Goal: Task Accomplishment & Management: Use online tool/utility

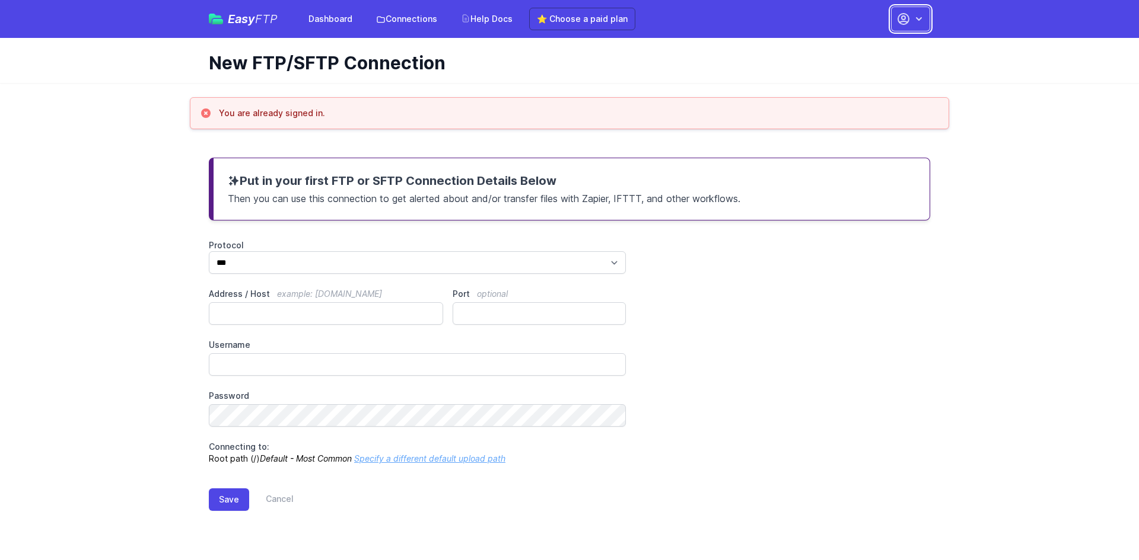
click at [914, 25] on button "button" at bounding box center [910, 19] width 39 height 25
click at [847, 290] on div "Protocol *** **** **** Address / Host example: [DOMAIN_NAME] Port optional User…" at bounding box center [569, 352] width 721 height 225
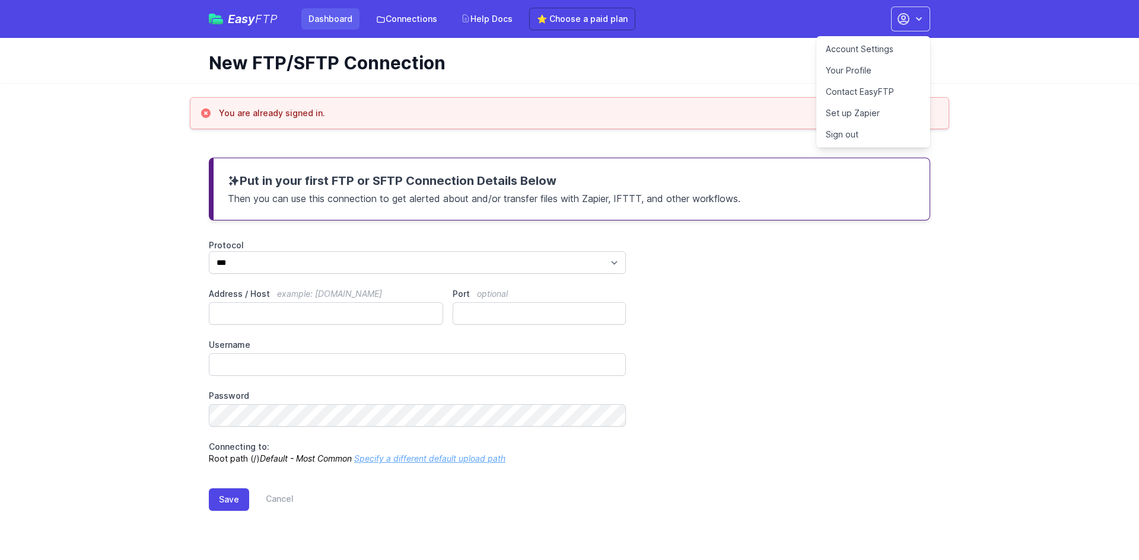
click at [339, 21] on link "Dashboard" at bounding box center [330, 18] width 58 height 21
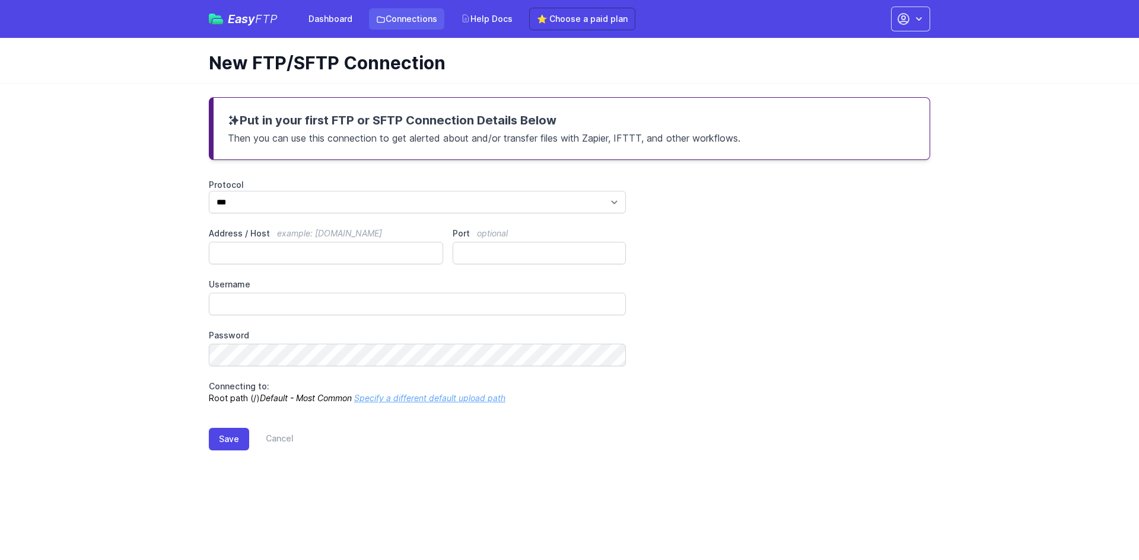
click at [404, 18] on link "Connections" at bounding box center [406, 18] width 75 height 21
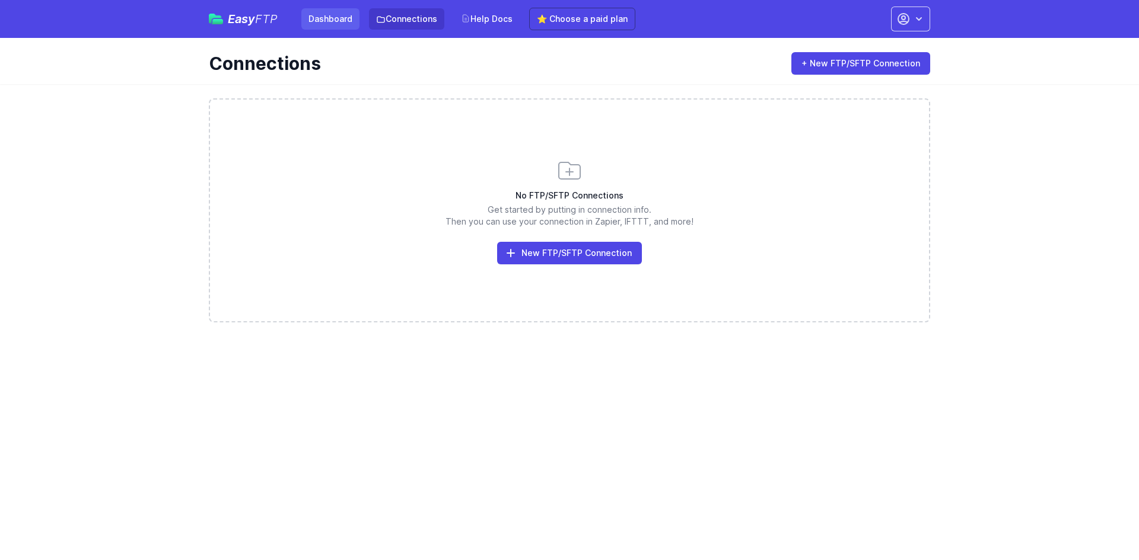
click at [330, 15] on link "Dashboard" at bounding box center [330, 18] width 58 height 21
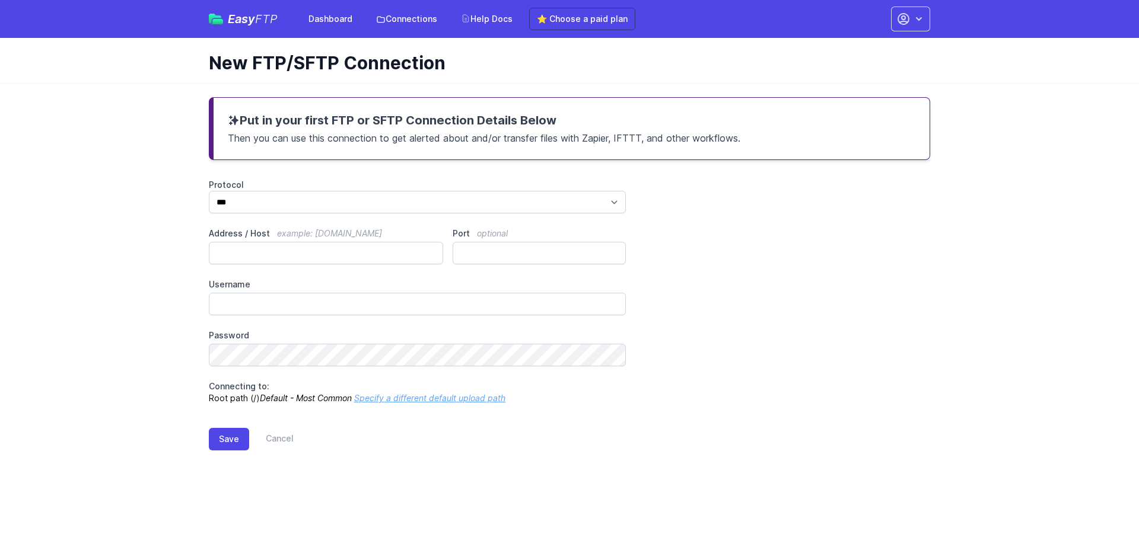
click at [251, 23] on span "Easy FTP" at bounding box center [253, 19] width 50 height 12
click at [912, 19] on button "button" at bounding box center [910, 19] width 39 height 25
click at [876, 44] on link "Account Settings" at bounding box center [873, 49] width 114 height 21
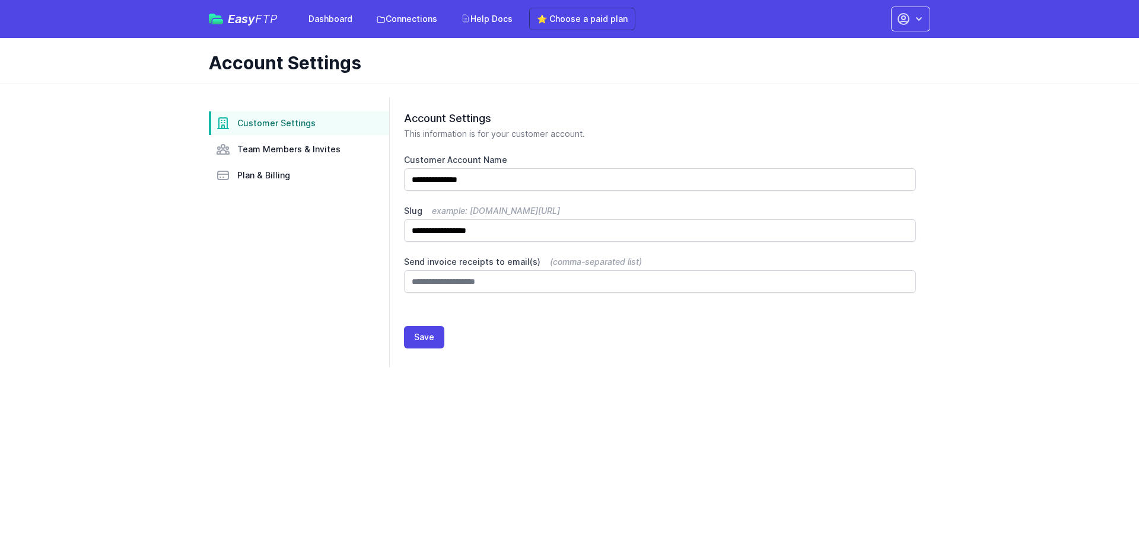
click at [252, 23] on span "Easy FTP" at bounding box center [253, 19] width 50 height 12
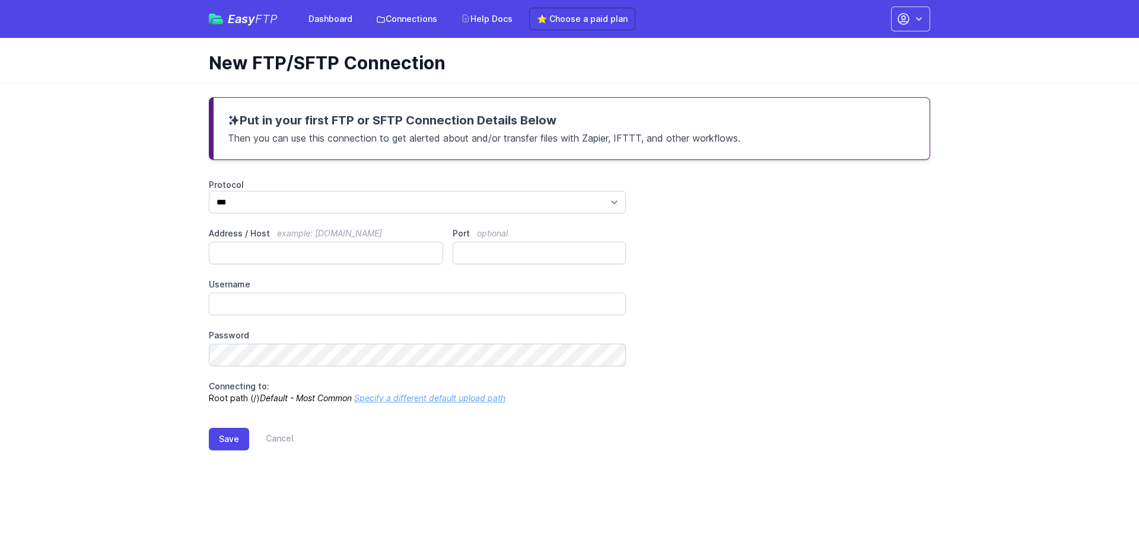
click at [262, 265] on div "Protocol *** **** **** Address / Host example: [DOMAIN_NAME] Port optional User…" at bounding box center [569, 291] width 721 height 225
click at [266, 252] on input "Address / Host example: [DOMAIN_NAME]" at bounding box center [326, 253] width 234 height 23
click at [487, 259] on input "Port optional" at bounding box center [539, 253] width 173 height 23
click at [401, 257] on input "Address / Host example: ftp.mydomain.com" at bounding box center [326, 253] width 234 height 23
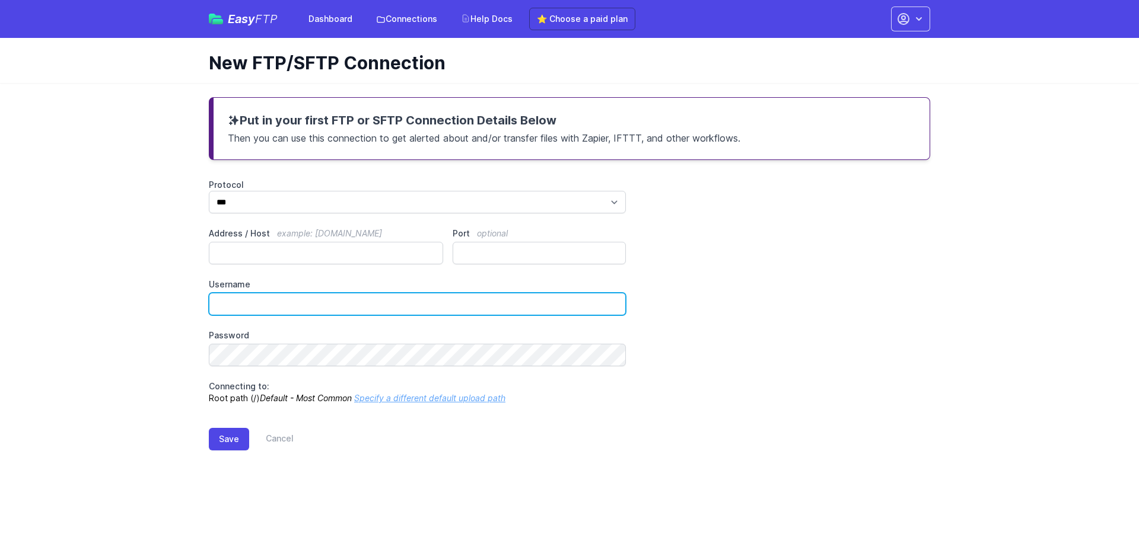
click at [369, 304] on input "Username" at bounding box center [417, 304] width 417 height 23
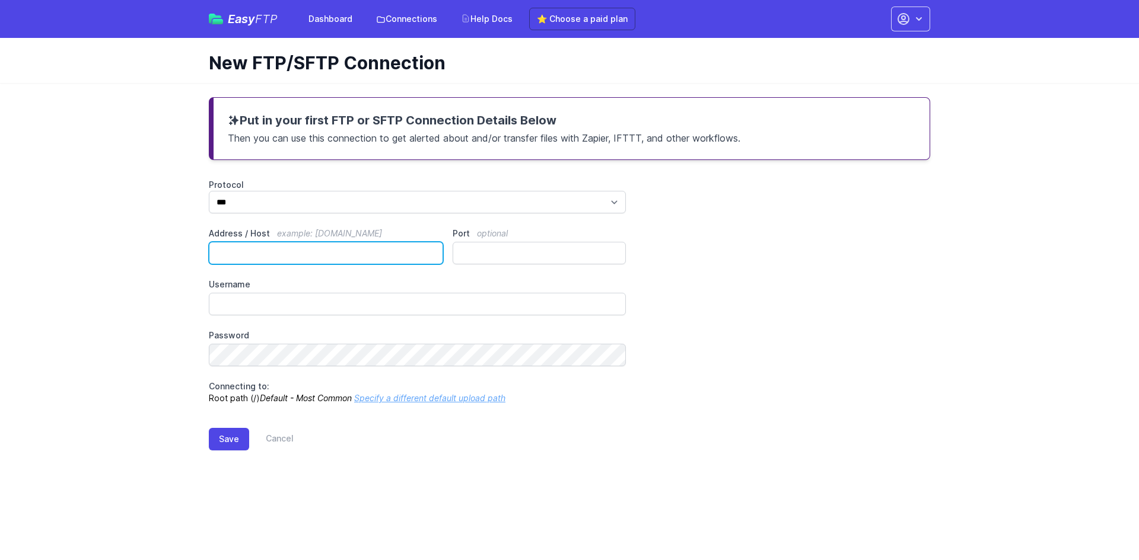
click at [365, 254] on input "Address / Host example: ftp.mydomain.com" at bounding box center [326, 253] width 234 height 23
click at [402, 20] on link "Connections" at bounding box center [406, 18] width 75 height 21
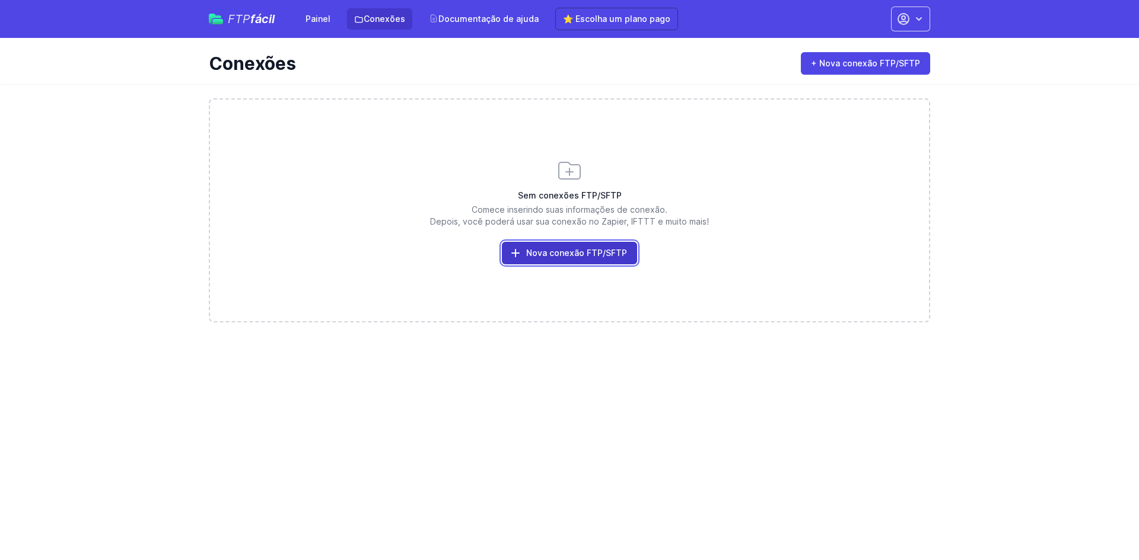
click at [565, 252] on font "Nova conexão FTP/SFTP" at bounding box center [576, 253] width 101 height 10
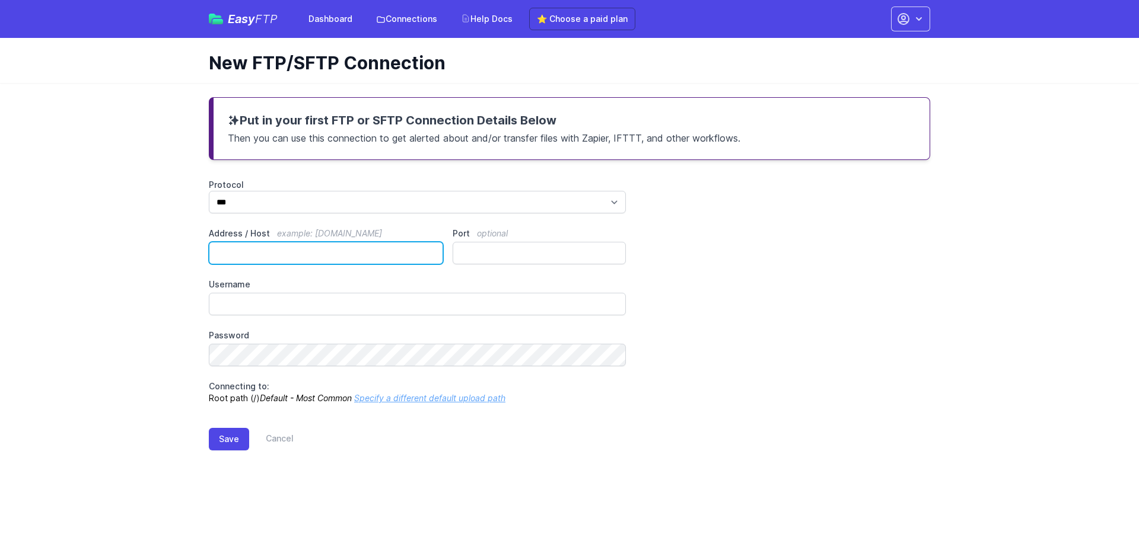
click at [397, 250] on input "Address / Host example: ftp.mydomain.com" at bounding box center [326, 253] width 234 height 23
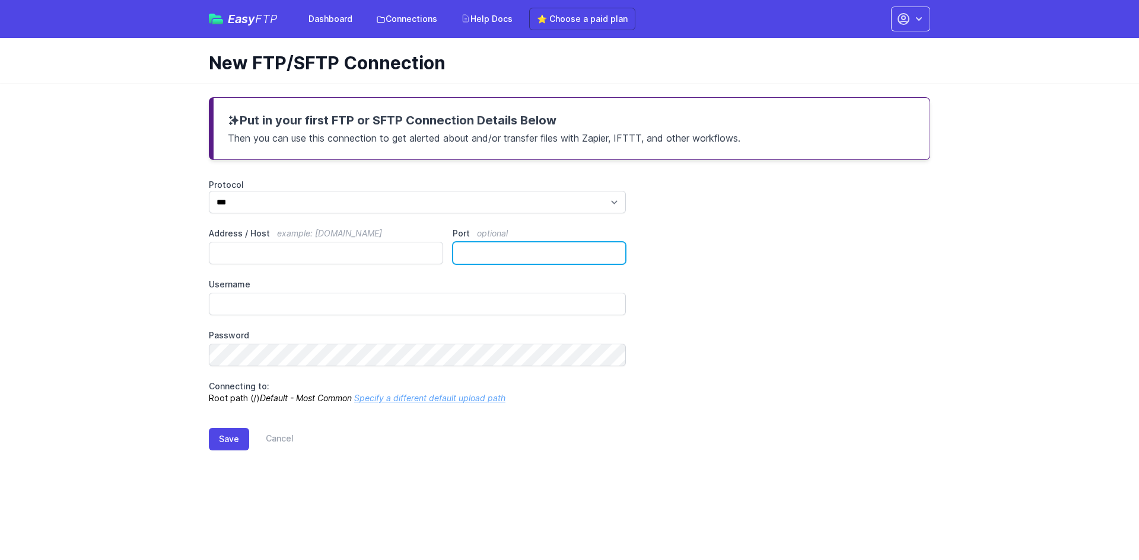
click at [467, 254] on input "Port optional" at bounding box center [539, 253] width 173 height 23
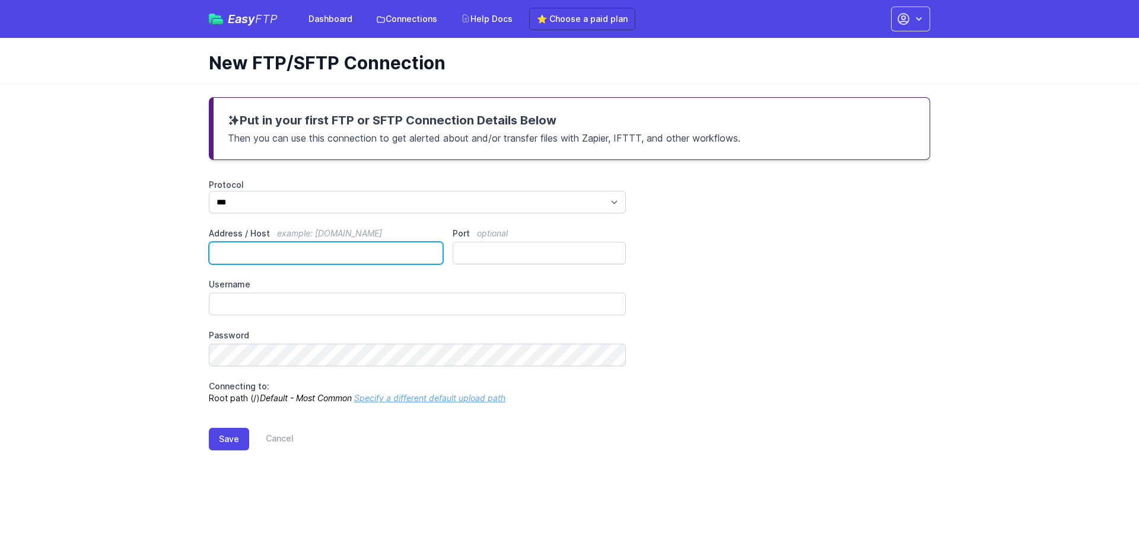
click at [308, 255] on input "Address / Host example: ftp.mydomain.com" at bounding box center [326, 253] width 234 height 23
paste input "**********"
type input "**********"
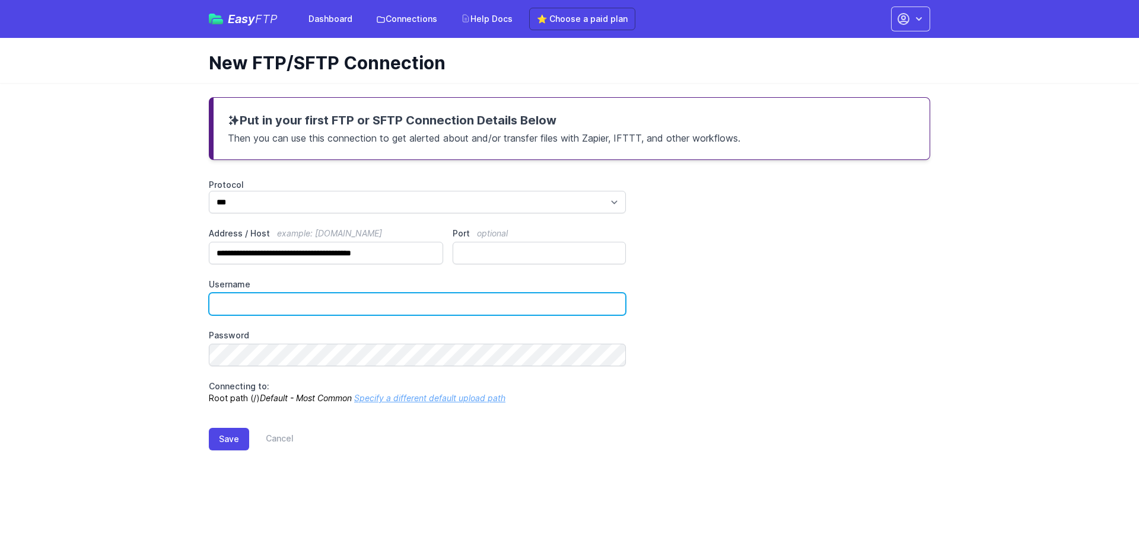
click at [344, 308] on input "Username" at bounding box center [417, 304] width 417 height 23
type input "*********"
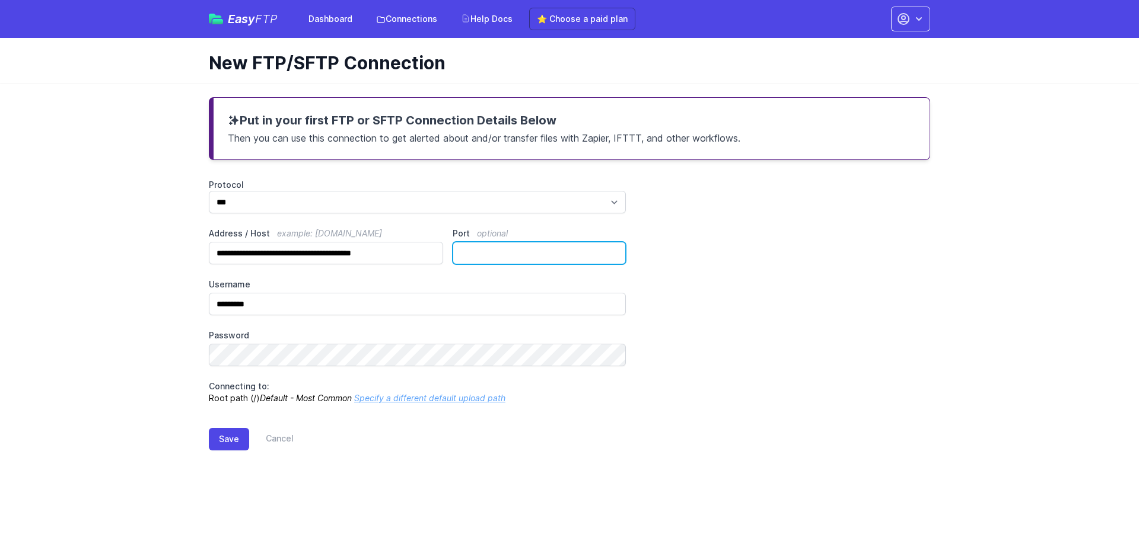
click at [485, 254] on input "Port optional" at bounding box center [539, 253] width 173 height 23
click at [613, 249] on input "*" at bounding box center [539, 253] width 173 height 23
type input "*"
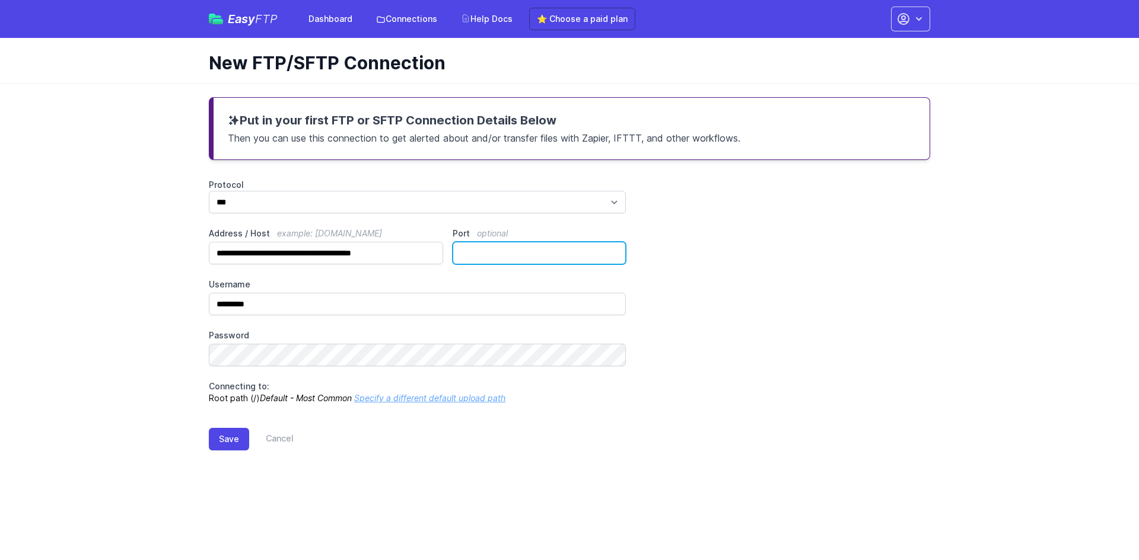
click at [613, 249] on input "*" at bounding box center [539, 253] width 173 height 23
click at [612, 247] on input "*" at bounding box center [539, 253] width 173 height 23
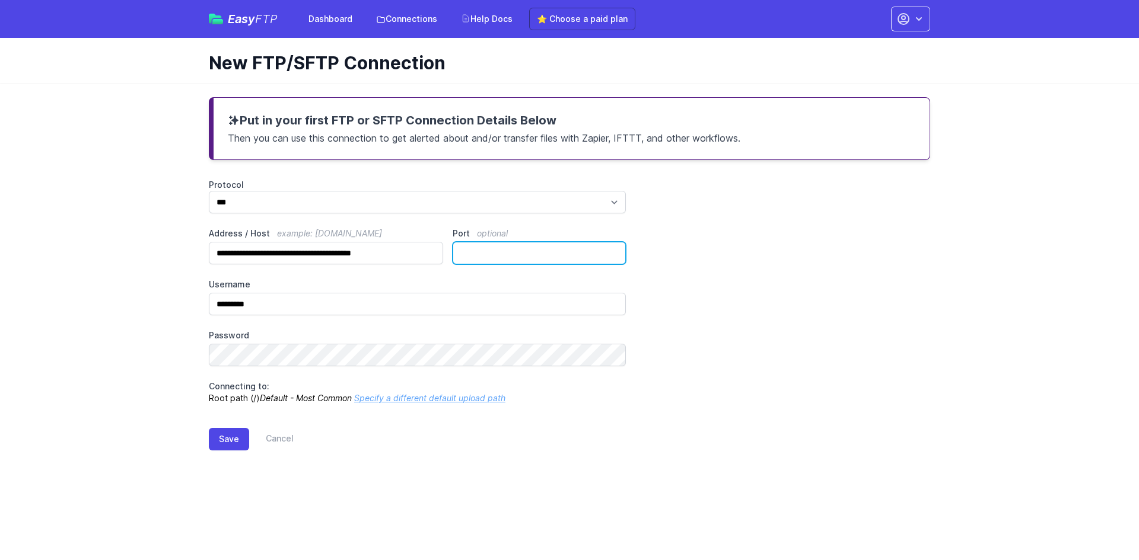
click at [612, 247] on input "*" at bounding box center [539, 253] width 173 height 23
type input "*"
click at [612, 247] on input "*" at bounding box center [539, 253] width 173 height 23
click at [235, 431] on button "Save" at bounding box center [229, 439] width 40 height 23
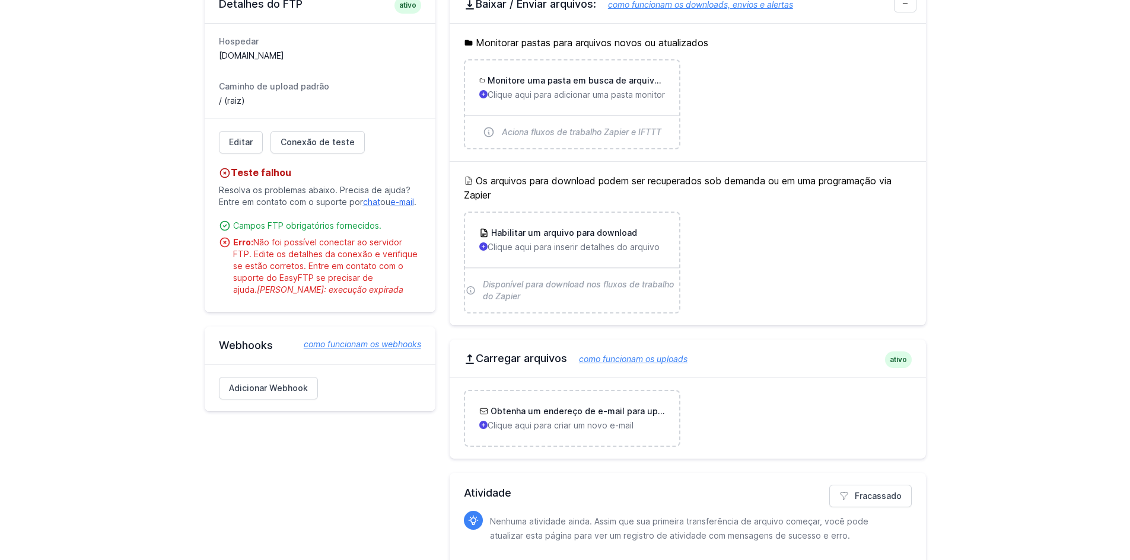
scroll to position [425, 0]
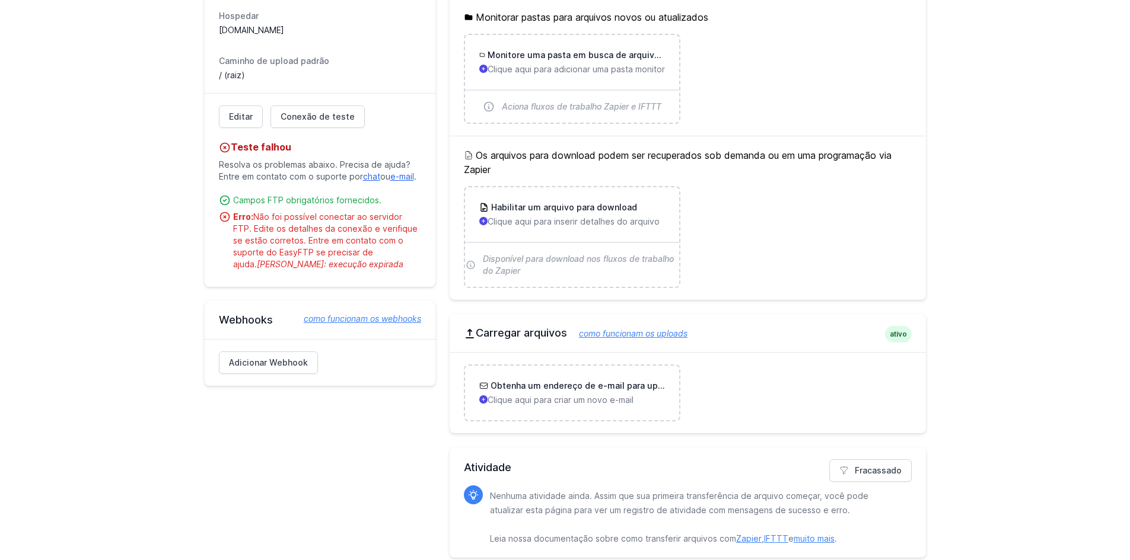
drag, startPoint x: 324, startPoint y: 265, endPoint x: 318, endPoint y: 260, distance: 8.4
click at [324, 265] on div "Erro: Não foi possível conectar ao servidor FTP. Edite os detalhes da conexão e…" at bounding box center [327, 240] width 188 height 59
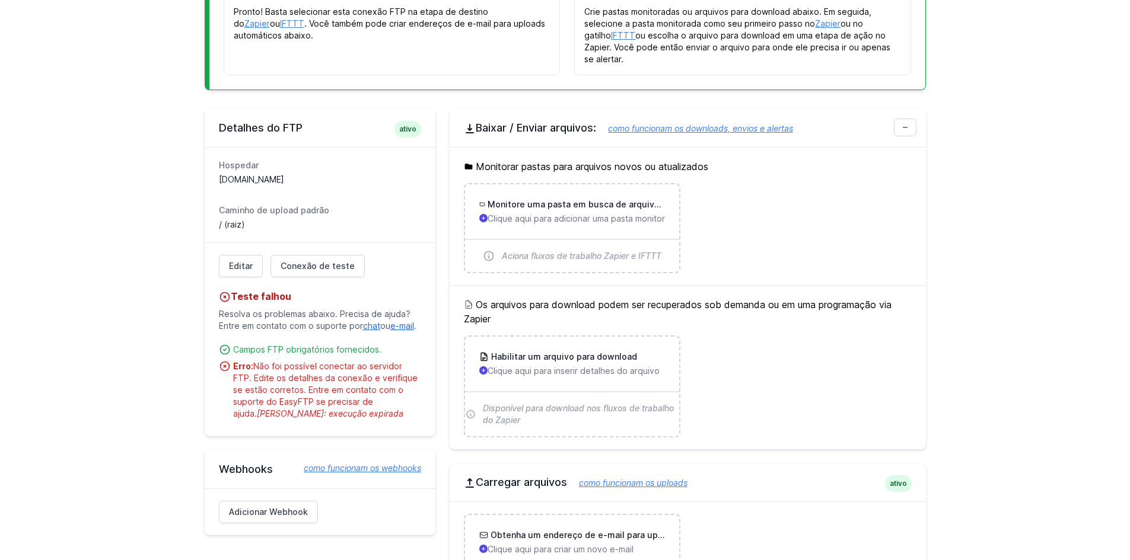
scroll to position [247, 0]
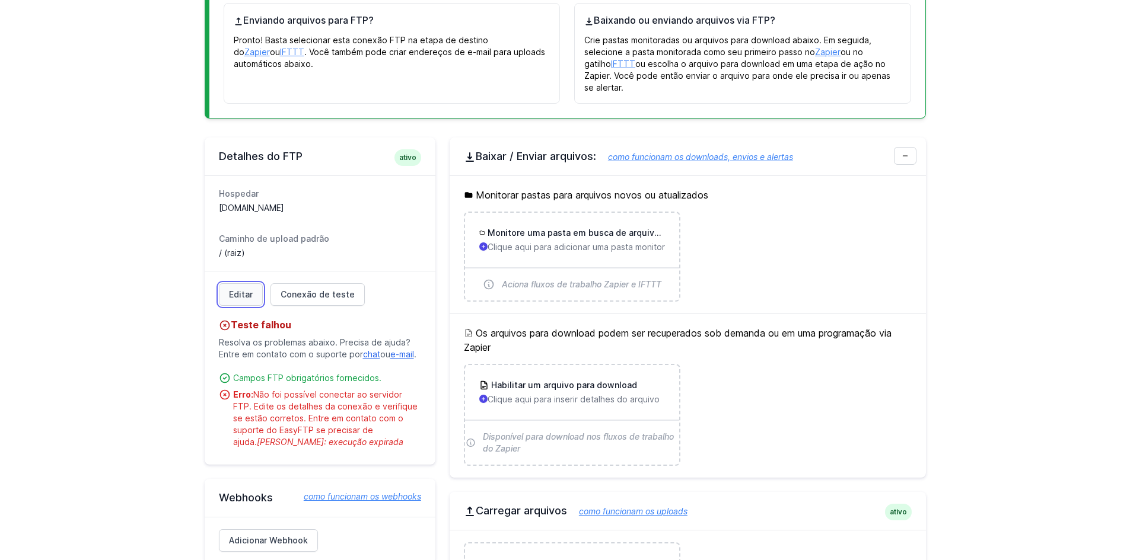
click at [246, 289] on font "Editar" at bounding box center [241, 294] width 24 height 10
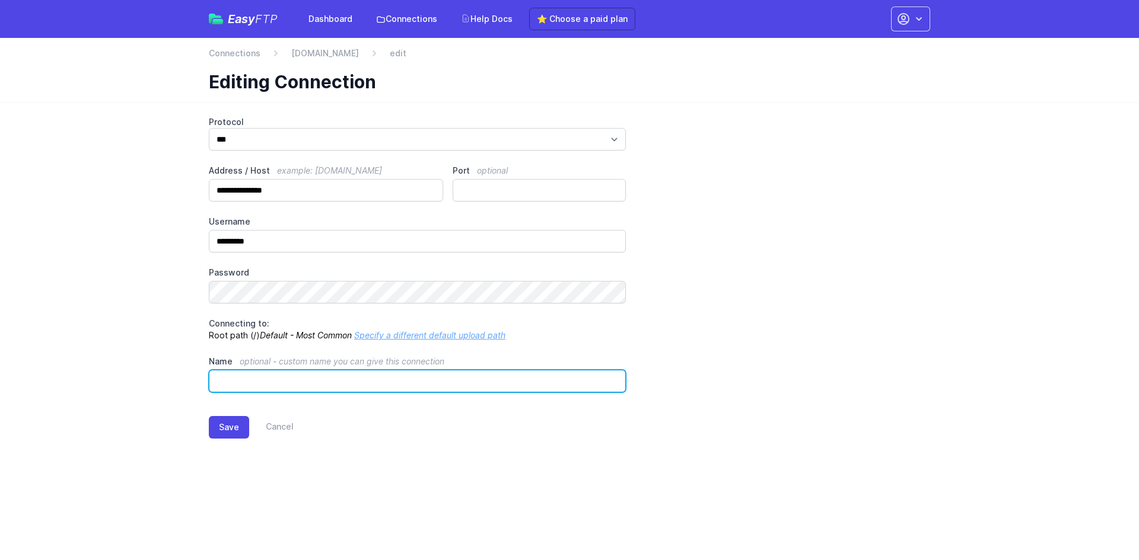
click at [296, 383] on input "Name optional - custom name you can give this connection" at bounding box center [417, 381] width 417 height 23
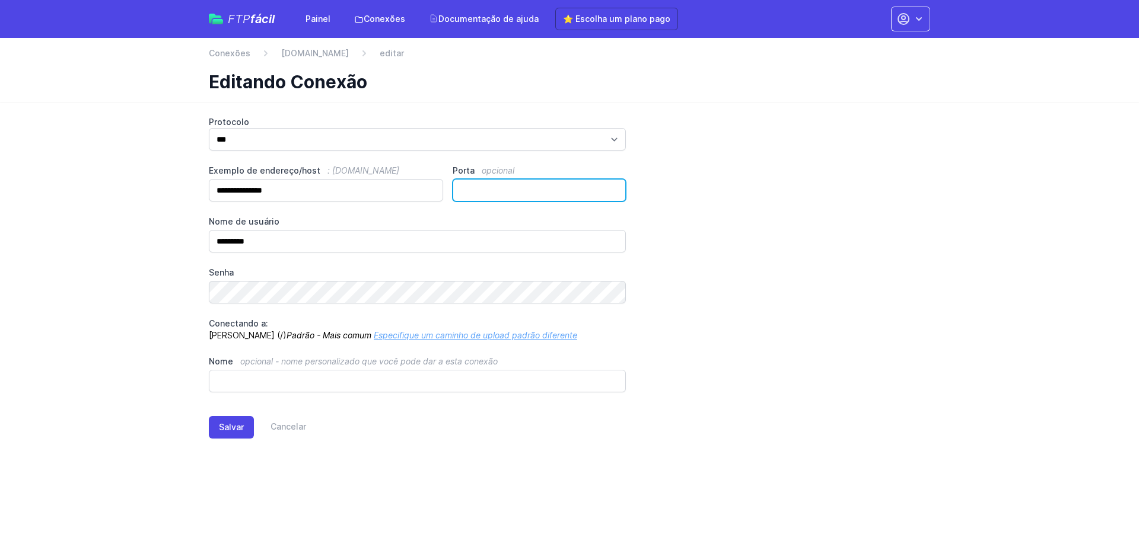
click at [505, 184] on input "Porta opcional" at bounding box center [539, 190] width 173 height 23
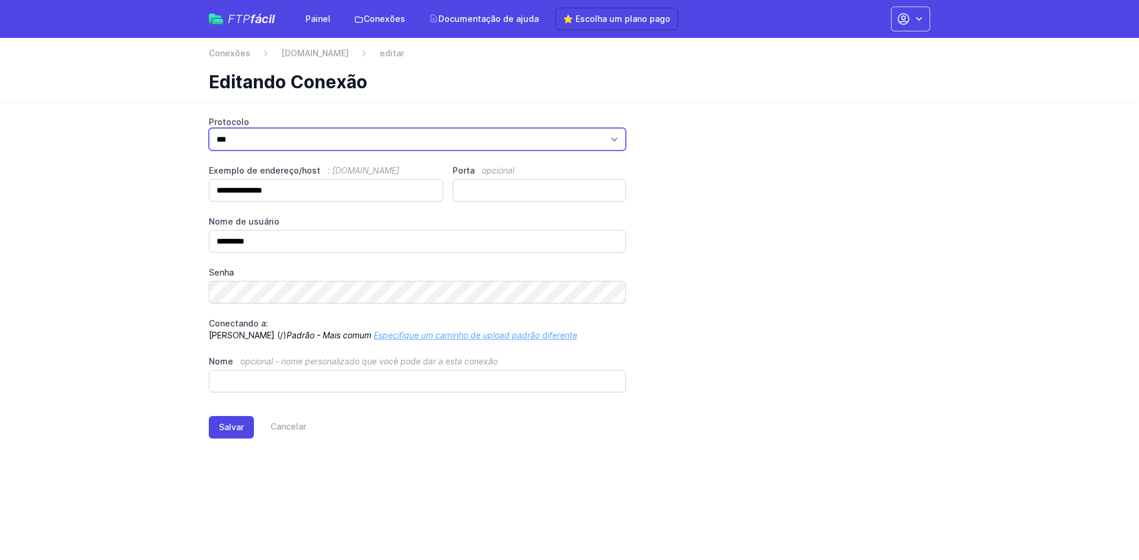
click at [606, 142] on select "*** **** ****" at bounding box center [417, 139] width 417 height 23
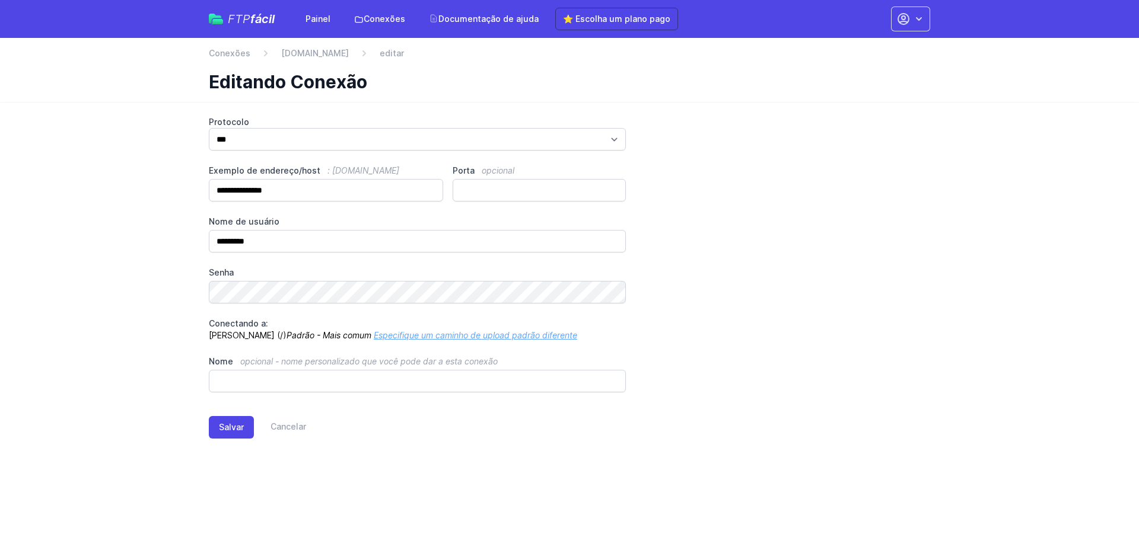
click at [416, 336] on font "Especifique um caminho de upload padrão diferente" at bounding box center [475, 335] width 203 height 10
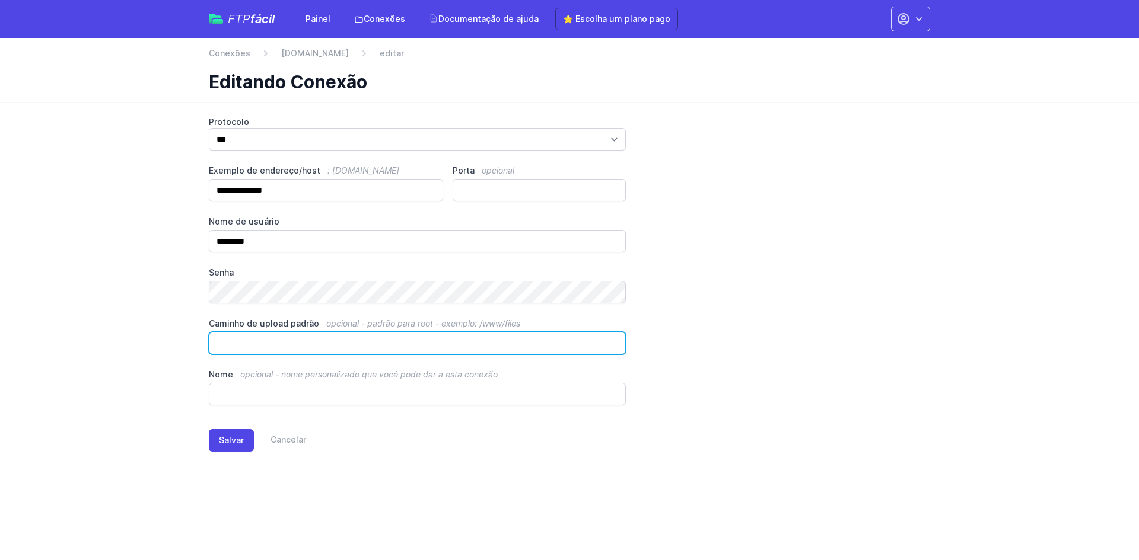
click at [404, 340] on input "Caminho de upload padrão opcional - padrão para root - exemplo: /www/files" at bounding box center [417, 343] width 417 height 23
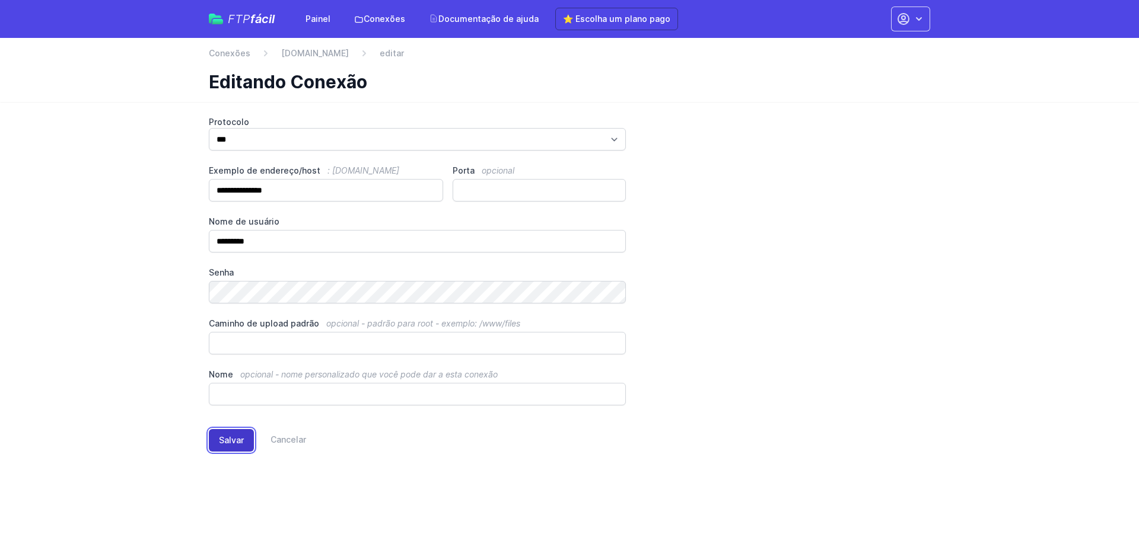
click at [245, 434] on button "Salvar" at bounding box center [231, 440] width 45 height 23
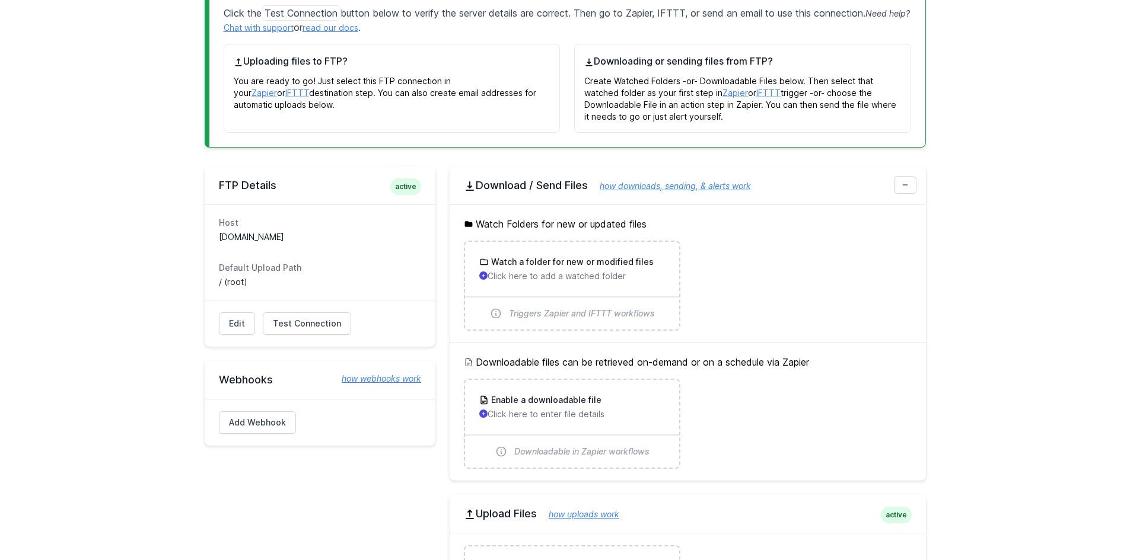
scroll to position [339, 0]
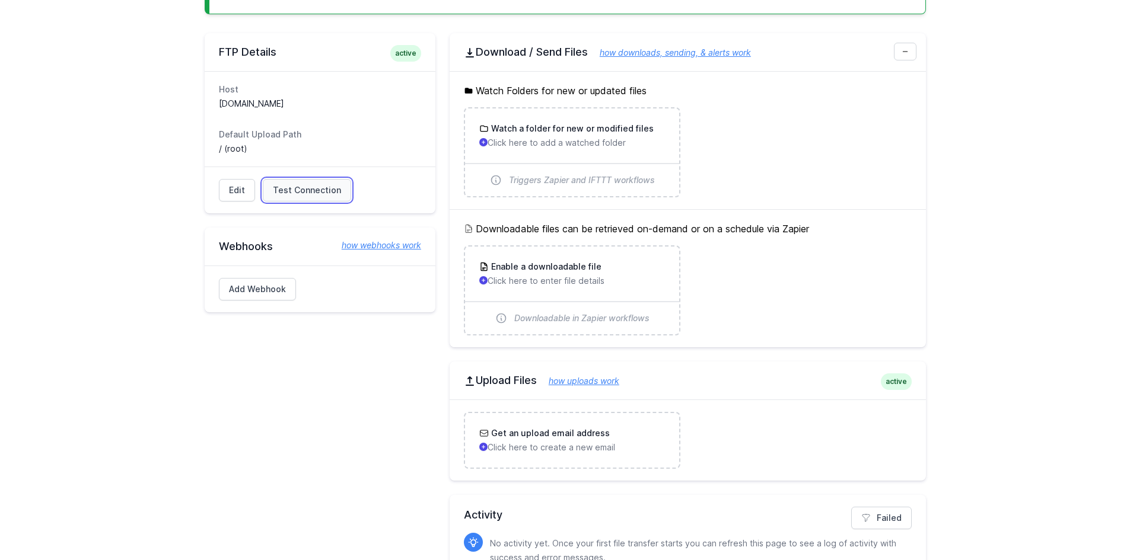
click at [311, 186] on span "Test Connection" at bounding box center [307, 190] width 68 height 12
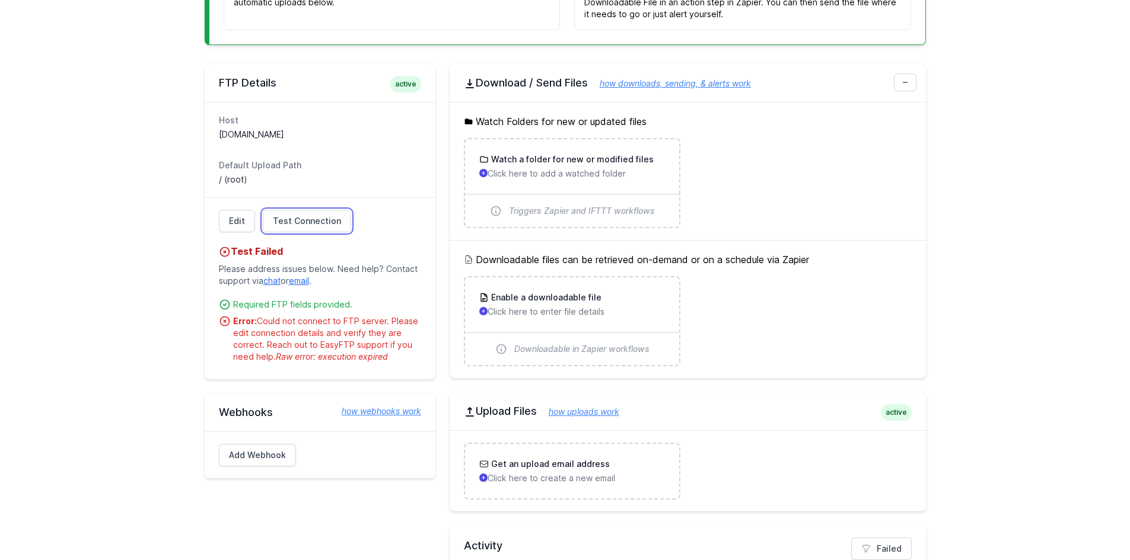
scroll to position [280, 0]
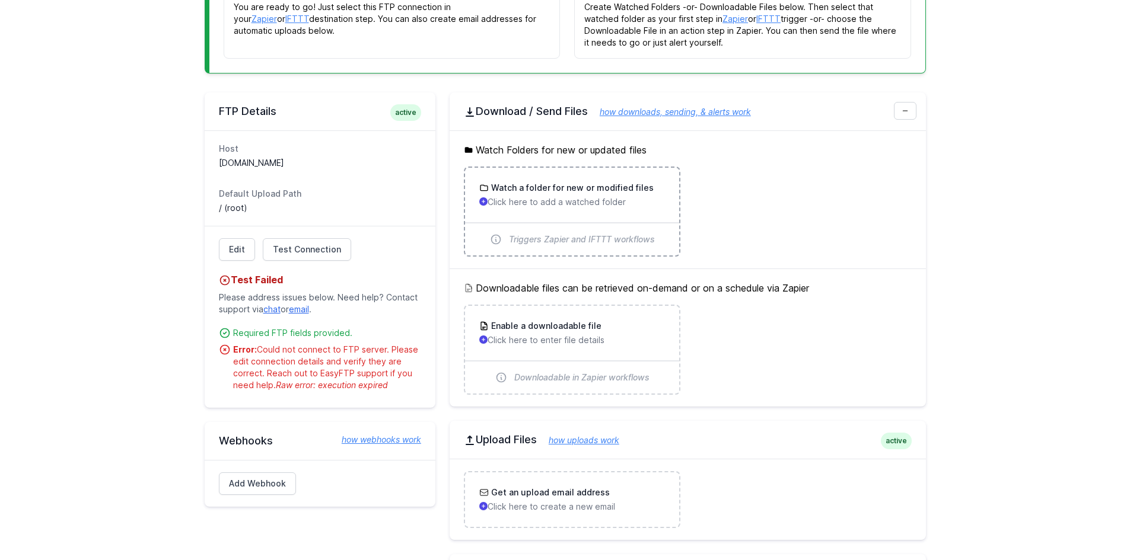
click at [541, 190] on h3 "Watch a folder for new or modified files" at bounding box center [571, 188] width 165 height 12
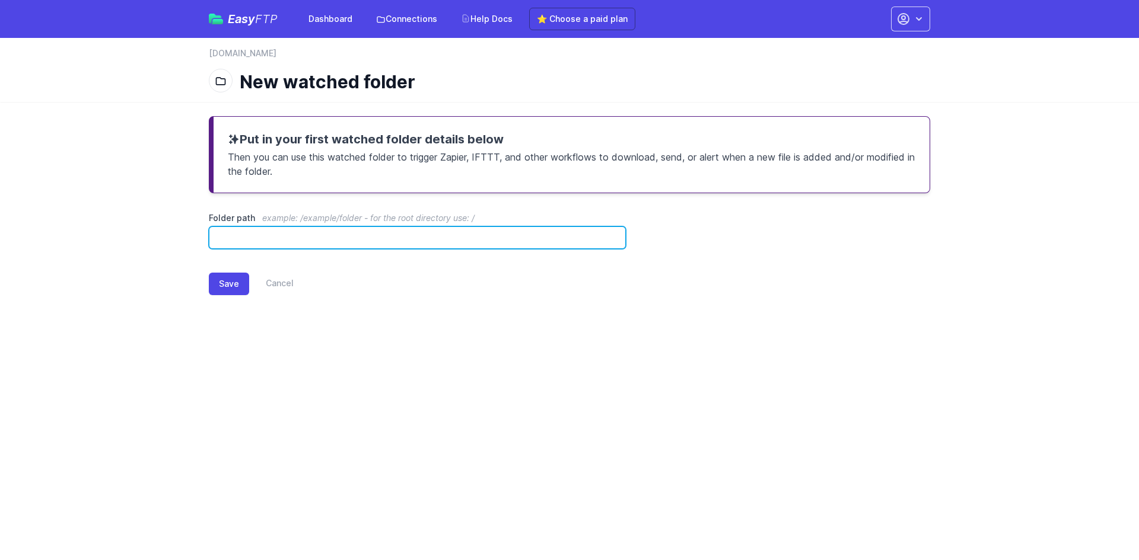
click at [313, 245] on input "Folder path example: /example/folder - for the root directory use: /" at bounding box center [417, 238] width 417 height 23
type input "**********"
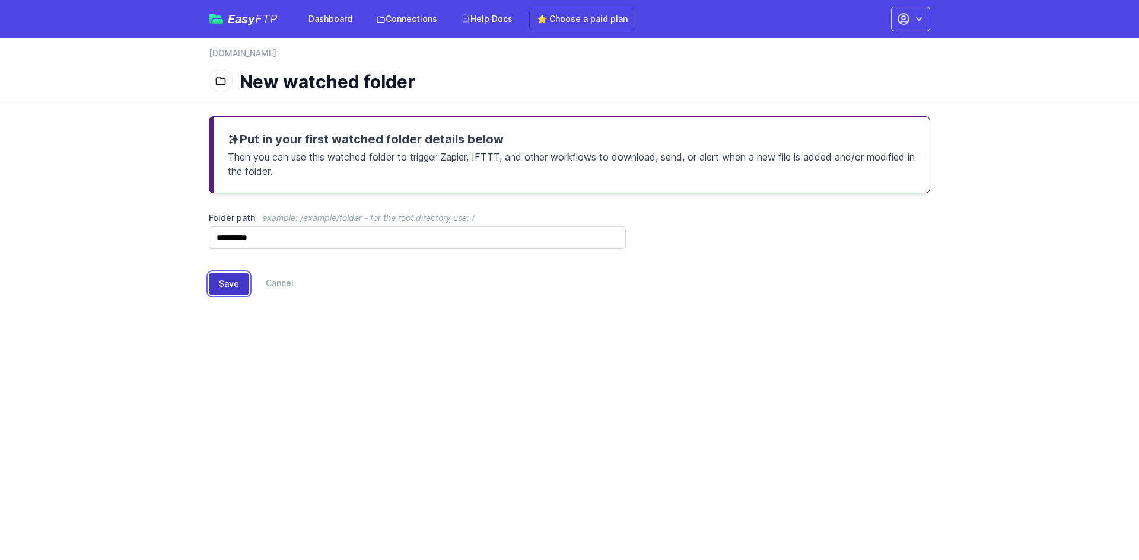
click at [224, 288] on button "Save" at bounding box center [229, 284] width 40 height 23
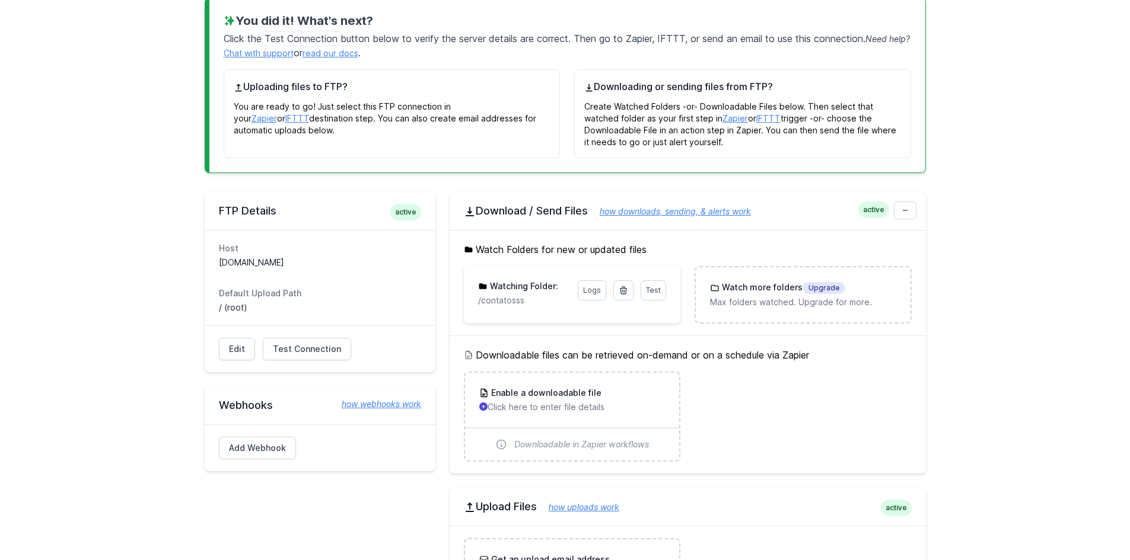
scroll to position [237, 0]
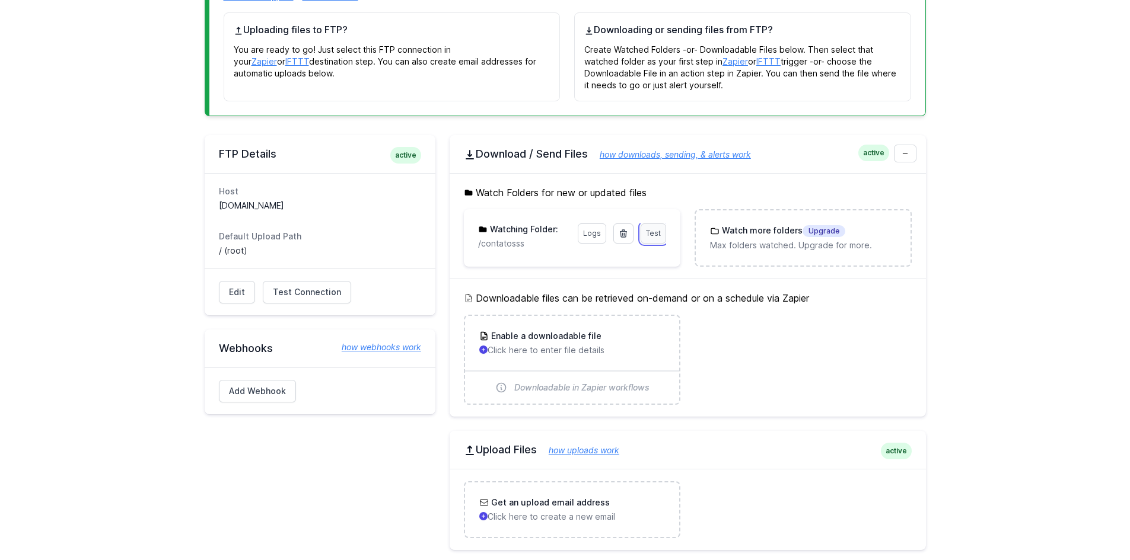
click at [665, 235] on link "Test" at bounding box center [654, 234] width 26 height 20
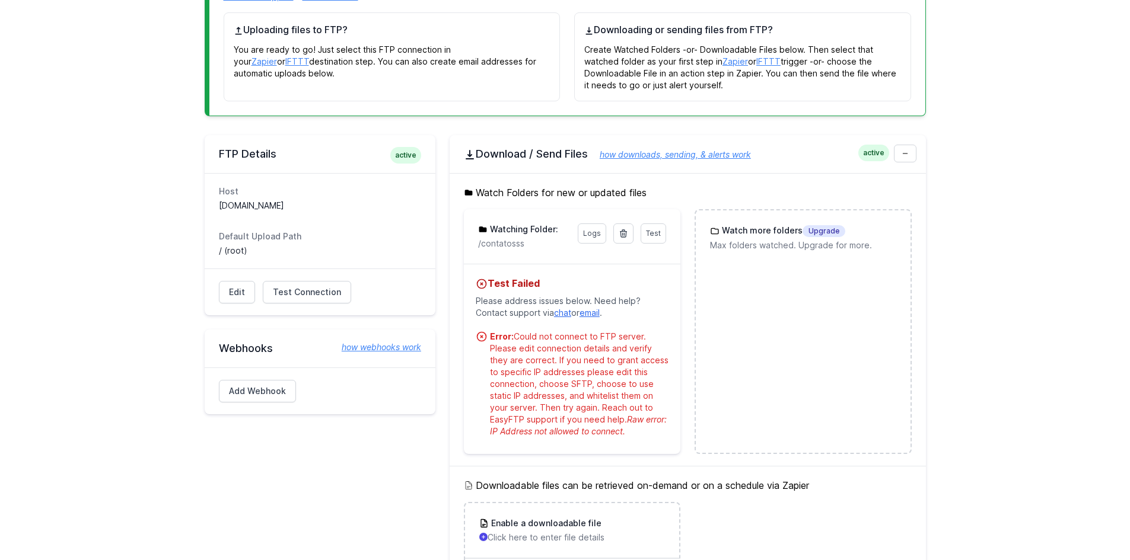
click at [237, 250] on dd "/ (root)" at bounding box center [320, 251] width 202 height 12
click at [235, 289] on link "Edit" at bounding box center [237, 292] width 36 height 23
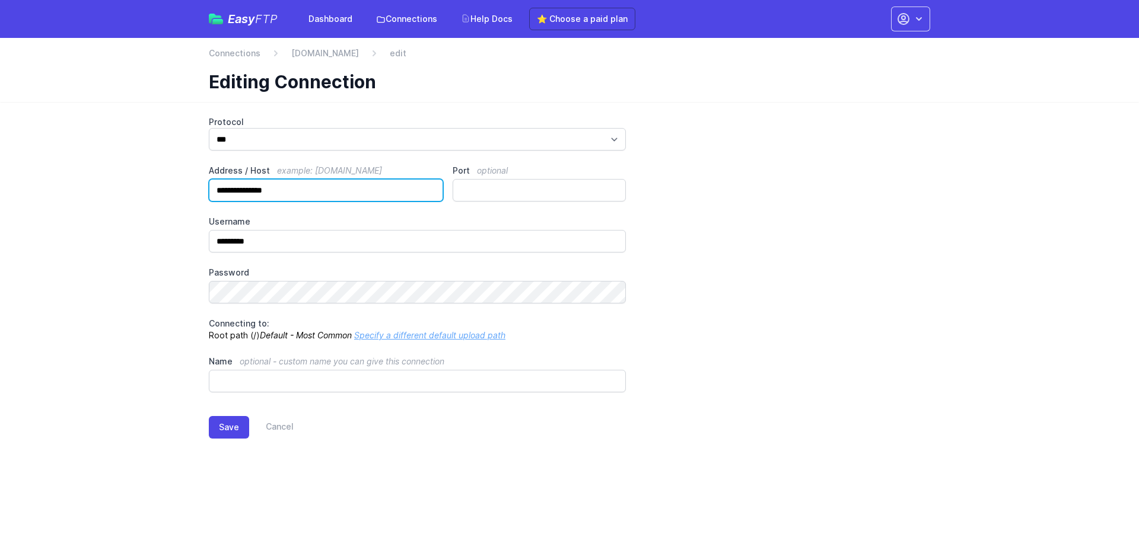
click at [306, 188] on input "**********" at bounding box center [326, 190] width 234 height 23
drag, startPoint x: 333, startPoint y: 190, endPoint x: 0, endPoint y: 244, distance: 337.1
click at [0, 244] on main "**********" at bounding box center [569, 287] width 1139 height 370
paste input "**********"
type input "**********"
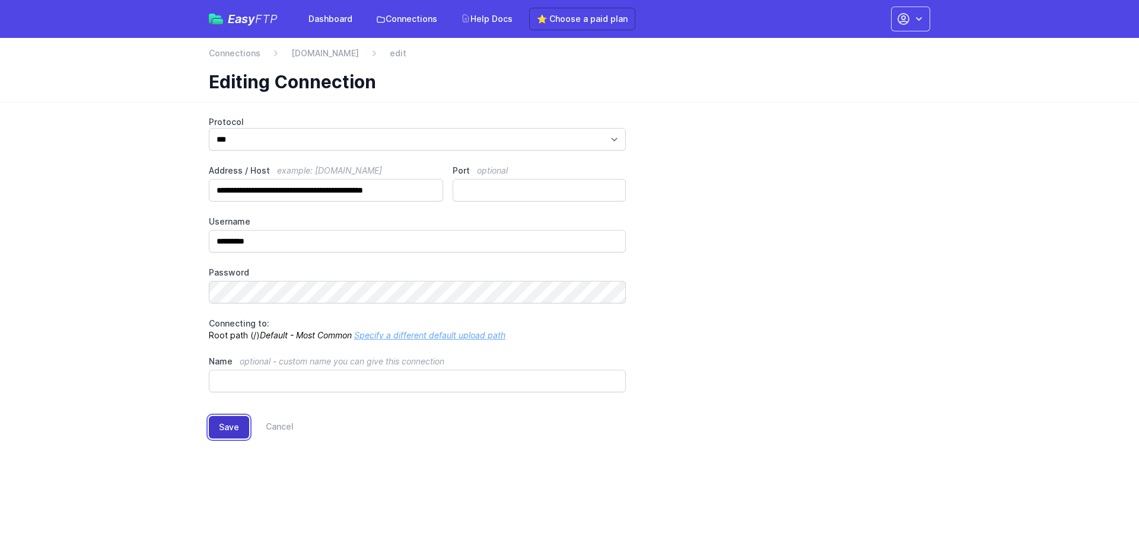
click at [235, 432] on button "Save" at bounding box center [229, 427] width 40 height 23
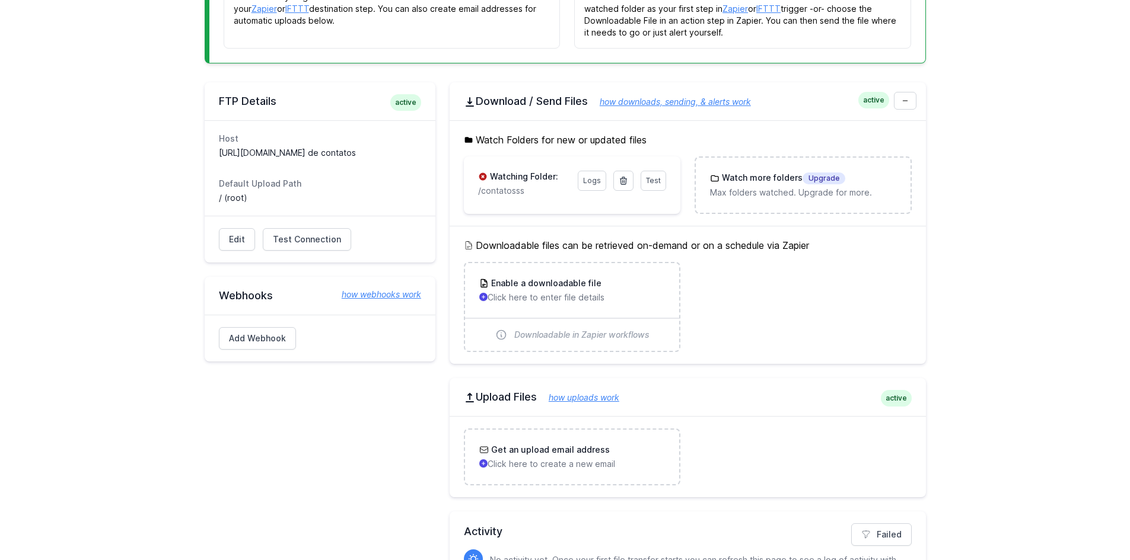
scroll to position [297, 0]
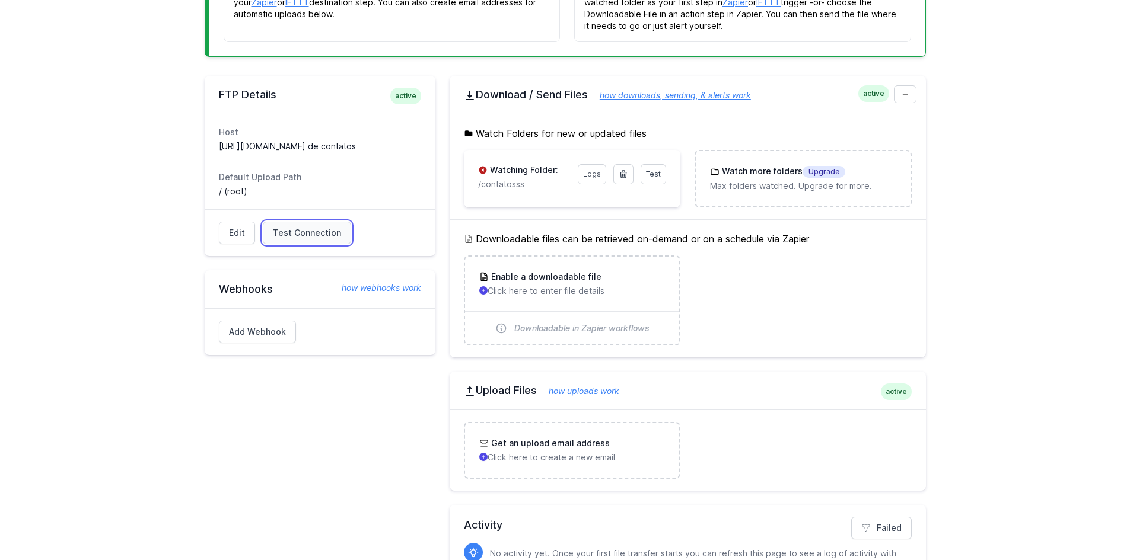
click at [308, 232] on span "Test Connection" at bounding box center [307, 233] width 68 height 12
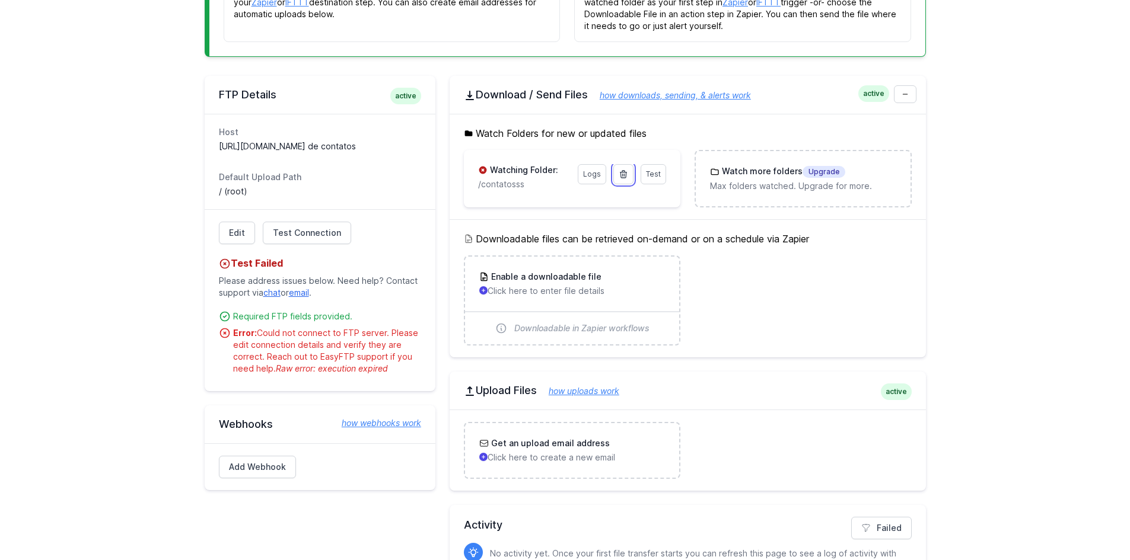
drag, startPoint x: 619, startPoint y: 176, endPoint x: 621, endPoint y: 82, distance: 93.7
click at [619, 176] on icon at bounding box center [623, 174] width 9 height 9
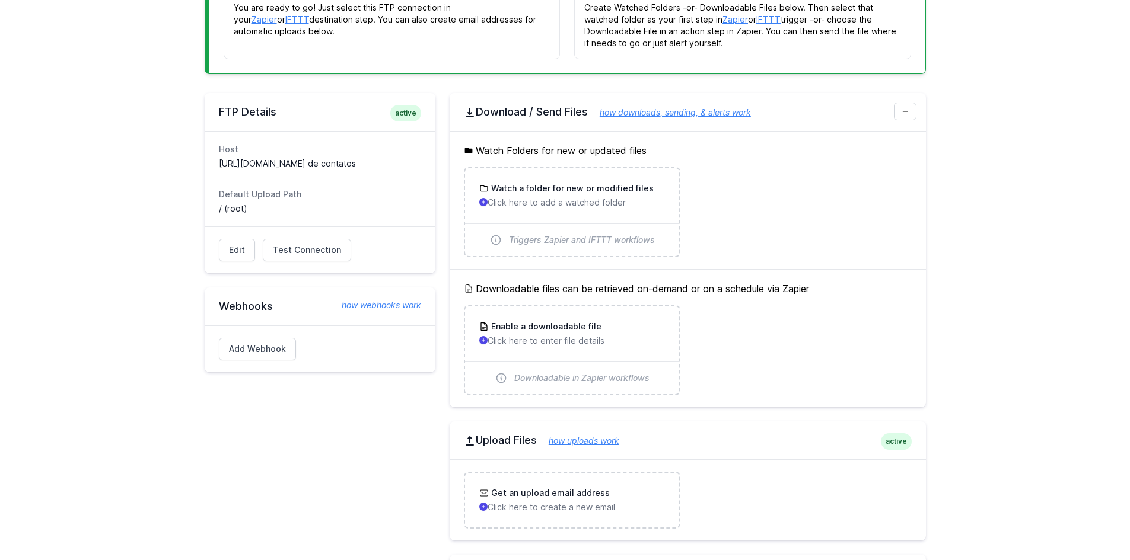
scroll to position [280, 0]
click at [234, 256] on link "Edit" at bounding box center [237, 249] width 36 height 23
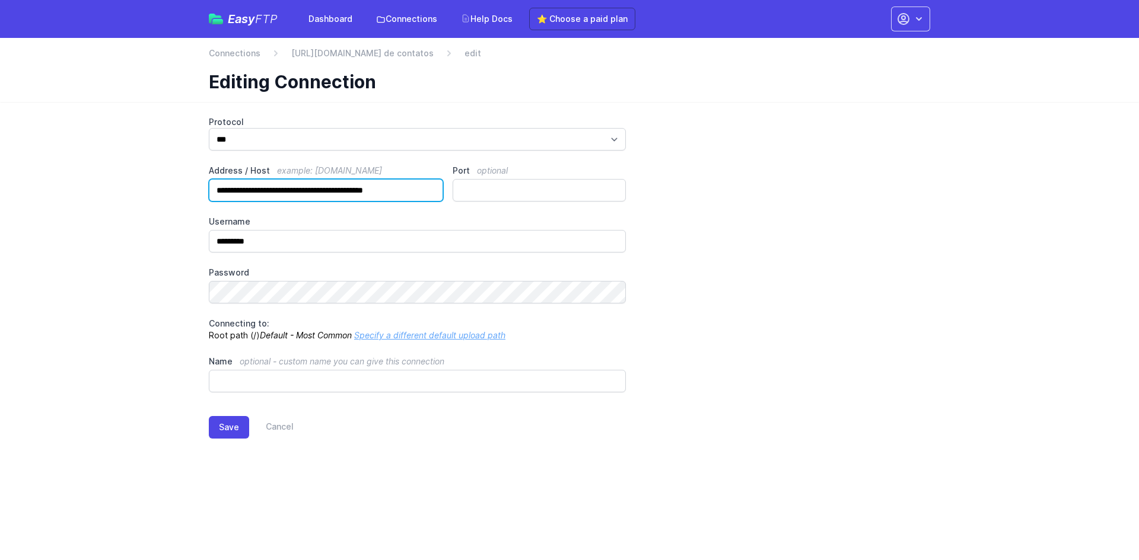
click at [424, 197] on input "**********" at bounding box center [326, 190] width 234 height 23
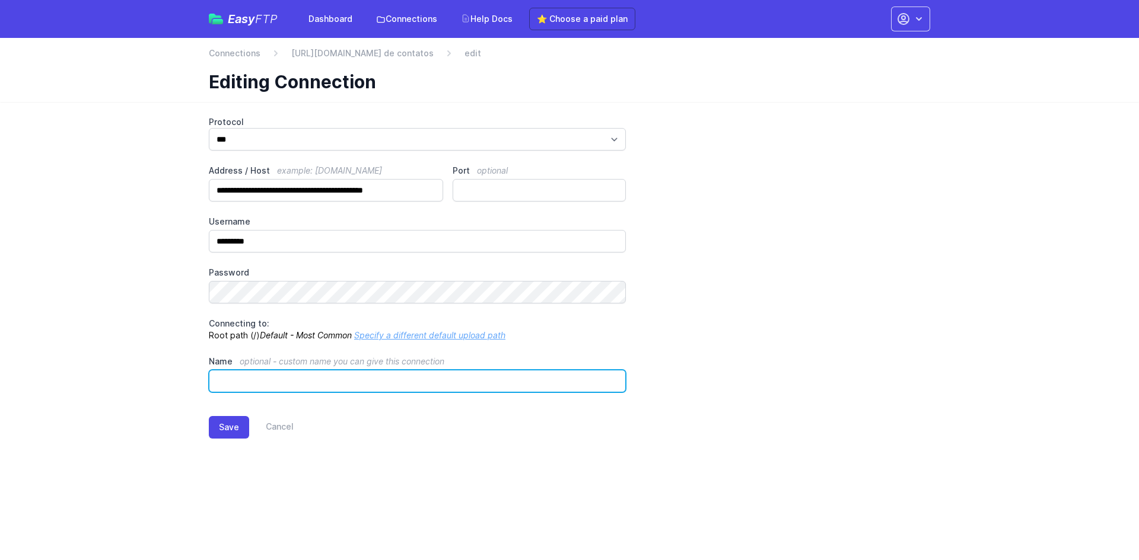
click at [262, 388] on input "Name optional - custom name you can give this connection" at bounding box center [417, 381] width 417 height 23
click at [279, 384] on input "**********" at bounding box center [417, 381] width 417 height 23
type input "**********"
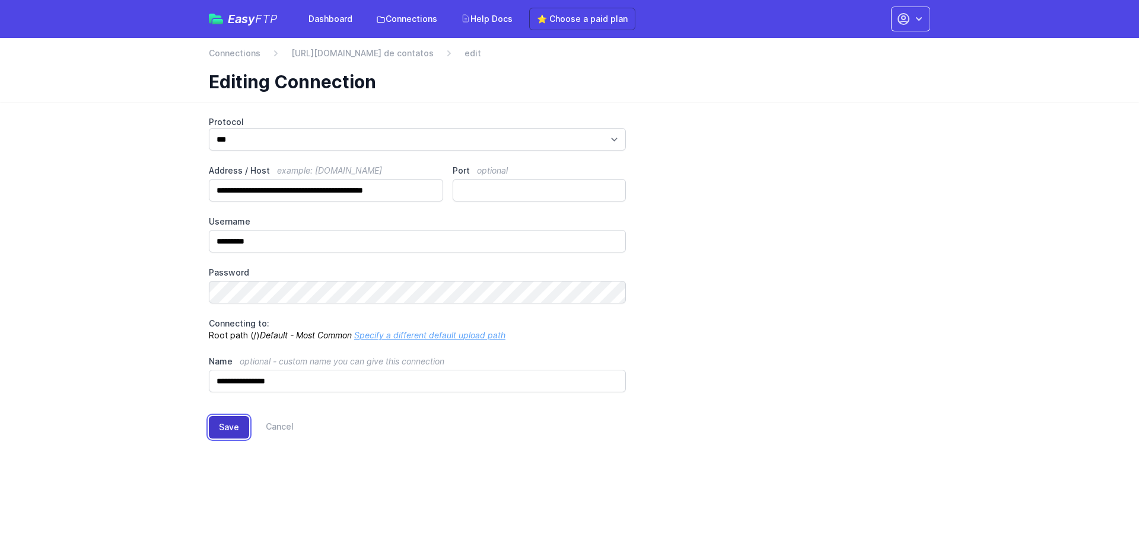
click at [226, 420] on button "Save" at bounding box center [229, 427] width 40 height 23
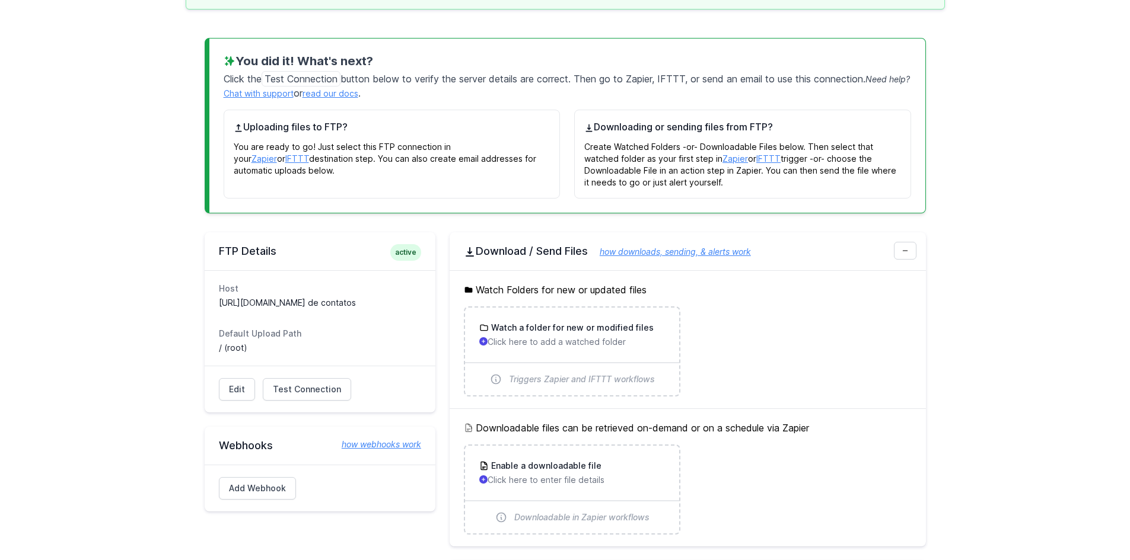
scroll to position [161, 0]
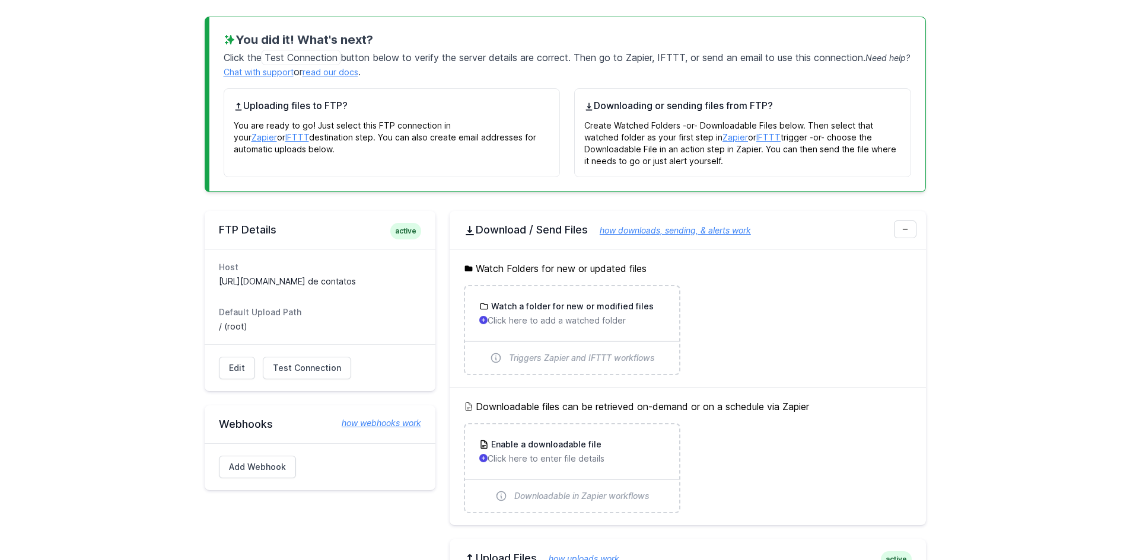
drag, startPoint x: 565, startPoint y: 231, endPoint x: 622, endPoint y: 219, distance: 58.7
click at [595, 224] on h2 "Download / Send Files how downloads, sending, & alerts work" at bounding box center [688, 230] width 448 height 14
click at [552, 304] on h3 "Watch a folder for new or modified files" at bounding box center [571, 307] width 165 height 12
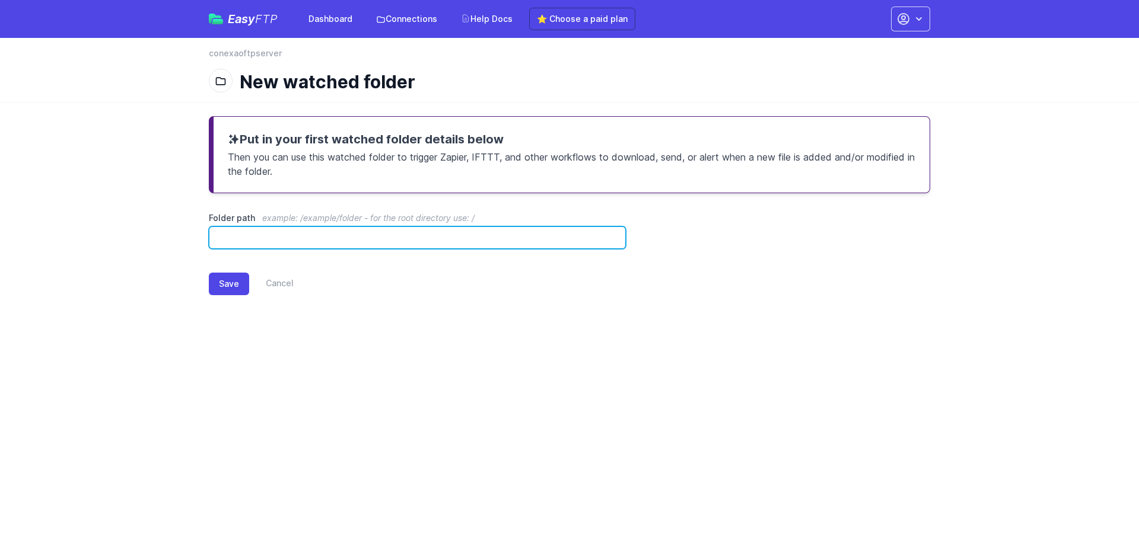
click at [292, 241] on input "Folder path example: /example/folder - for the root directory use: /" at bounding box center [417, 238] width 417 height 23
paste input "**********"
type input "**********"
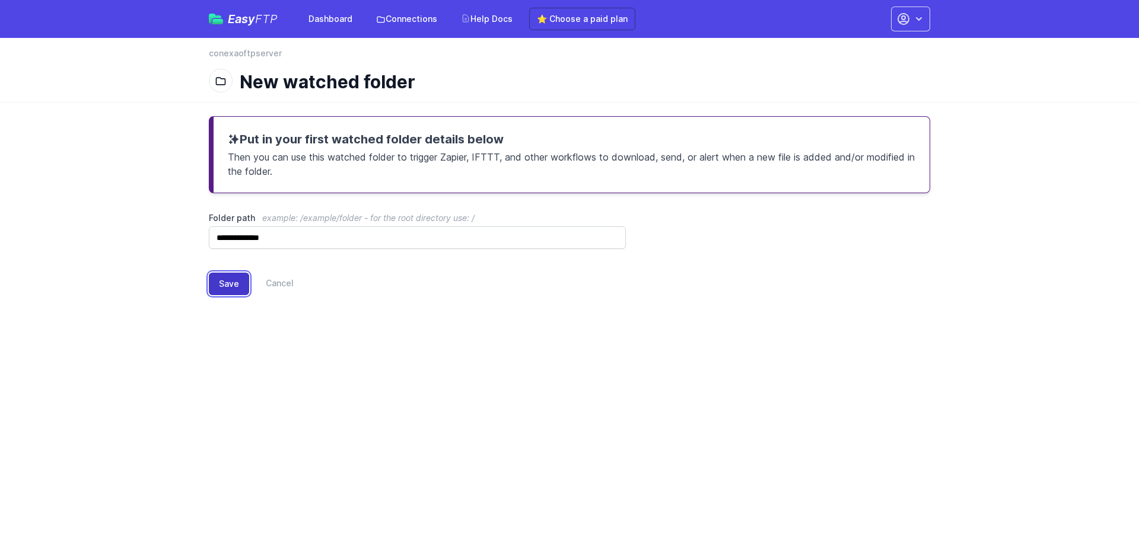
click at [243, 284] on button "Save" at bounding box center [229, 284] width 40 height 23
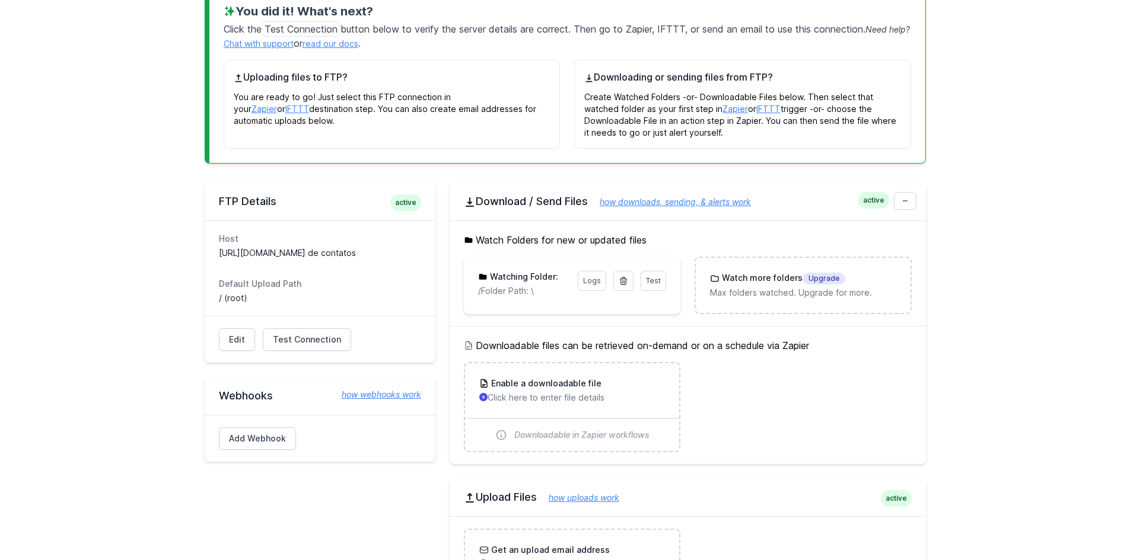
scroll to position [188, 0]
click at [656, 202] on link "how downloads, sending, & alerts work" at bounding box center [669, 204] width 163 height 10
click at [659, 280] on span "Test" at bounding box center [653, 282] width 15 height 9
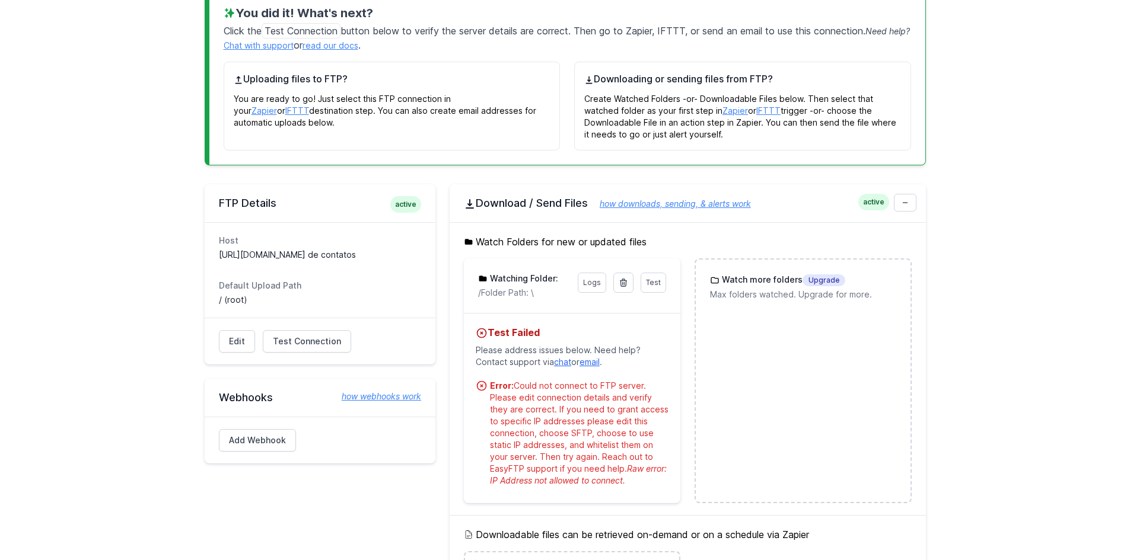
drag, startPoint x: 874, startPoint y: 206, endPoint x: 822, endPoint y: 216, distance: 52.5
click at [852, 211] on div "active Download / Send Files how downloads, sending, & alerts work" at bounding box center [688, 203] width 476 height 38
click at [725, 203] on link "how downloads, sending, & alerts work" at bounding box center [669, 204] width 163 height 10
click at [911, 197] on link at bounding box center [905, 203] width 23 height 18
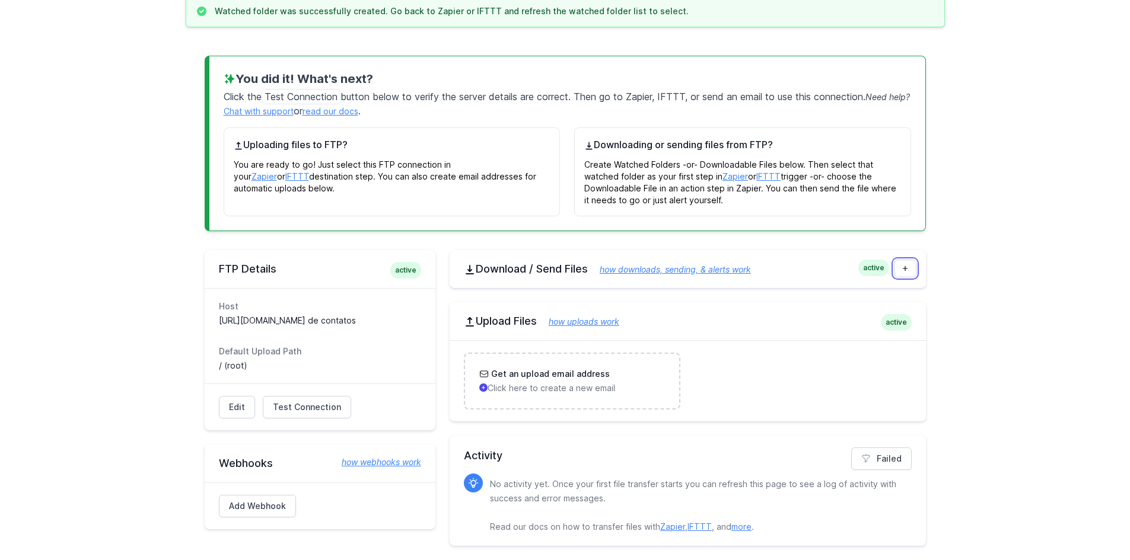
scroll to position [122, 0]
click at [802, 318] on h2 "Upload Files how uploads work" at bounding box center [688, 321] width 448 height 14
click at [303, 407] on span "Test Connection" at bounding box center [307, 408] width 68 height 12
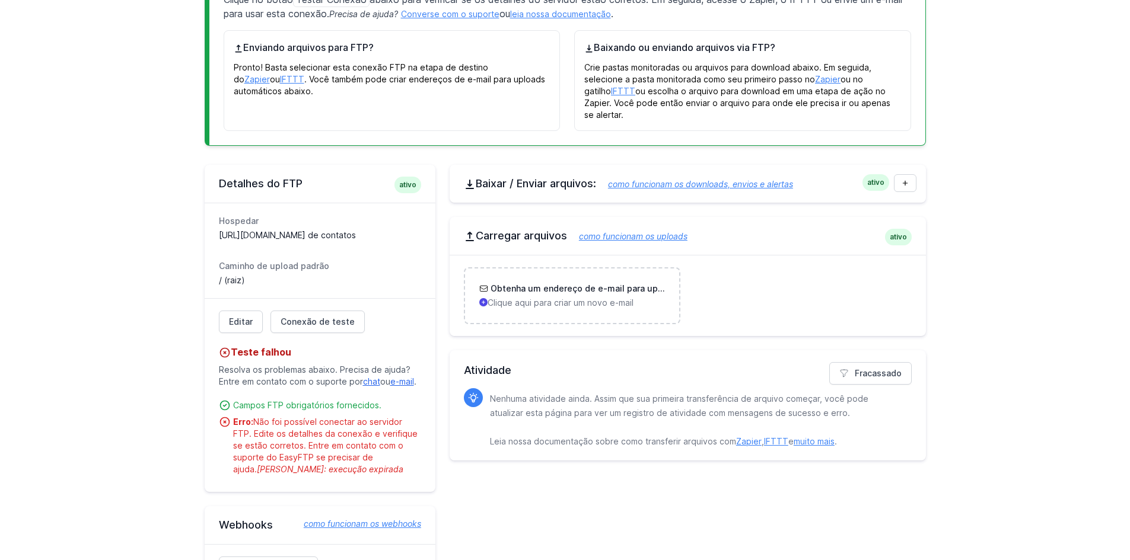
scroll to position [160, 0]
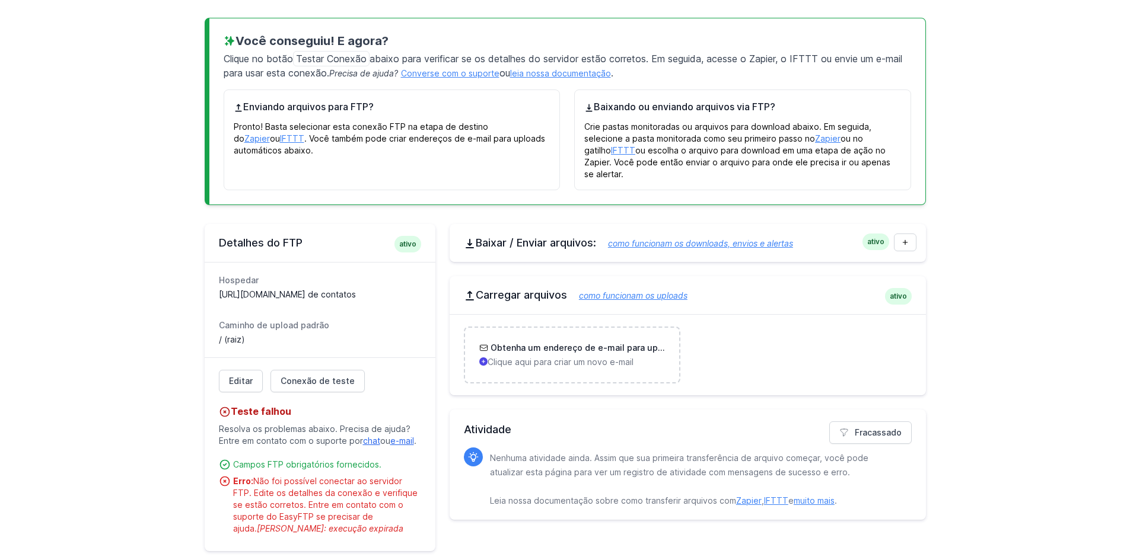
drag, startPoint x: 241, startPoint y: 333, endPoint x: 181, endPoint y: 340, distance: 59.7
click at [181, 340] on main "A pasta monitorada foi criada com sucesso. Volte ao Zapier ou IFTTT e atualize …" at bounding box center [565, 318] width 1130 height 722
click at [557, 237] on font "Baixar / Enviar arquivos:" at bounding box center [536, 243] width 120 height 12
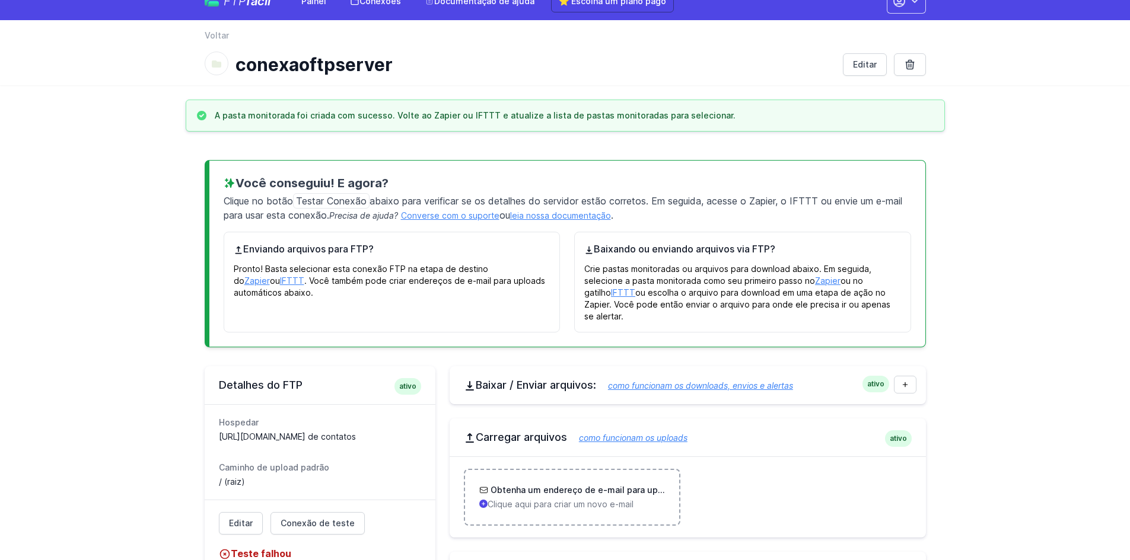
scroll to position [0, 0]
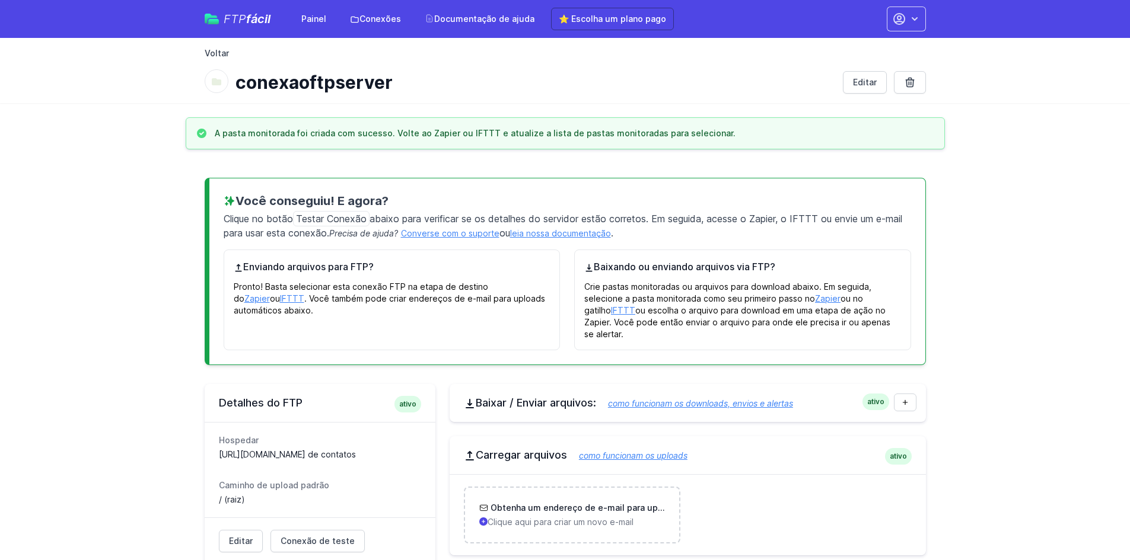
click at [216, 55] on font "Voltar" at bounding box center [217, 53] width 24 height 10
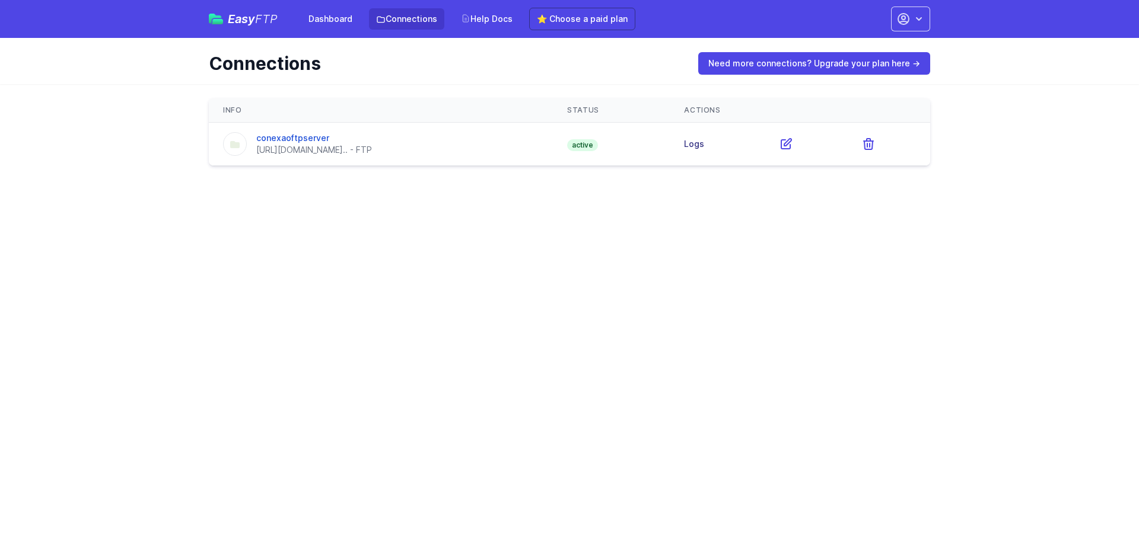
click at [704, 146] on link "Logs" at bounding box center [694, 144] width 20 height 10
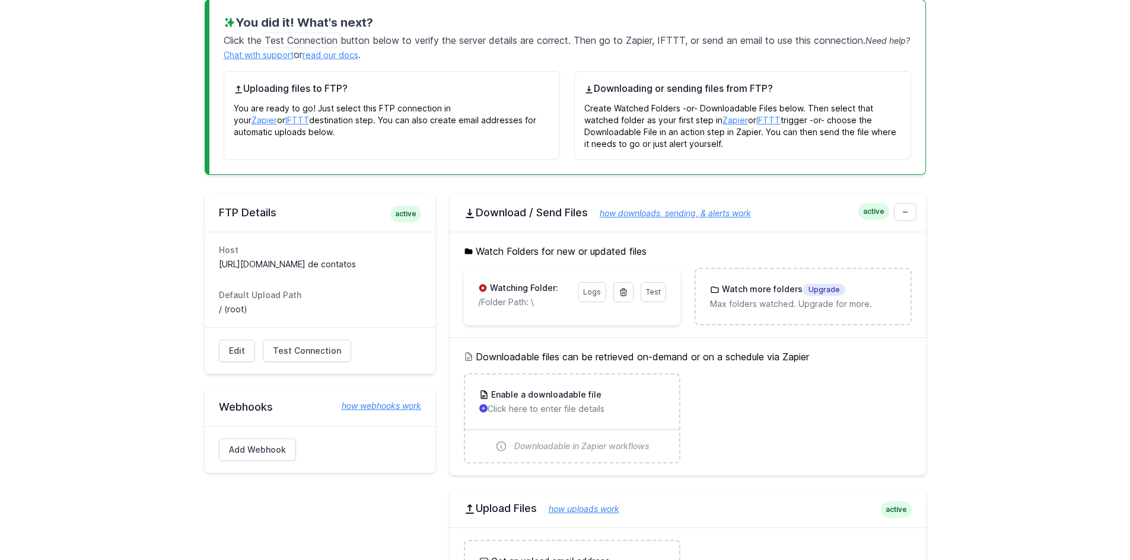
scroll to position [119, 0]
click at [593, 292] on link "Logs" at bounding box center [592, 292] width 28 height 20
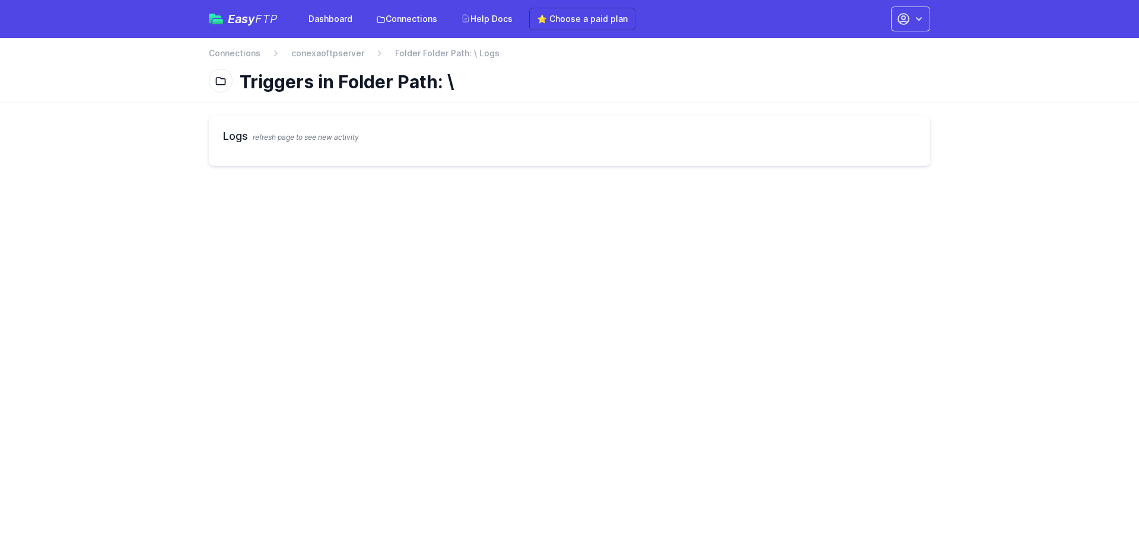
click at [289, 77] on h1 "Triggers in Folder Path: \" at bounding box center [580, 81] width 681 height 21
click at [339, 45] on div "back Connections conexaoftpserver Folder Folder Path: \ Logs Triggers in Folder…" at bounding box center [569, 70] width 759 height 64
click at [336, 50] on link "conexaoftpserver" at bounding box center [327, 53] width 73 height 12
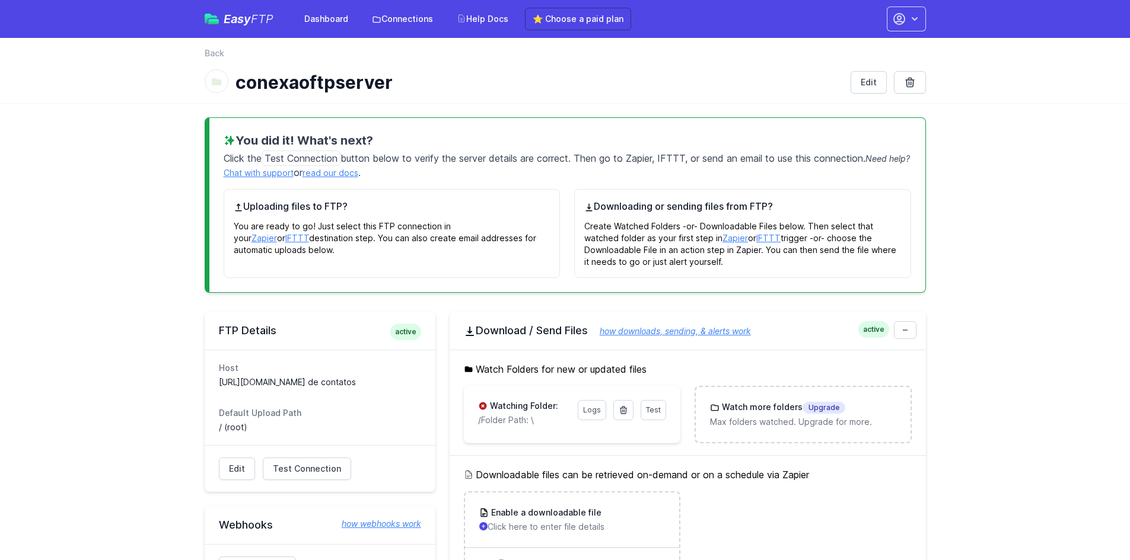
click at [240, 22] on span "Easy FTP" at bounding box center [249, 19] width 50 height 12
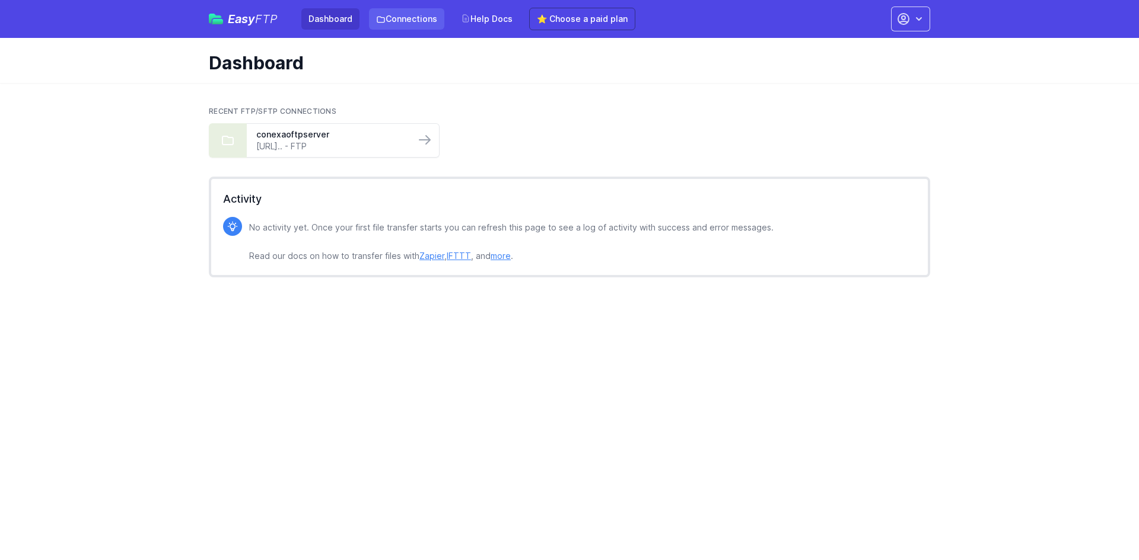
click at [419, 20] on link "Connections" at bounding box center [406, 18] width 75 height 21
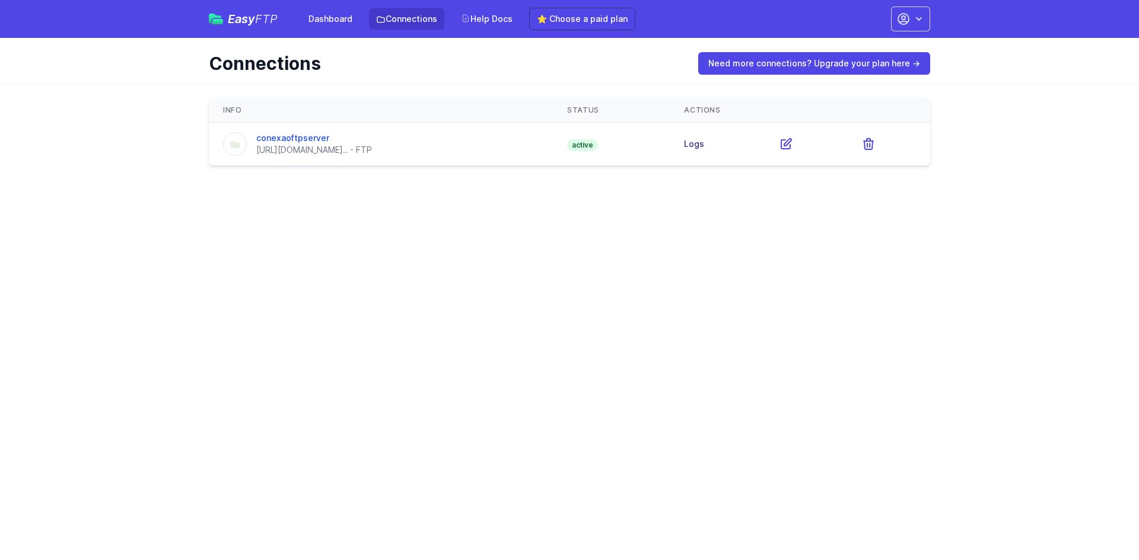
click at [704, 143] on link "Logs" at bounding box center [694, 144] width 20 height 10
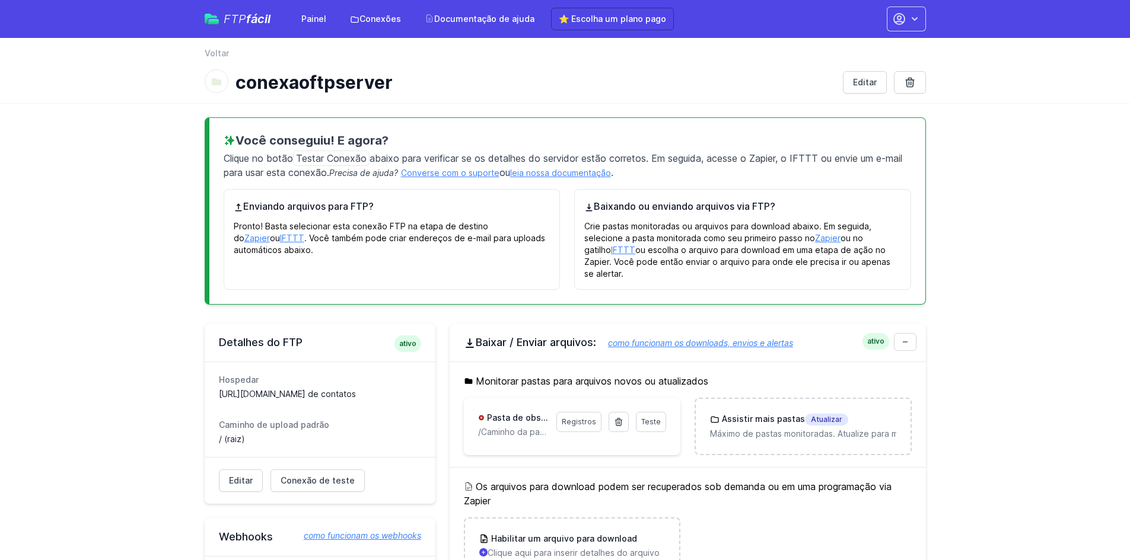
click at [343, 156] on font "Testar Conexão" at bounding box center [331, 158] width 71 height 12
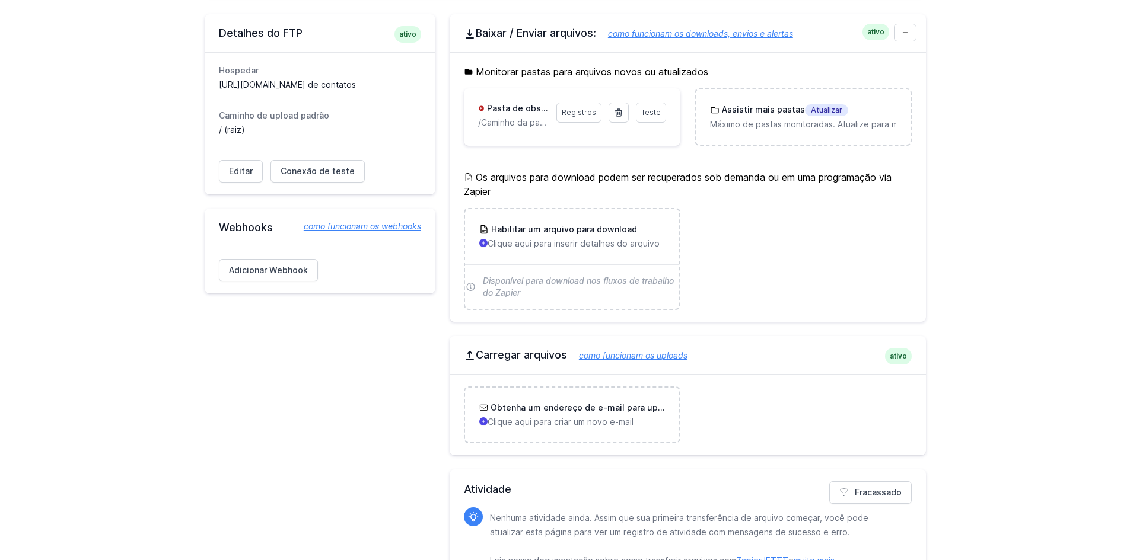
scroll to position [332, 0]
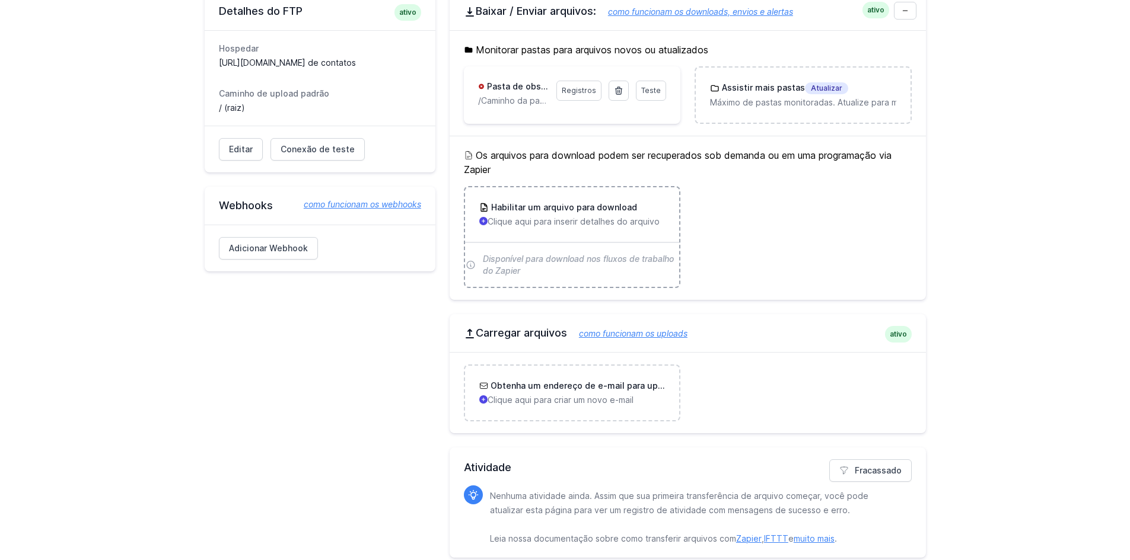
click at [528, 202] on font "Habilitar um arquivo para download" at bounding box center [564, 207] width 146 height 10
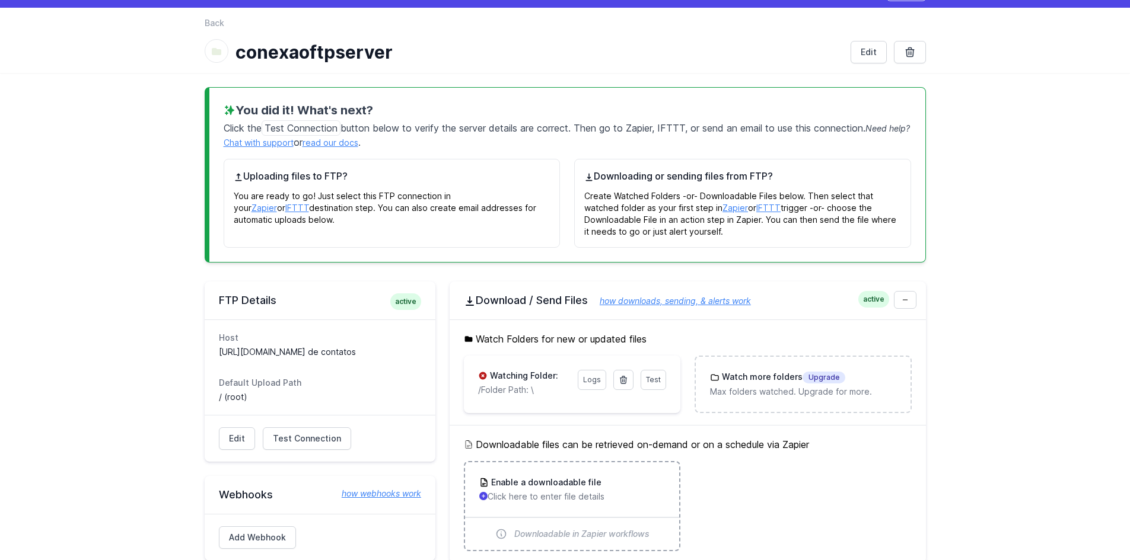
scroll to position [9, 0]
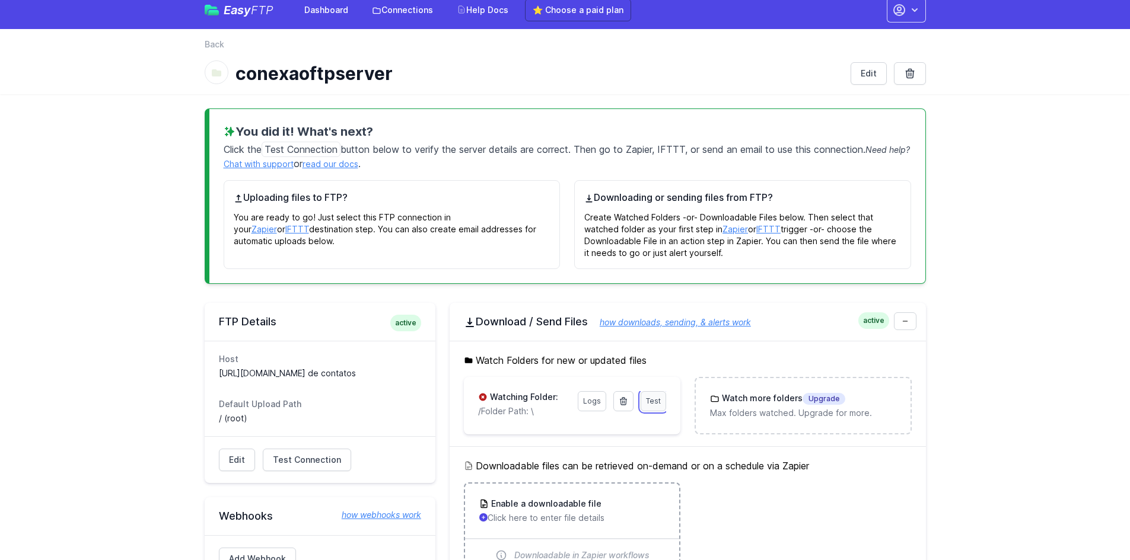
click at [658, 402] on span "Test" at bounding box center [653, 401] width 15 height 9
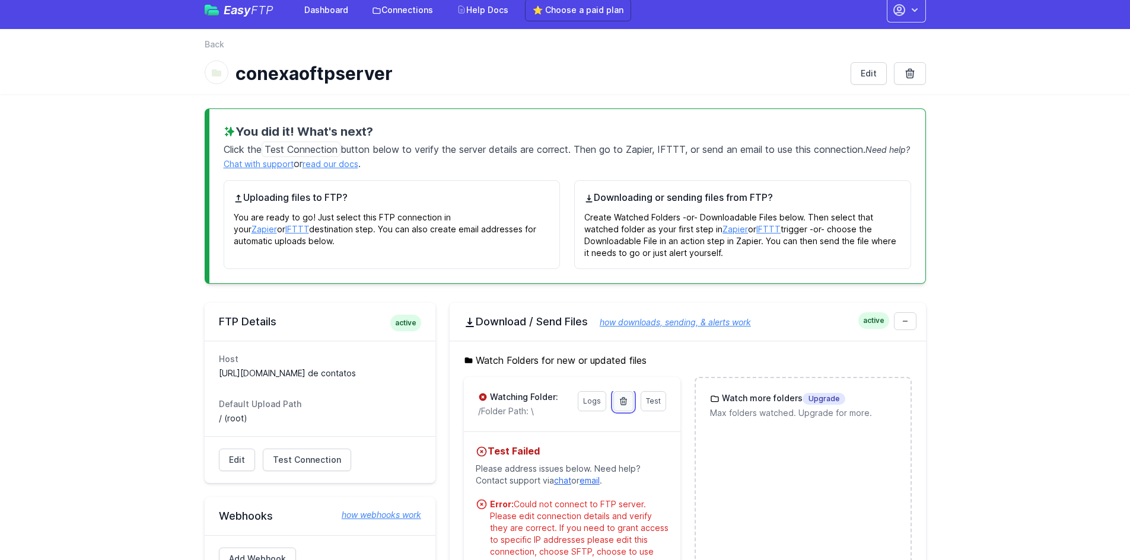
click at [629, 406] on link at bounding box center [623, 401] width 20 height 20
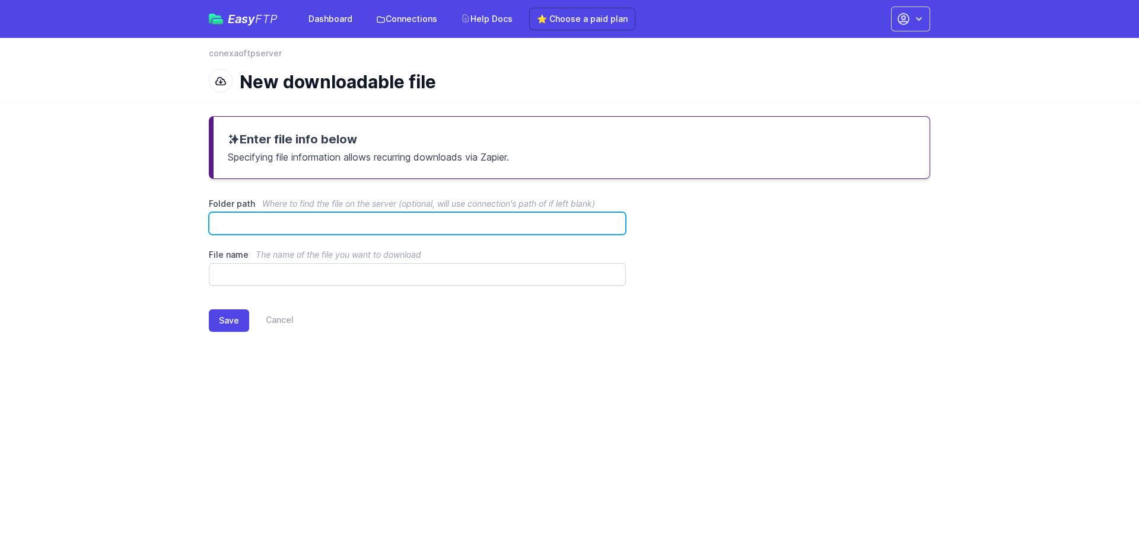
click at [308, 228] on input "Folder path Where to find the file on the server (optional, will use connection…" at bounding box center [417, 223] width 417 height 23
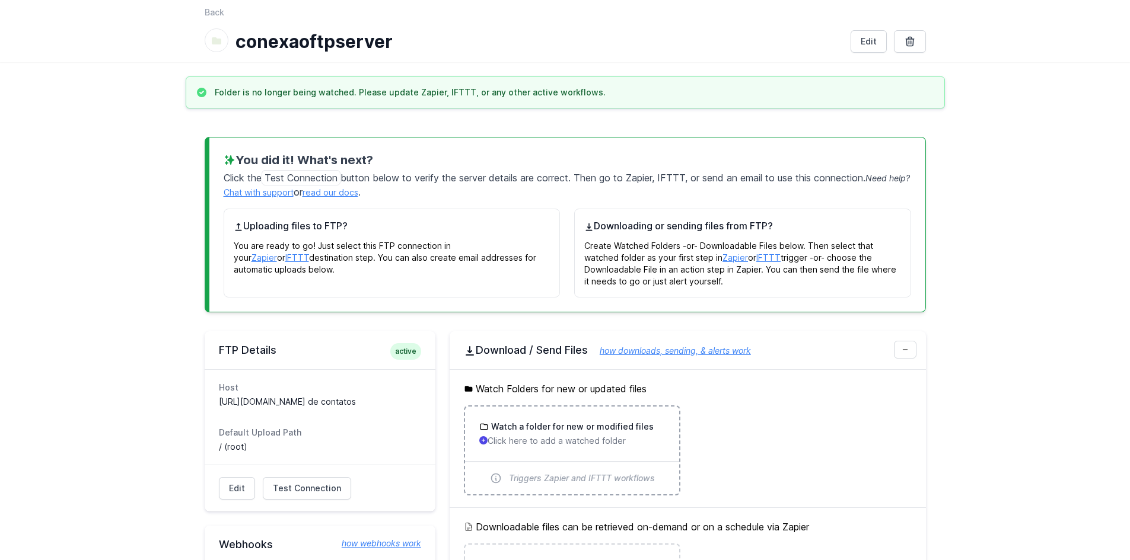
scroll to position [237, 0]
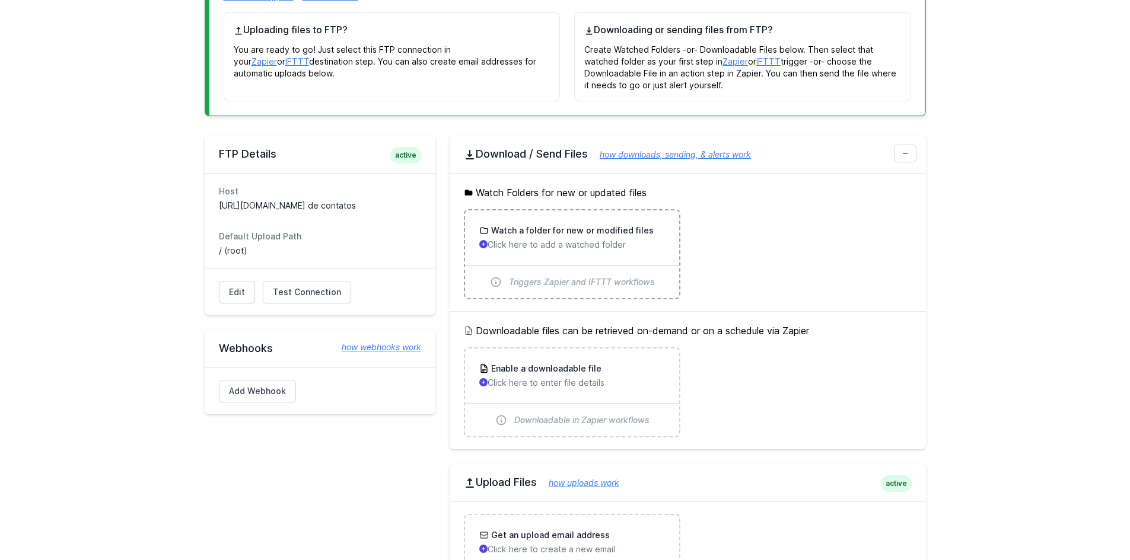
click at [597, 234] on h3 "Watch a folder for new or modified files" at bounding box center [571, 231] width 165 height 12
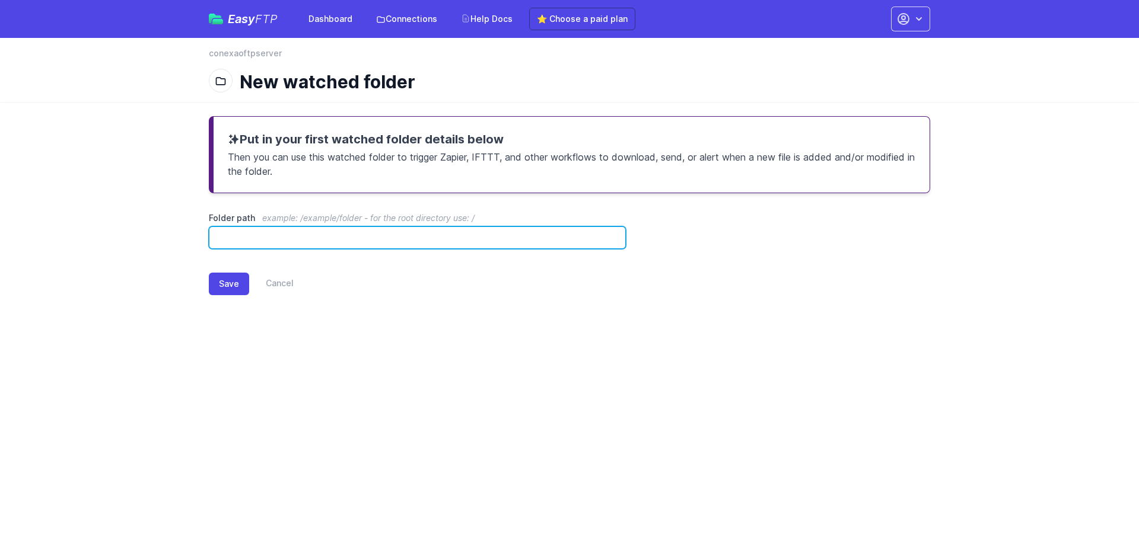
click at [358, 231] on input "Folder path example: /example/folder - for the root directory use: /" at bounding box center [417, 238] width 417 height 23
type input "*"
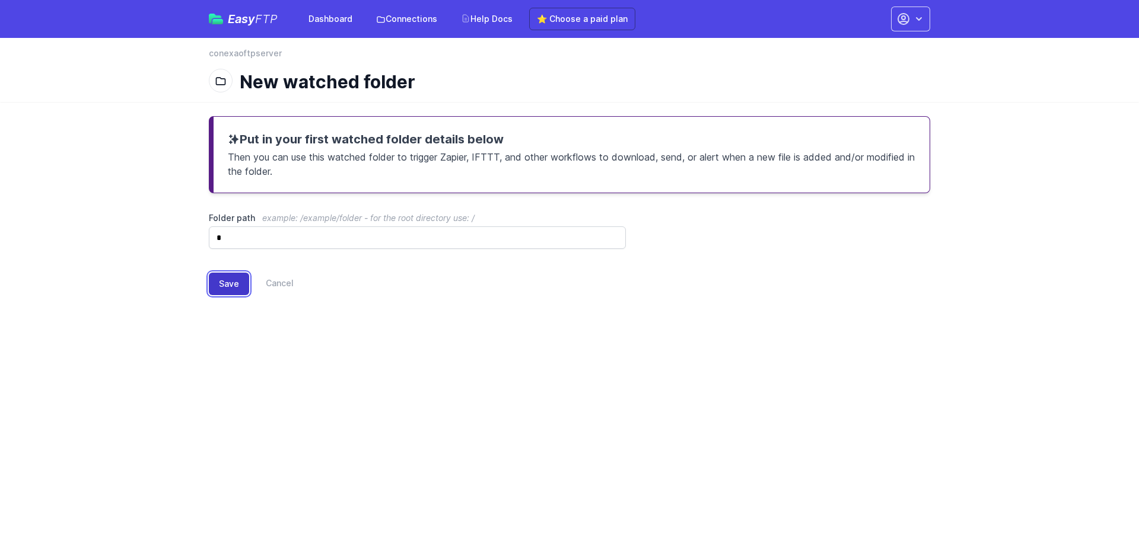
drag, startPoint x: 228, startPoint y: 276, endPoint x: 240, endPoint y: 285, distance: 14.4
click at [229, 276] on button "Save" at bounding box center [229, 284] width 40 height 23
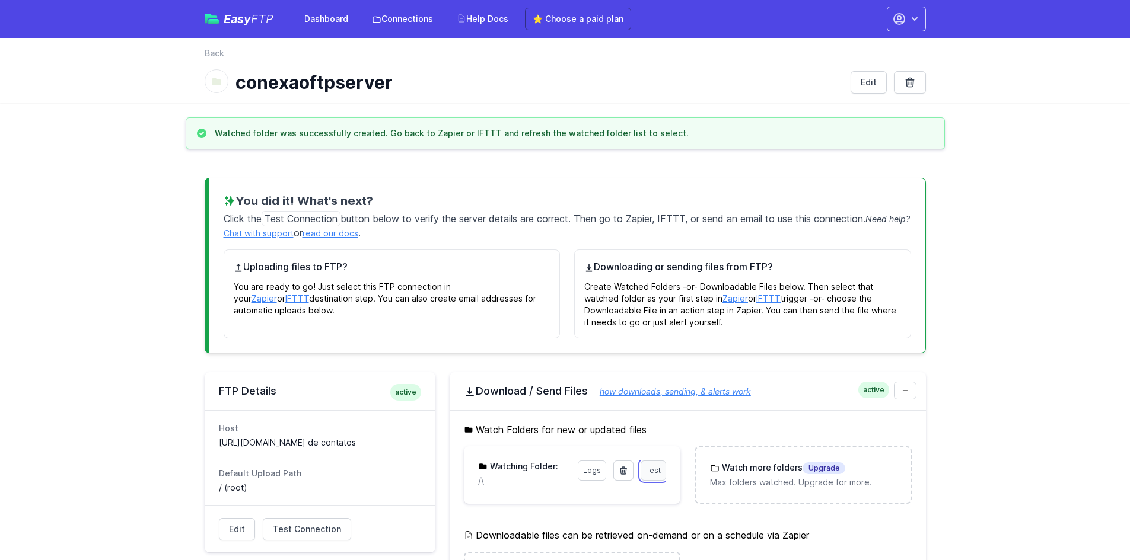
click at [652, 471] on span "Test" at bounding box center [653, 470] width 15 height 9
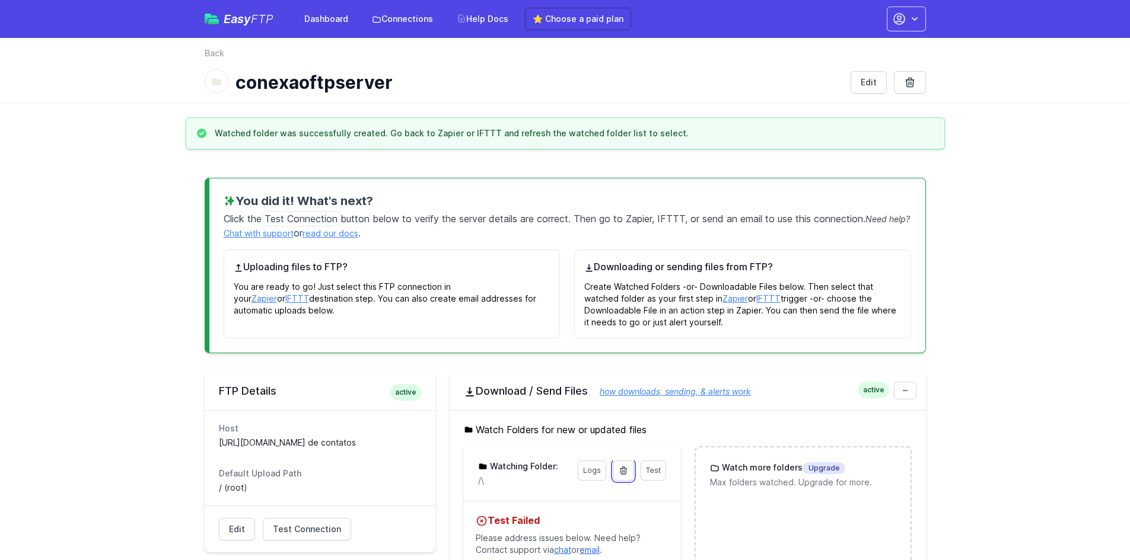
drag, startPoint x: 623, startPoint y: 464, endPoint x: 617, endPoint y: 85, distance: 379.6
click at [623, 465] on link at bounding box center [623, 471] width 20 height 20
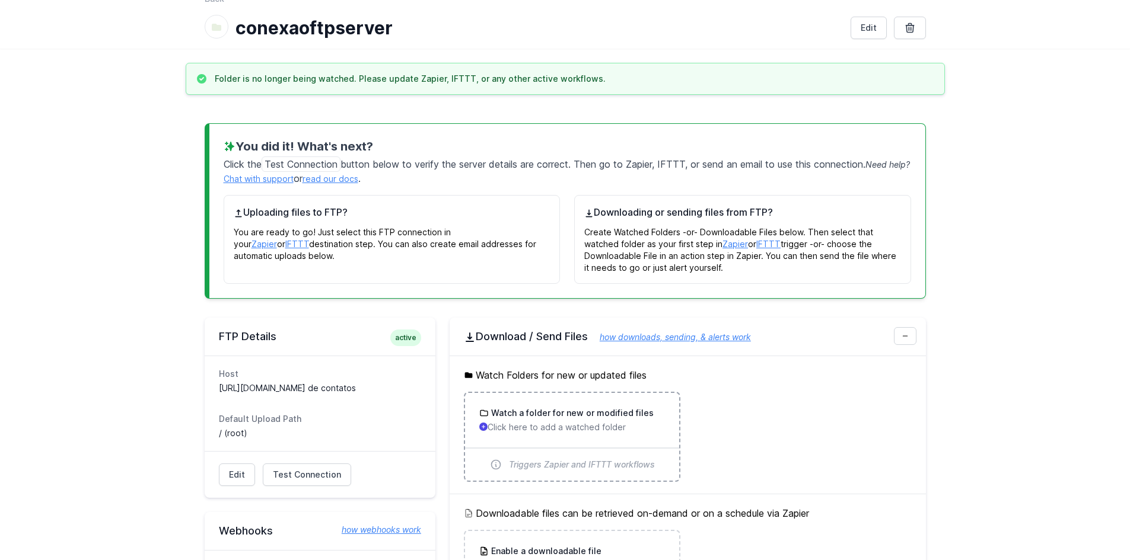
scroll to position [119, 0]
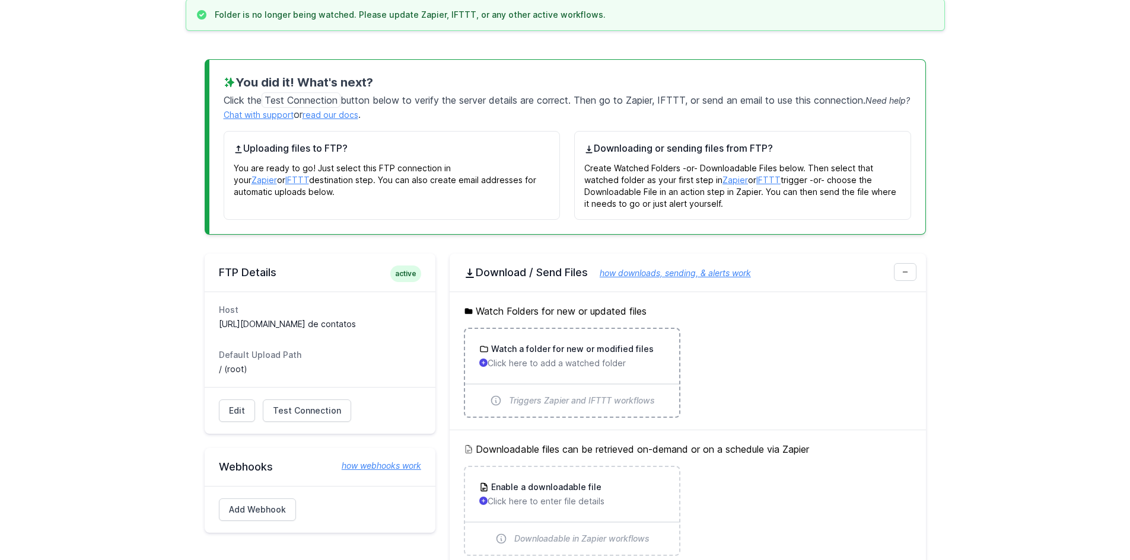
click at [562, 352] on h3 "Watch a folder for new or modified files" at bounding box center [571, 349] width 165 height 12
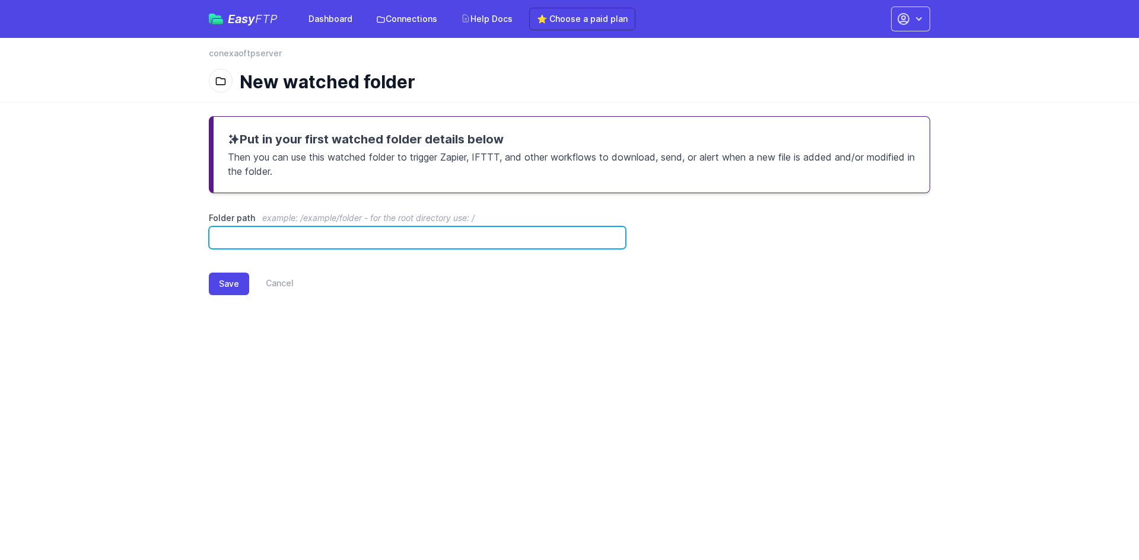
click at [400, 238] on input "Folder path example: /example/folder - for the root directory use: /" at bounding box center [417, 238] width 417 height 23
type input "*"
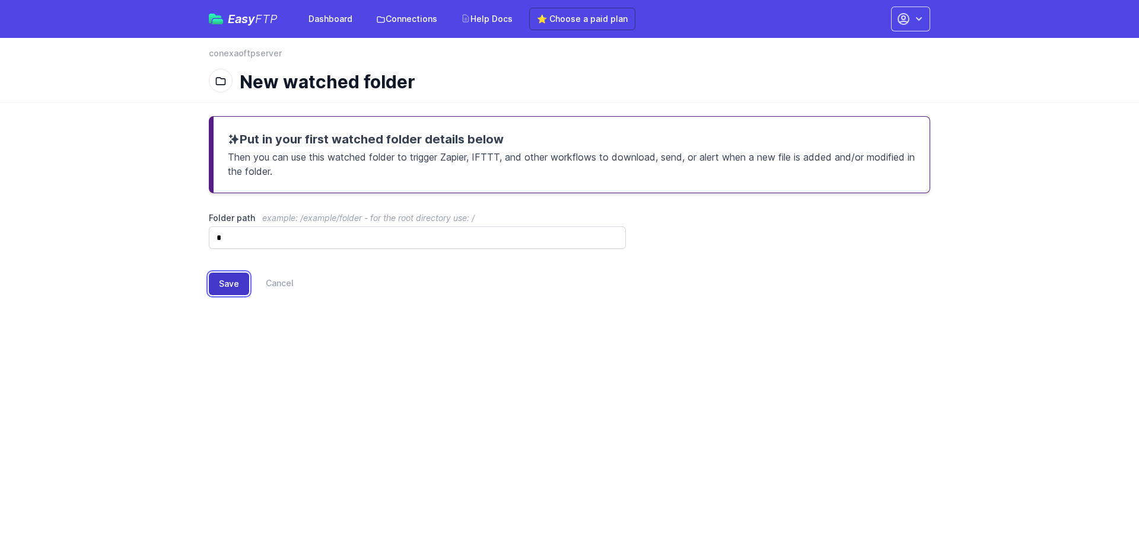
click at [236, 279] on button "Save" at bounding box center [229, 284] width 40 height 23
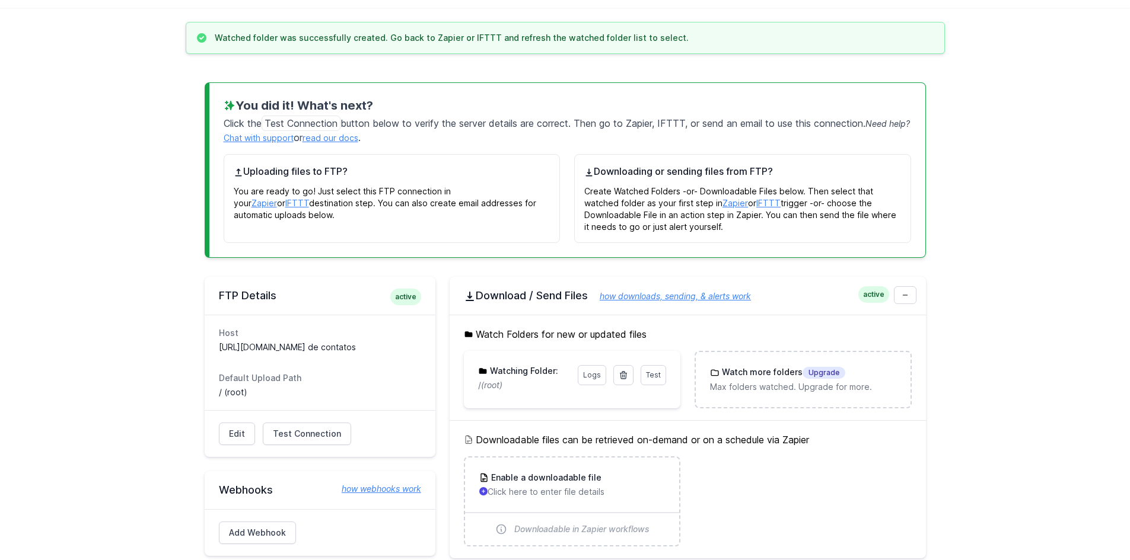
scroll to position [119, 0]
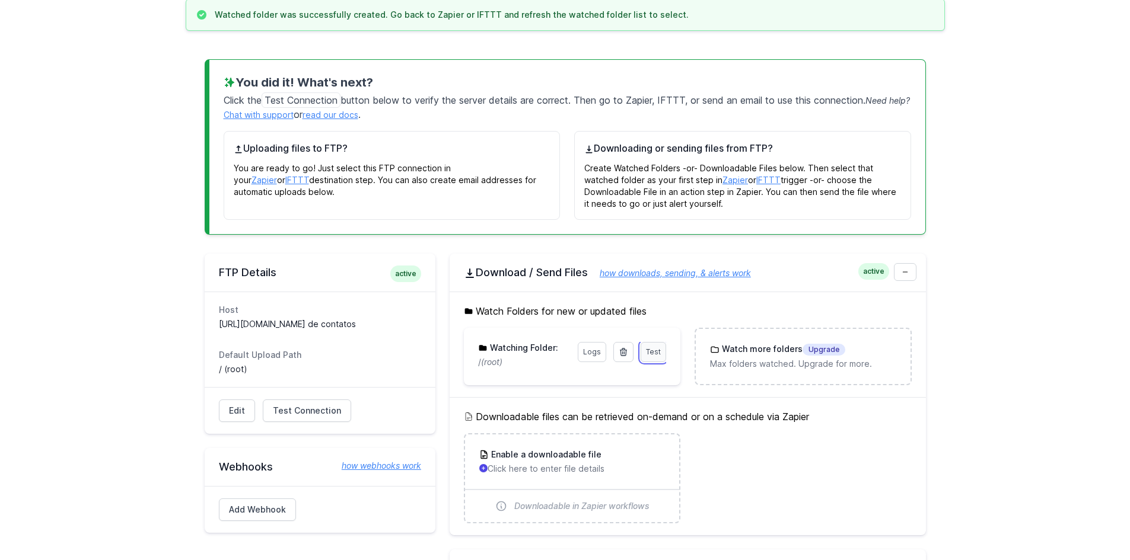
click at [653, 353] on span "Test" at bounding box center [653, 352] width 15 height 9
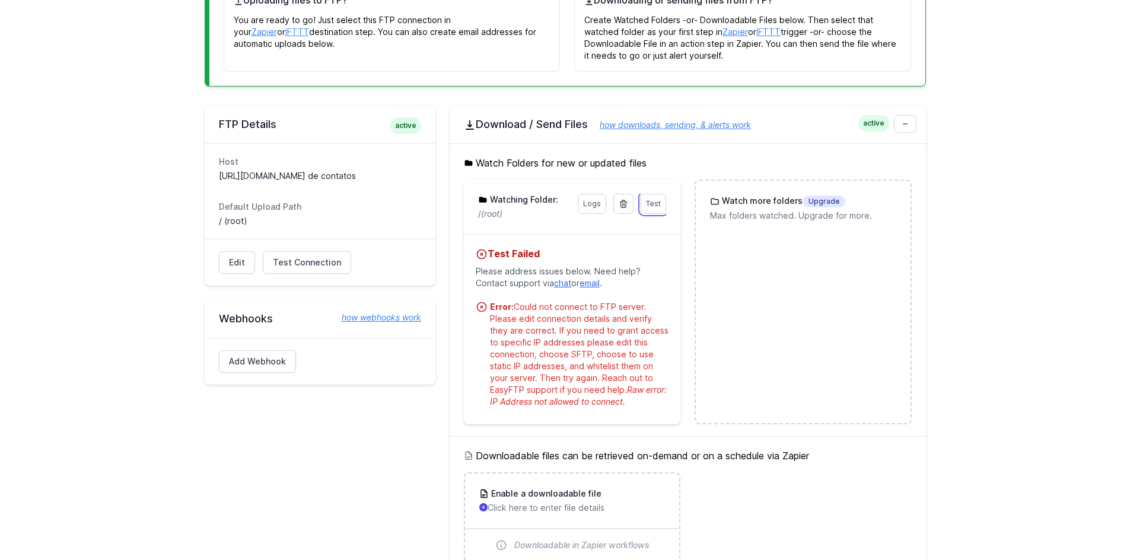
scroll to position [297, 0]
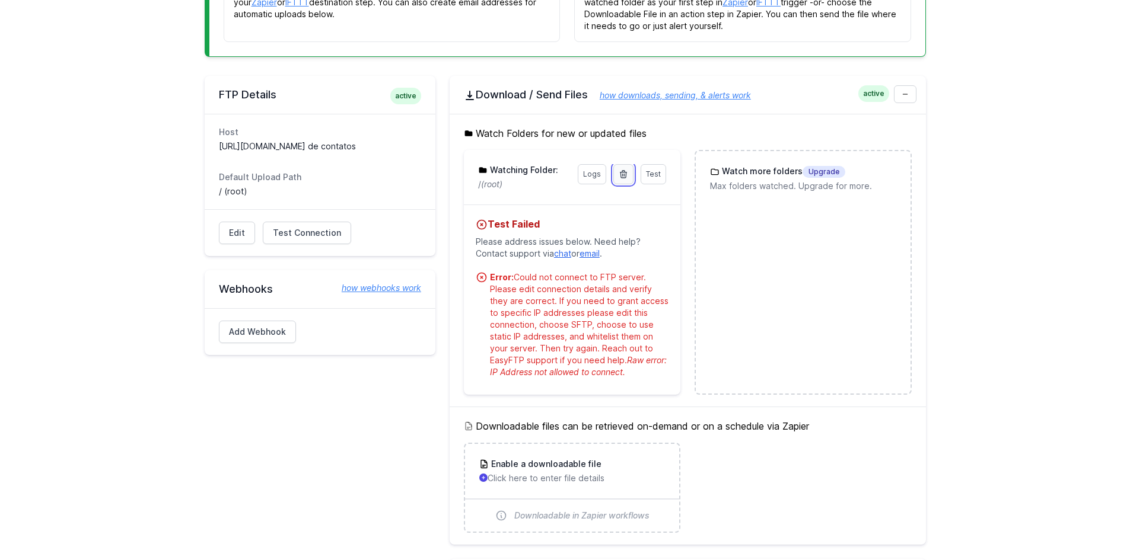
click at [627, 175] on icon at bounding box center [623, 174] width 9 height 9
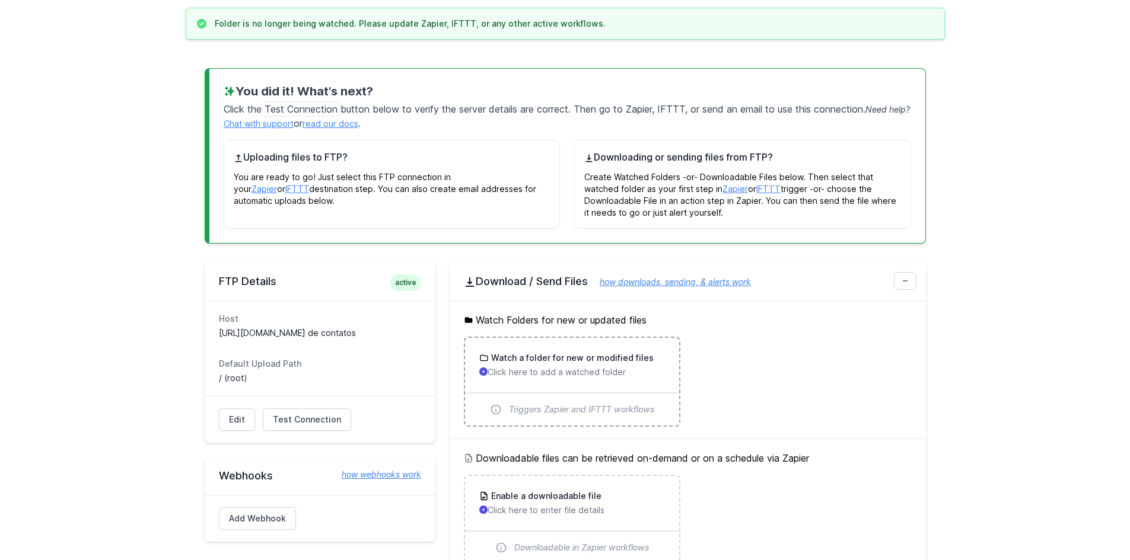
scroll to position [119, 0]
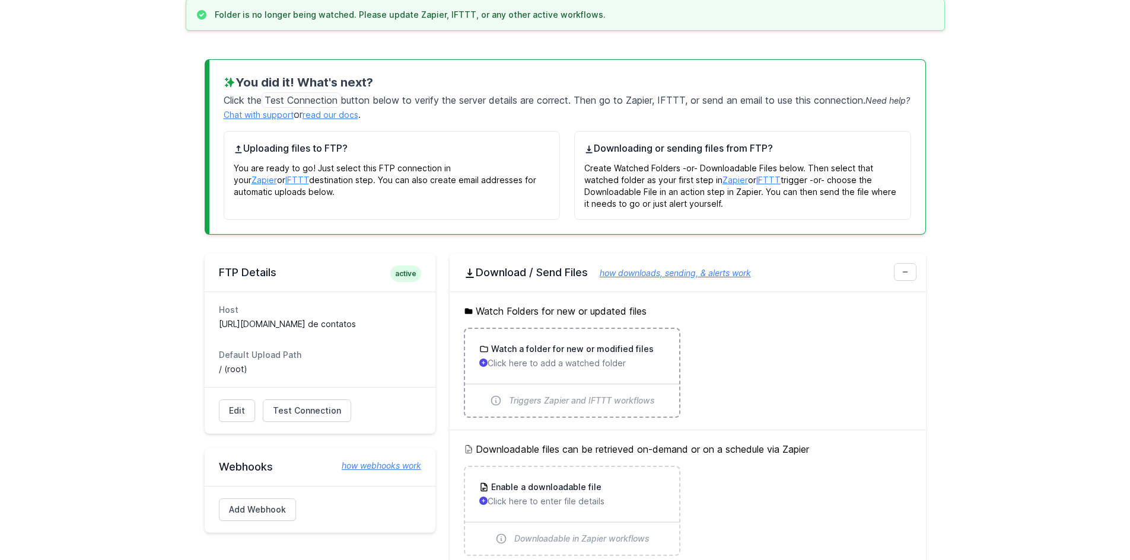
click at [543, 346] on h3 "Watch a folder for new or modified files" at bounding box center [571, 349] width 165 height 12
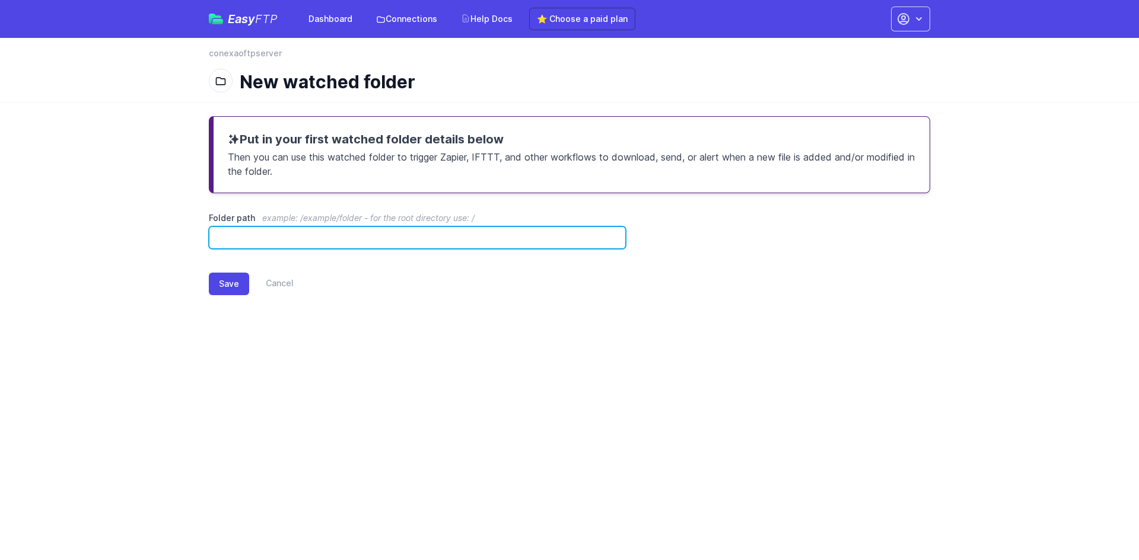
click at [370, 227] on input "Folder path example: /example/folder - for the root directory use: /" at bounding box center [417, 238] width 417 height 23
paste input "**********"
type input "**********"
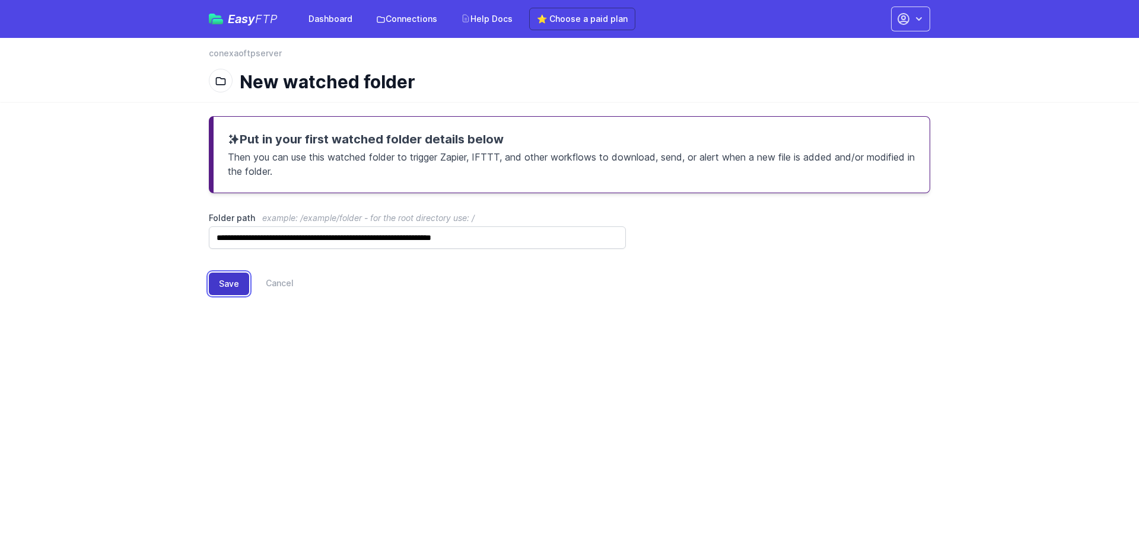
click at [237, 288] on button "Save" at bounding box center [229, 284] width 40 height 23
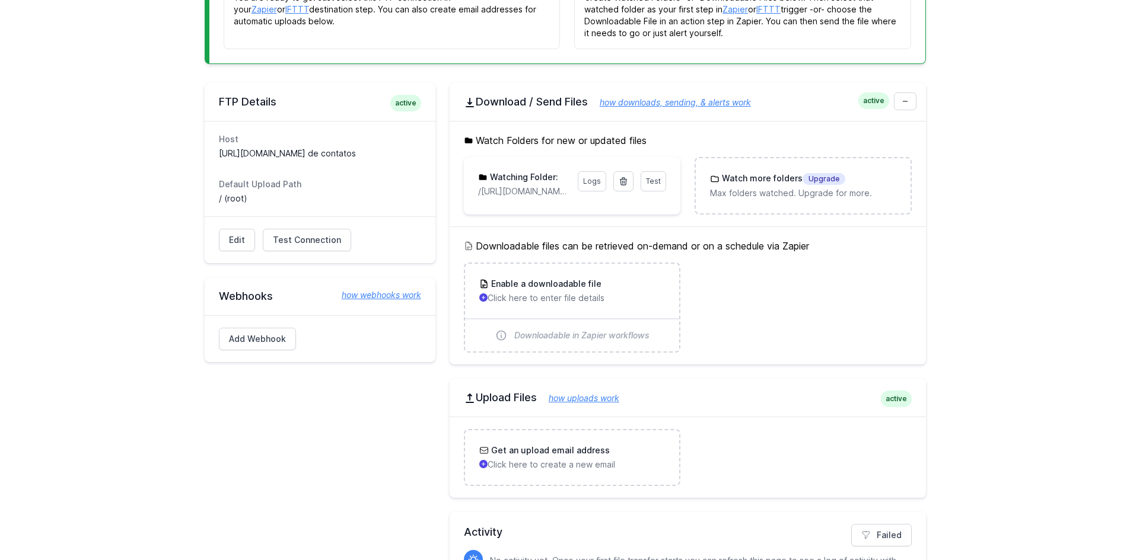
scroll to position [297, 0]
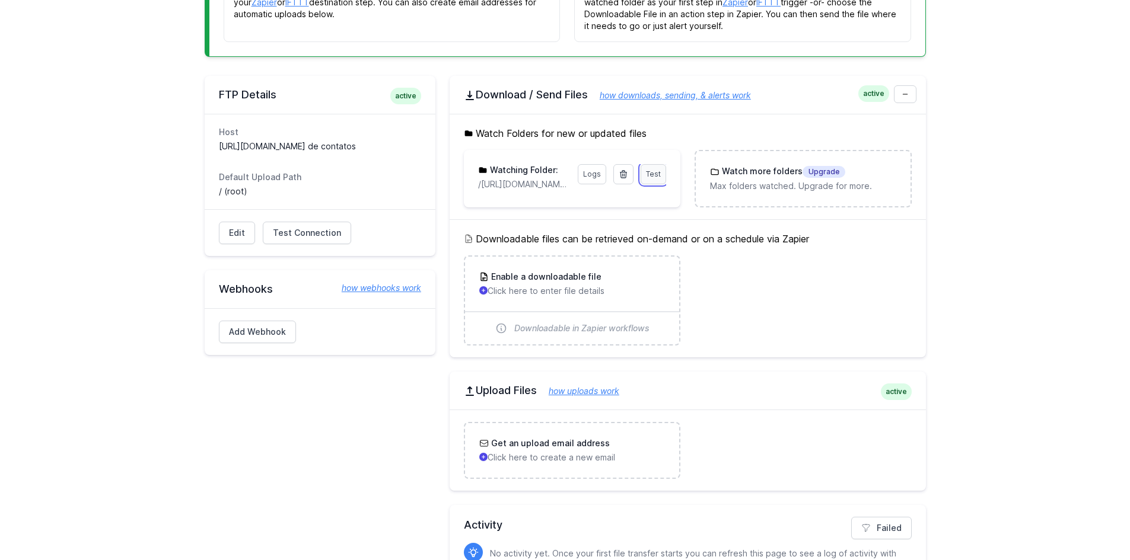
click at [657, 179] on link "Test" at bounding box center [654, 174] width 26 height 20
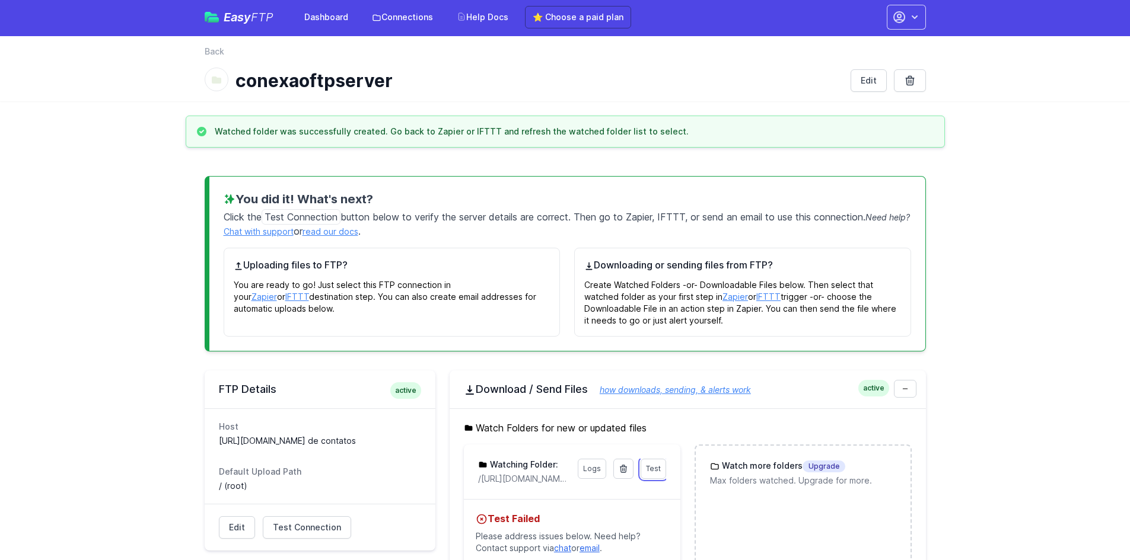
scroll to position [0, 0]
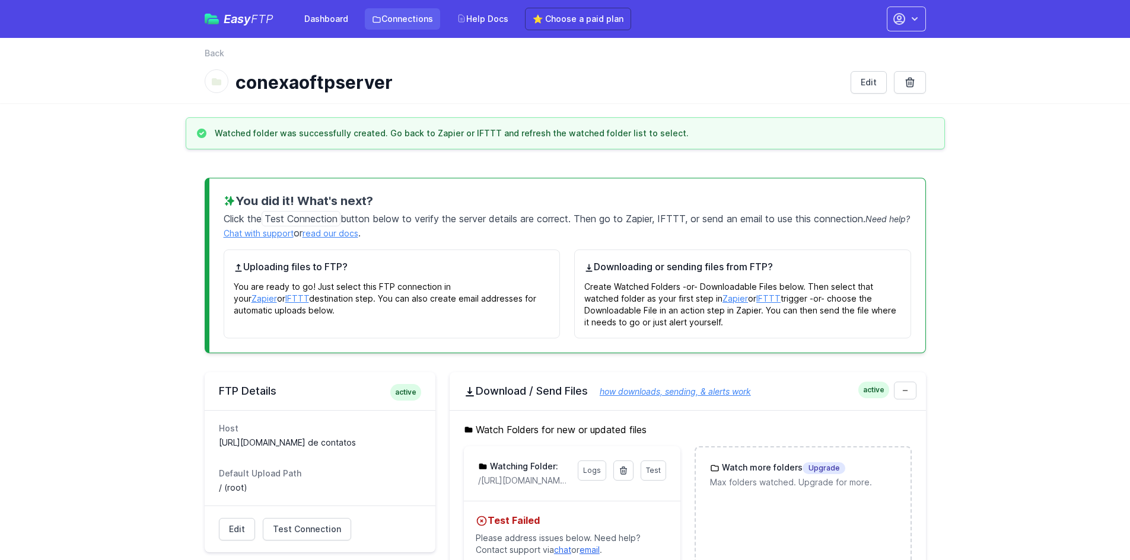
click at [412, 24] on link "Connections" at bounding box center [402, 18] width 75 height 21
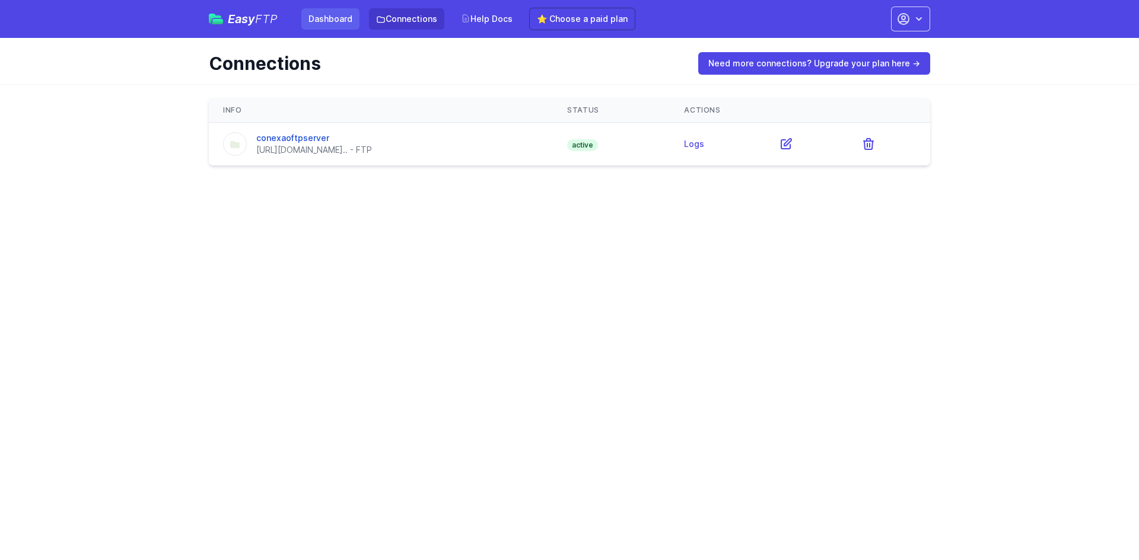
click at [334, 21] on link "Dashboard" at bounding box center [330, 18] width 58 height 21
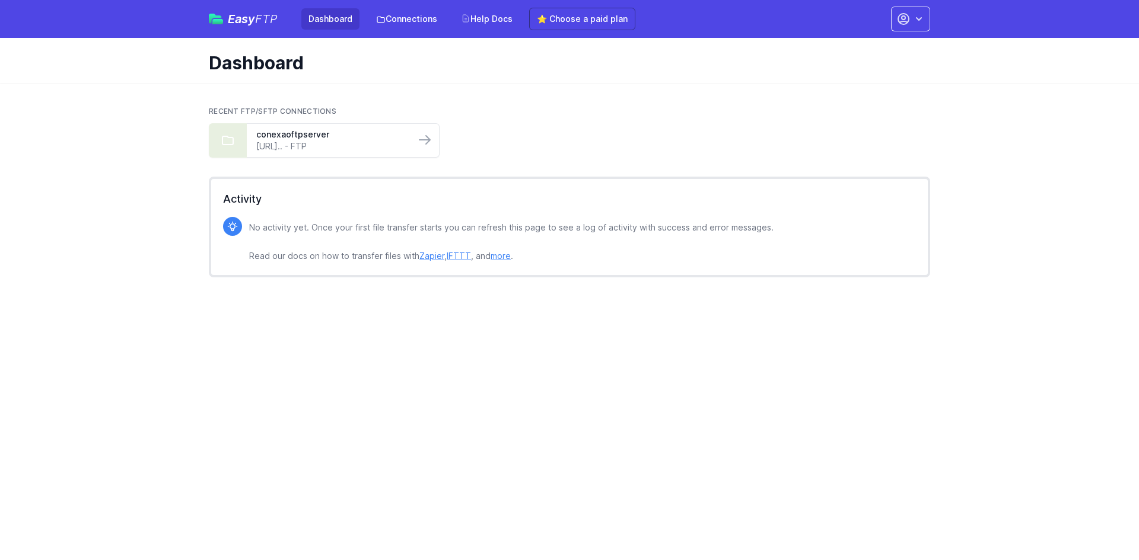
click at [498, 257] on link "more" at bounding box center [500, 256] width 20 height 10
click at [415, 12] on link "Connections" at bounding box center [406, 18] width 75 height 21
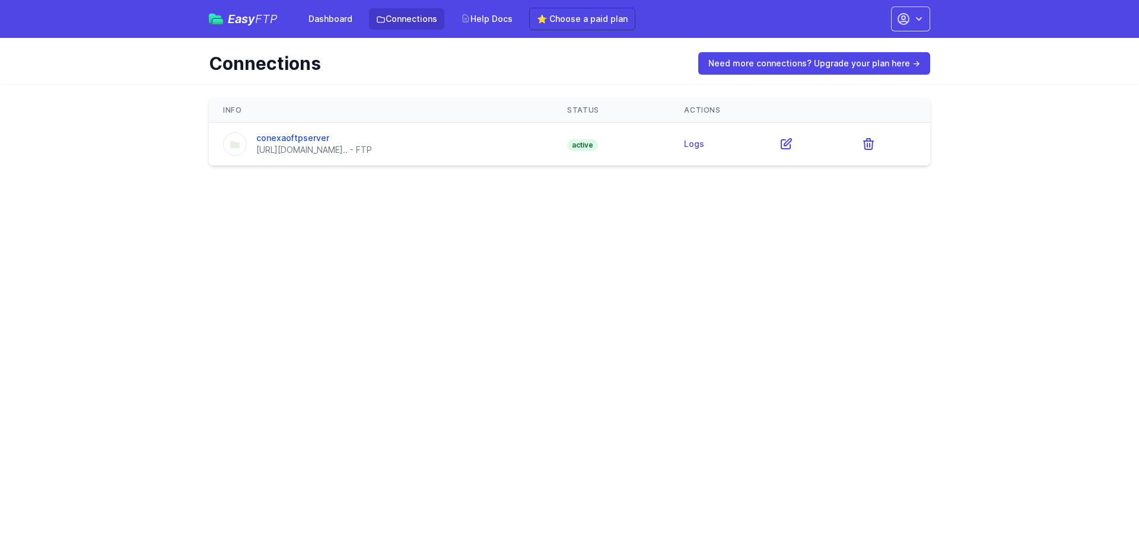
click at [266, 20] on span "FTP" at bounding box center [266, 19] width 23 height 14
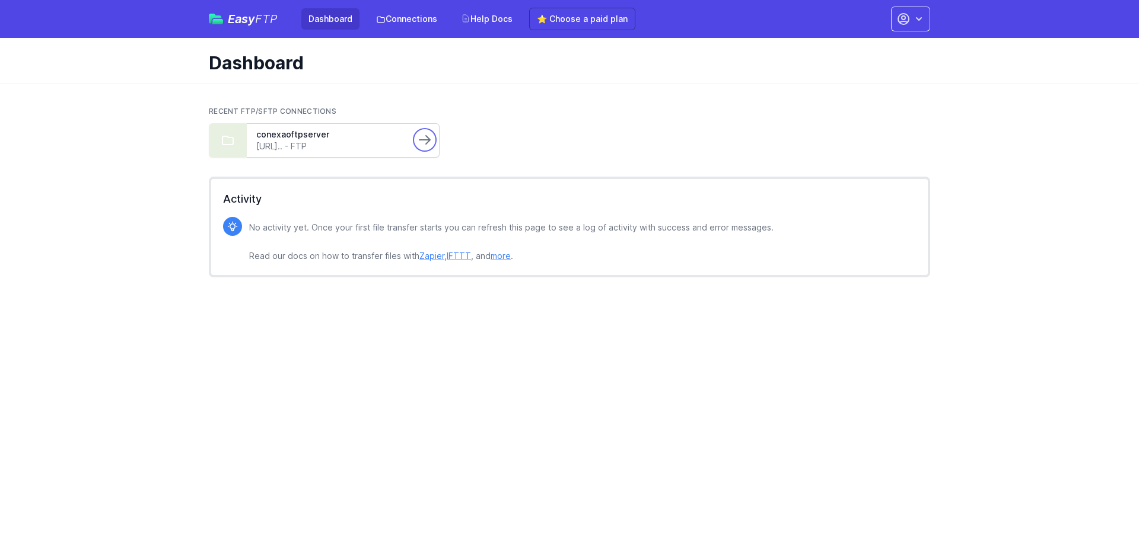
click at [422, 143] on icon at bounding box center [425, 140] width 14 height 14
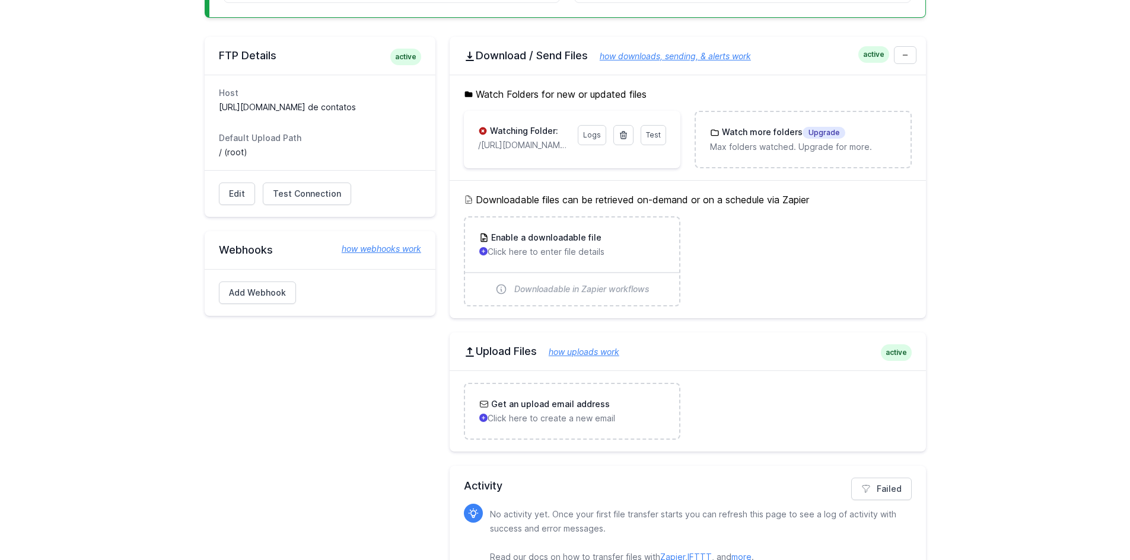
scroll to position [297, 0]
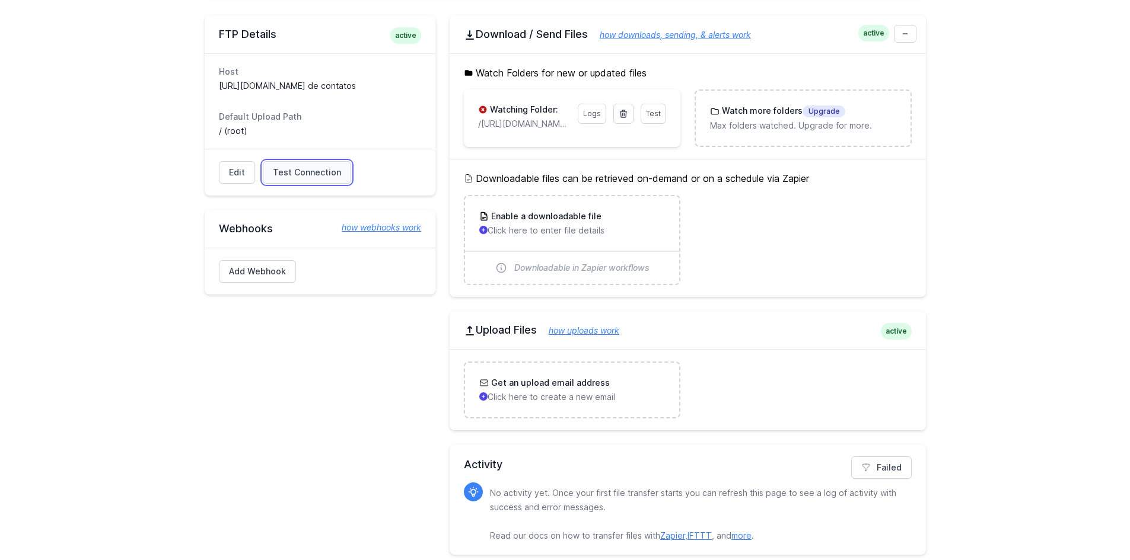
click at [289, 174] on span "Test Connection" at bounding box center [307, 173] width 68 height 12
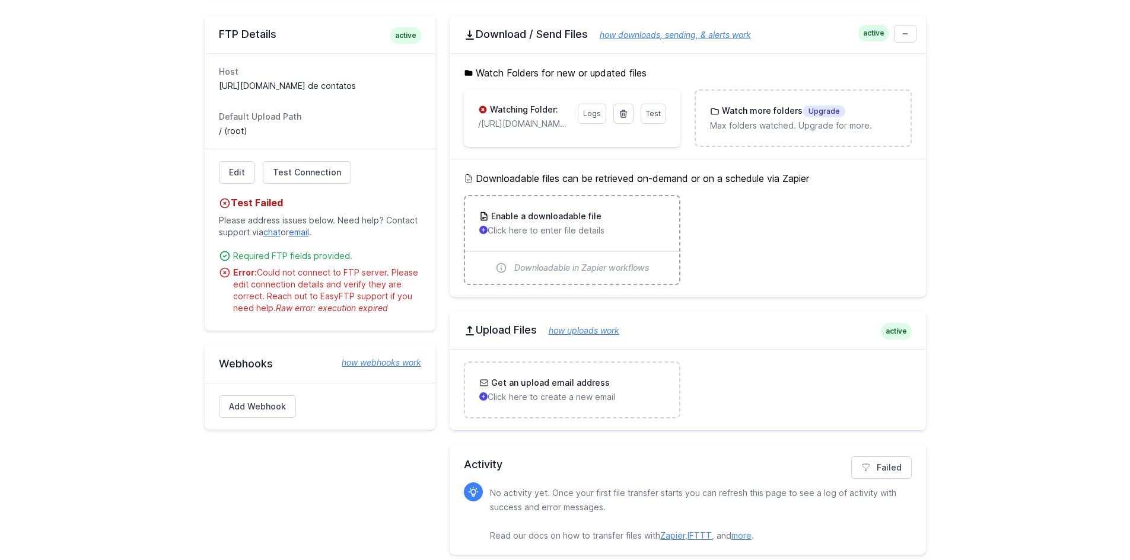
click at [555, 222] on div "Enable a downloadable file Click here to enter file details" at bounding box center [572, 224] width 186 height 26
click at [553, 214] on h3 "Enable a downloadable file" at bounding box center [545, 217] width 113 height 12
click at [628, 112] on icon at bounding box center [623, 113] width 9 height 9
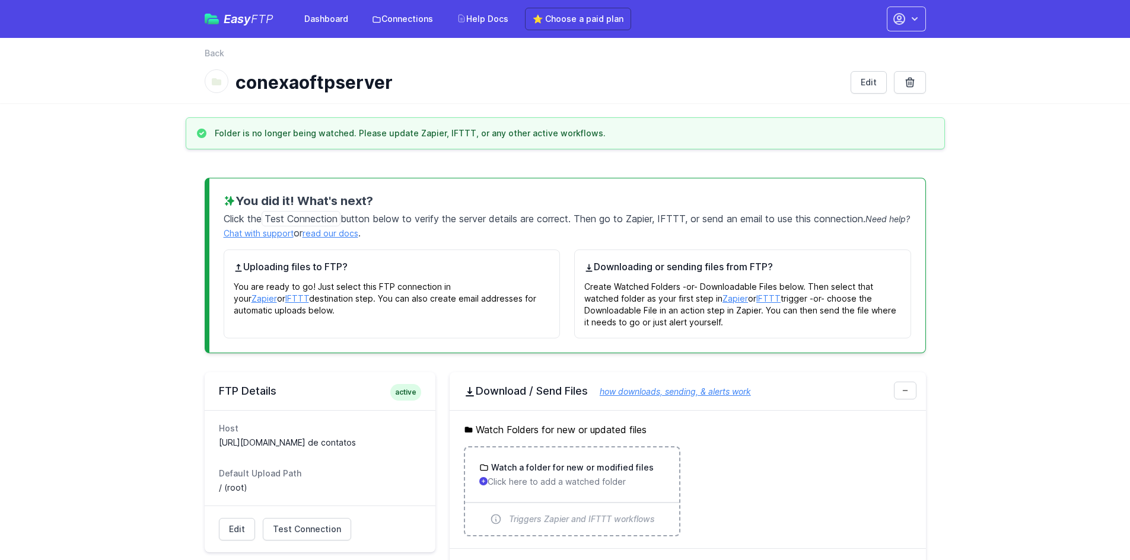
click at [580, 482] on p "Click here to add a watched folder" at bounding box center [572, 482] width 186 height 12
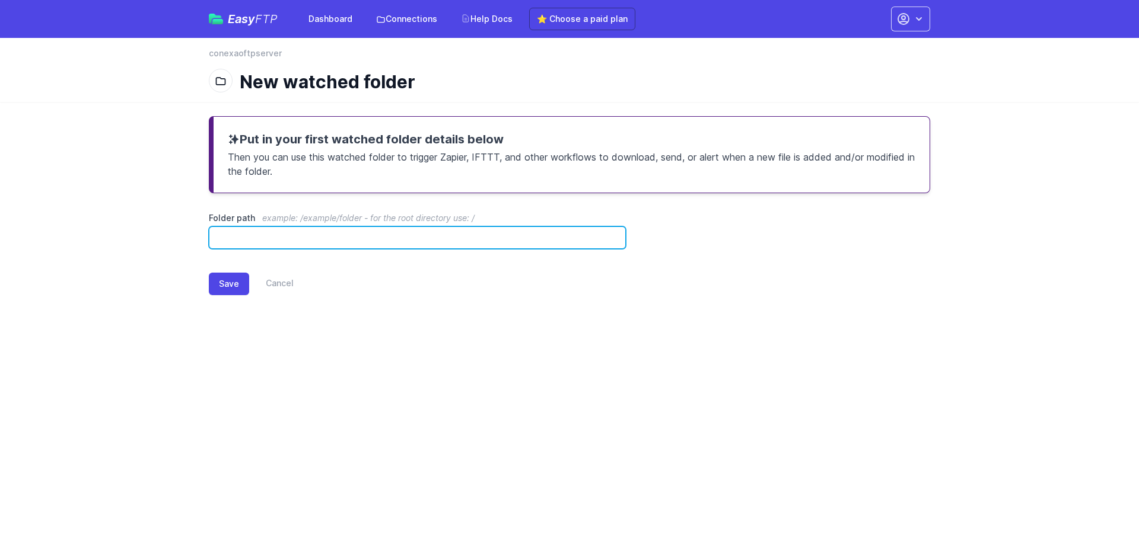
click at [413, 231] on input "Folder path example: /example/folder - for the root directory use: /" at bounding box center [417, 238] width 417 height 23
paste input "**********"
type input "**********"
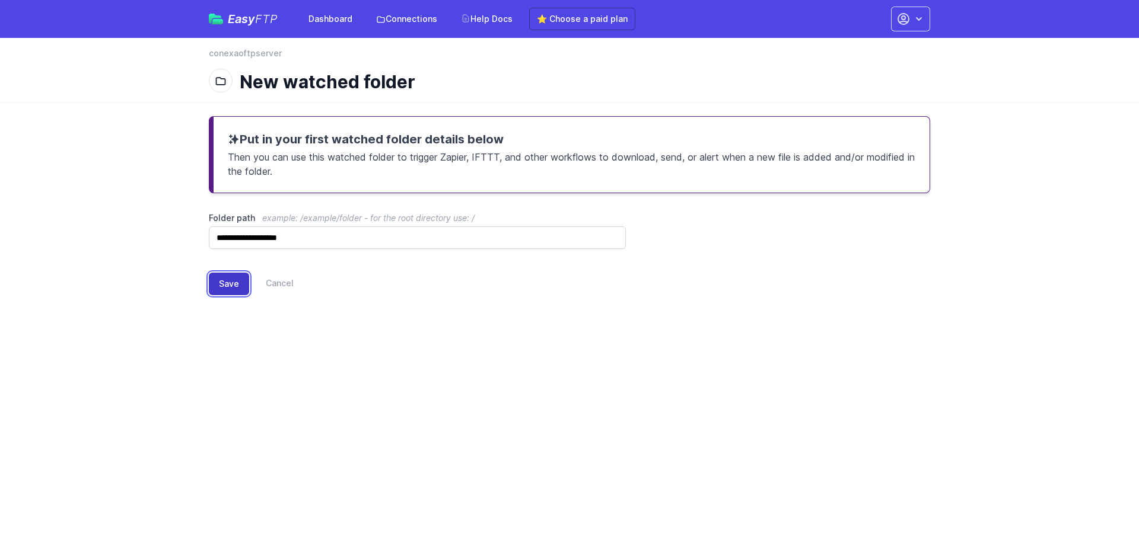
click at [232, 292] on button "Save" at bounding box center [229, 284] width 40 height 23
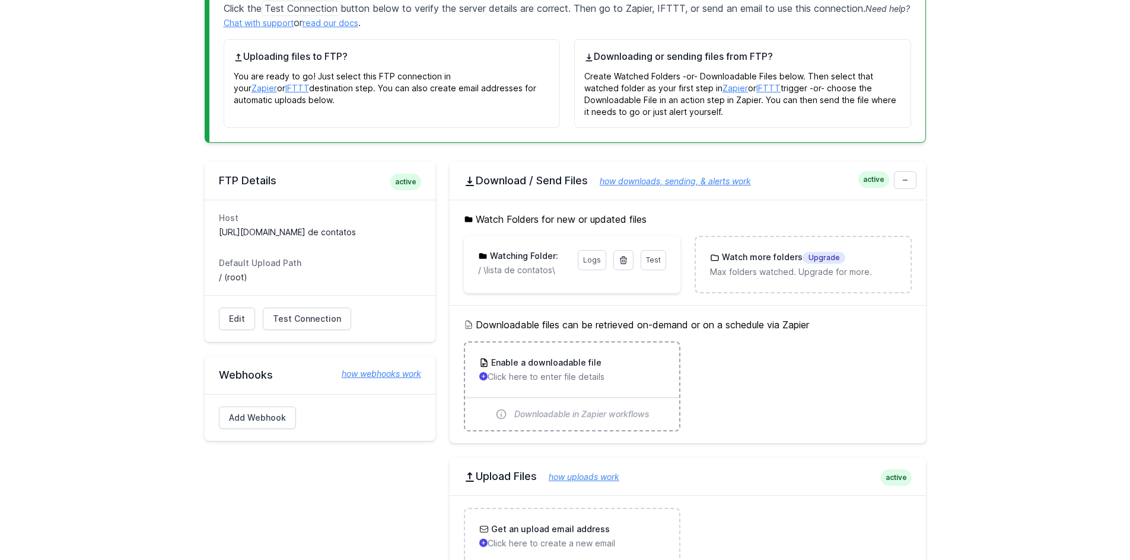
scroll to position [237, 0]
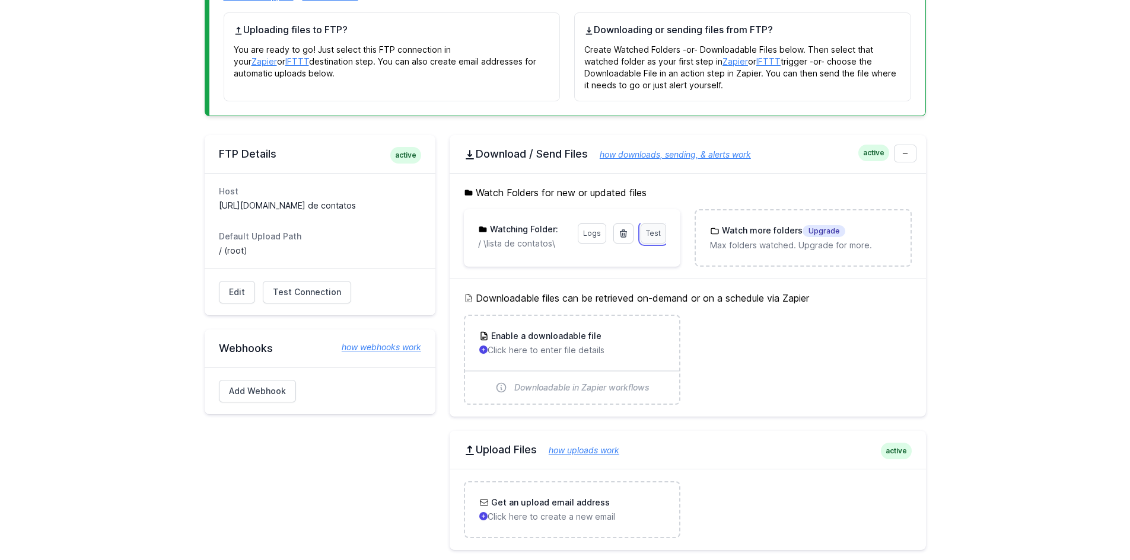
click at [658, 237] on span "Test" at bounding box center [653, 233] width 15 height 9
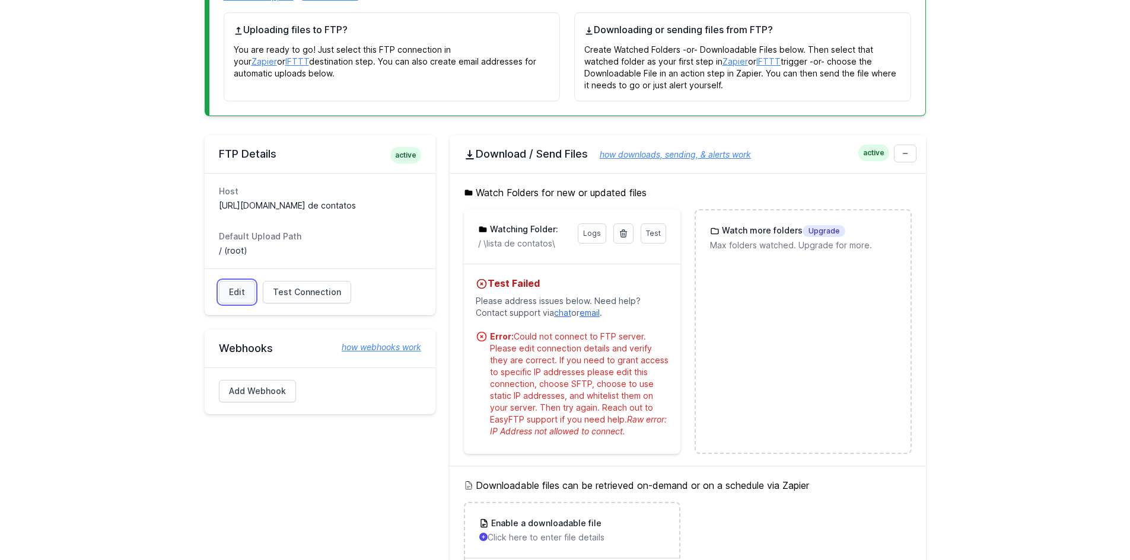
click at [243, 291] on link "Edit" at bounding box center [237, 292] width 36 height 23
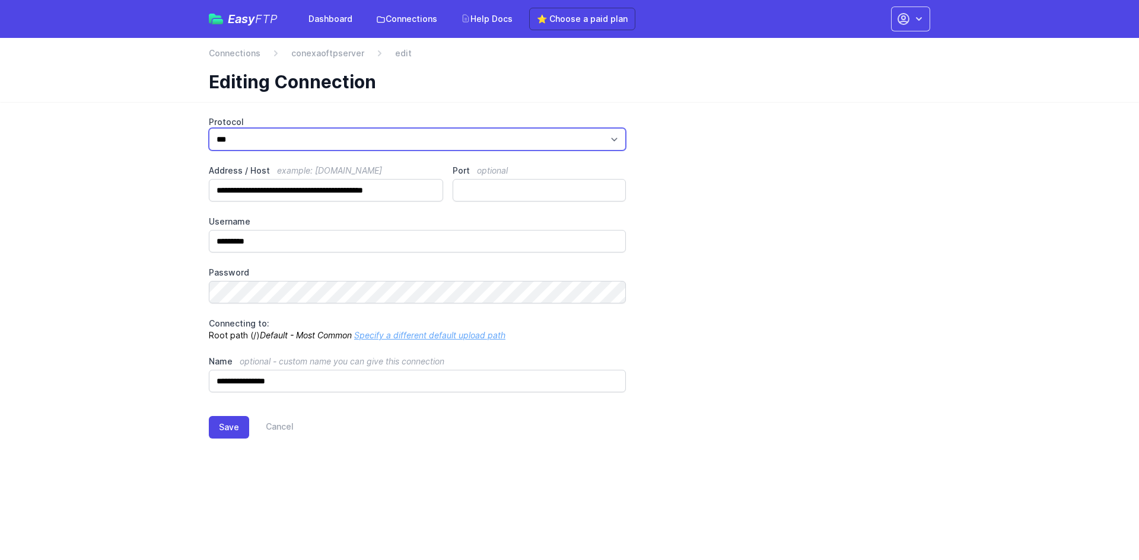
click at [565, 136] on select "*** **** ****" at bounding box center [417, 139] width 417 height 23
select select "****"
click at [209, 128] on select "*** **** ****" at bounding box center [417, 139] width 417 height 23
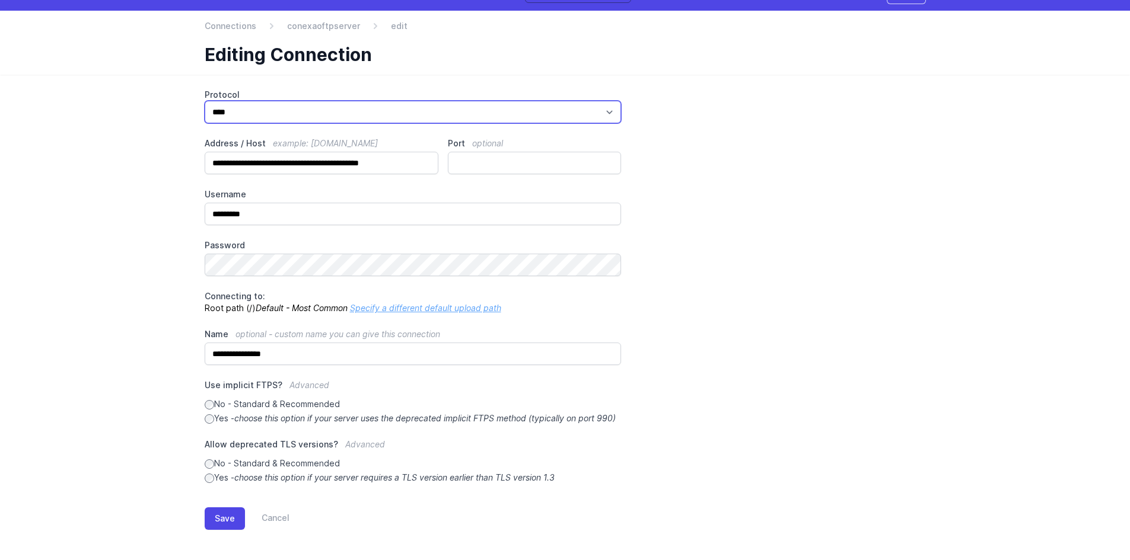
scroll to position [42, 0]
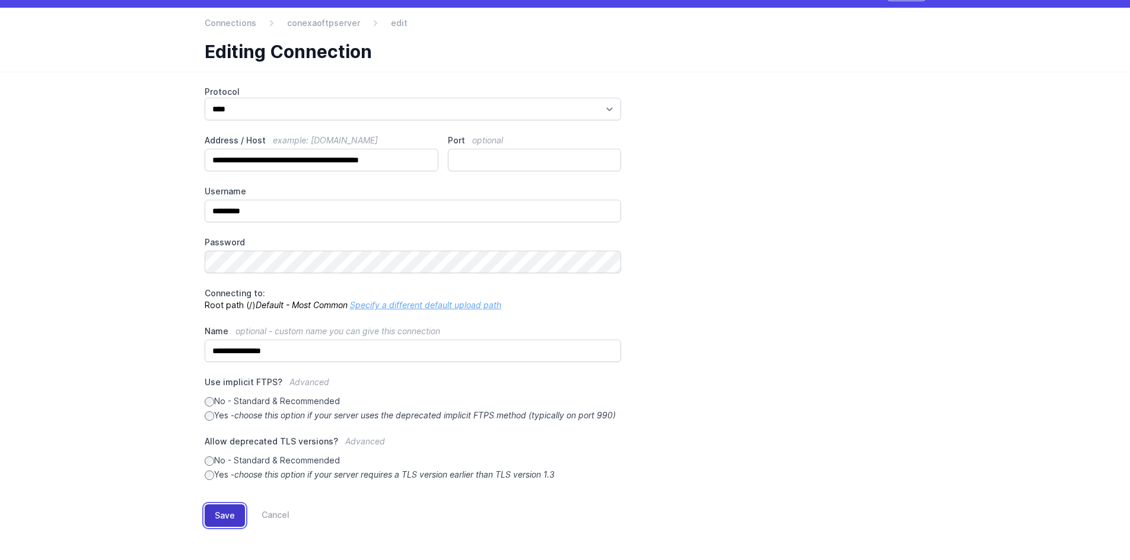
click at [222, 515] on button "Save" at bounding box center [225, 516] width 40 height 23
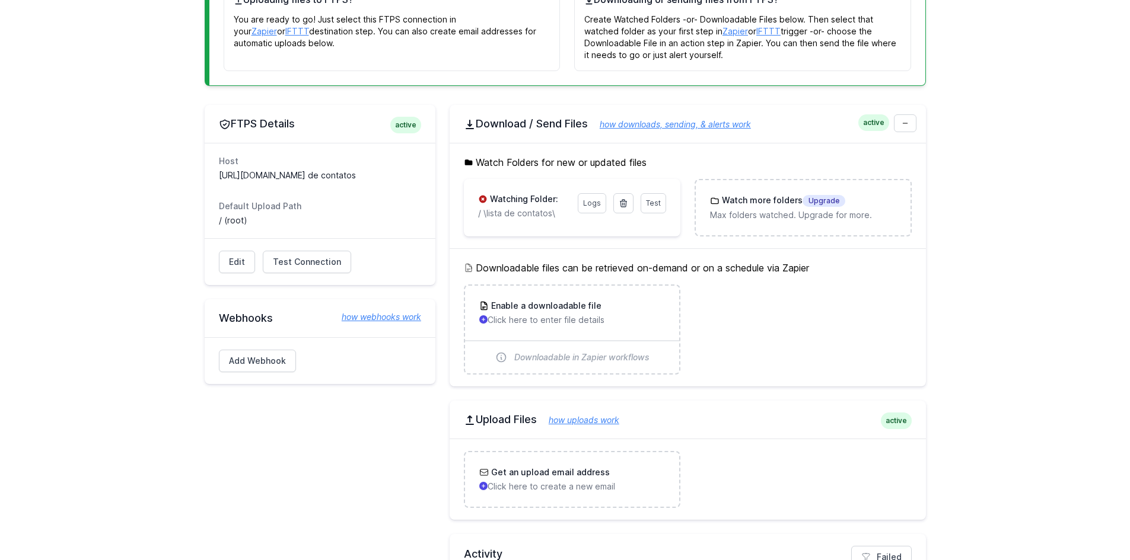
scroll to position [297, 0]
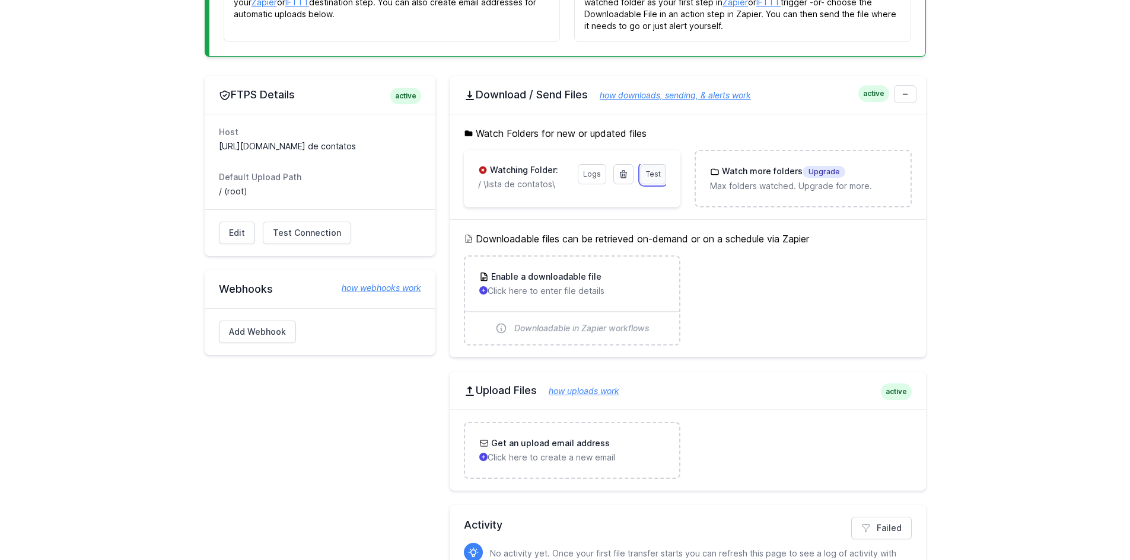
click at [654, 174] on span "Test" at bounding box center [653, 174] width 15 height 9
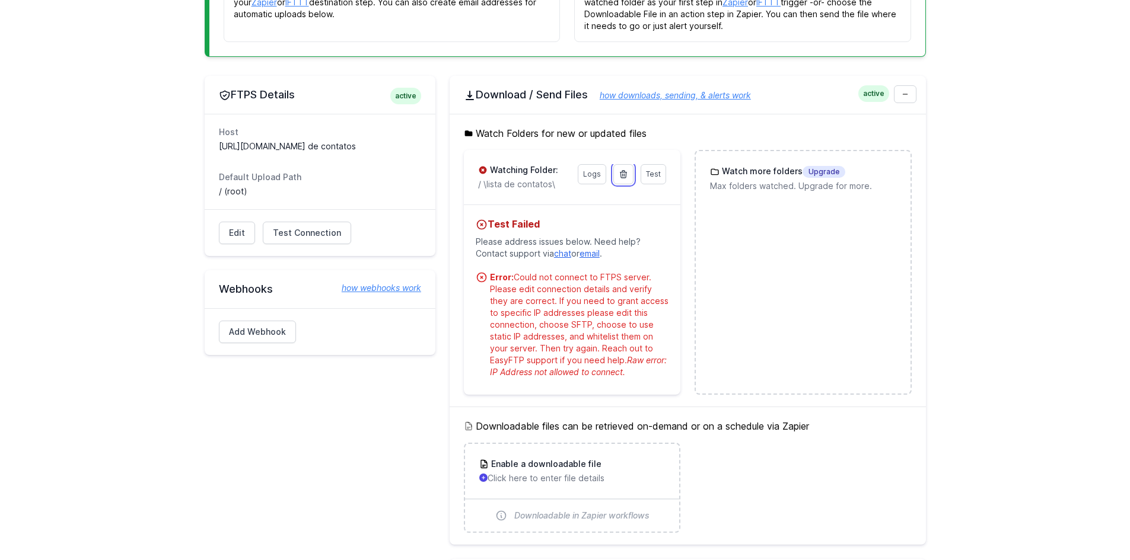
drag, startPoint x: 618, startPoint y: 167, endPoint x: 611, endPoint y: 87, distance: 79.7
click at [619, 168] on link at bounding box center [623, 174] width 20 height 20
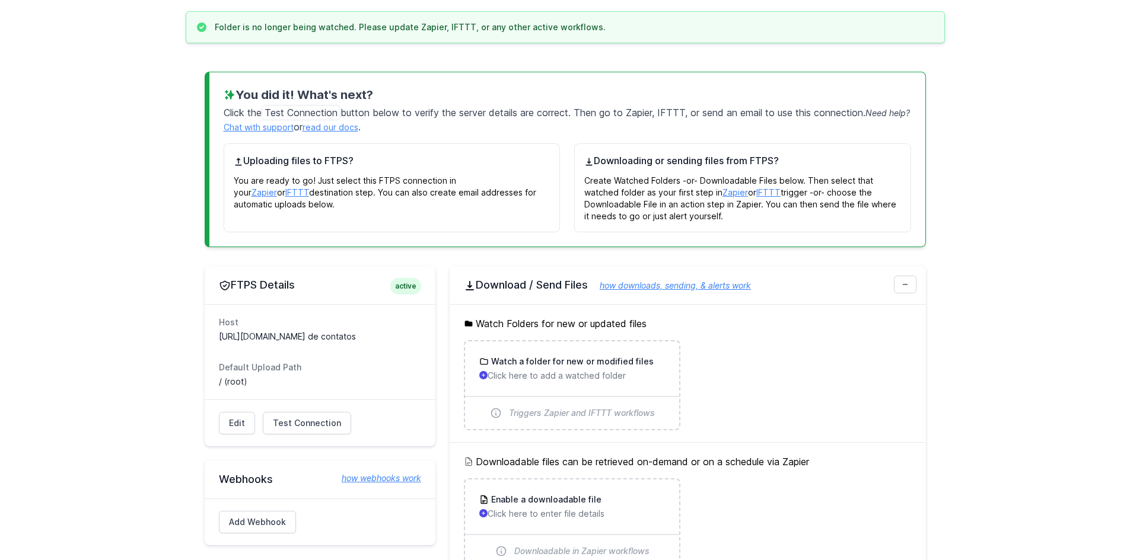
scroll to position [237, 0]
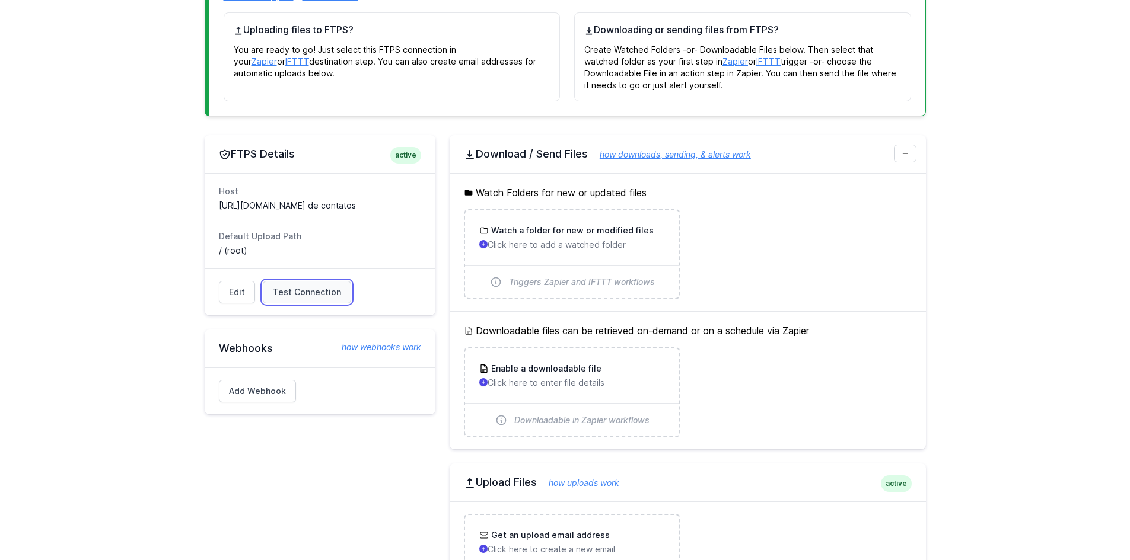
click at [310, 289] on span "Test Connection" at bounding box center [307, 292] width 68 height 12
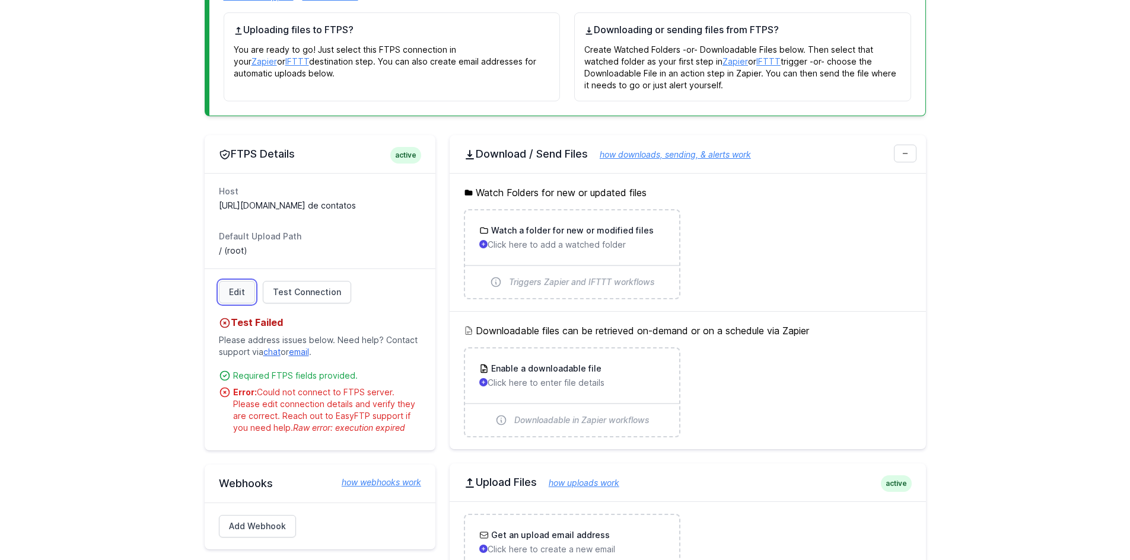
click at [238, 298] on link "Edit" at bounding box center [237, 292] width 36 height 23
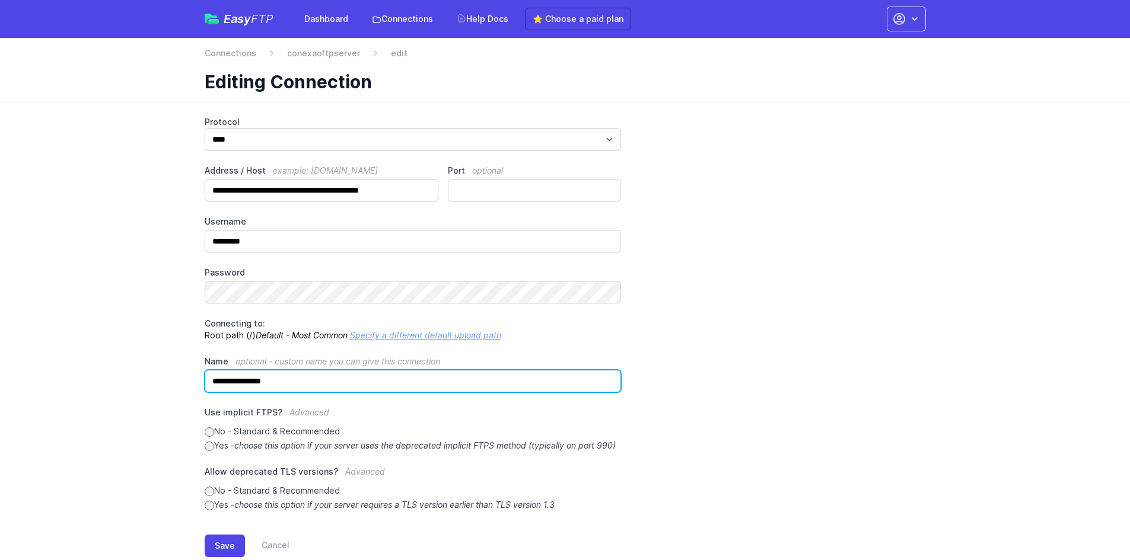
drag, startPoint x: 427, startPoint y: 380, endPoint x: 387, endPoint y: 392, distance: 42.0
click at [387, 392] on input "**********" at bounding box center [413, 381] width 417 height 23
click at [406, 376] on input "**********" at bounding box center [413, 381] width 417 height 23
paste input "**********"
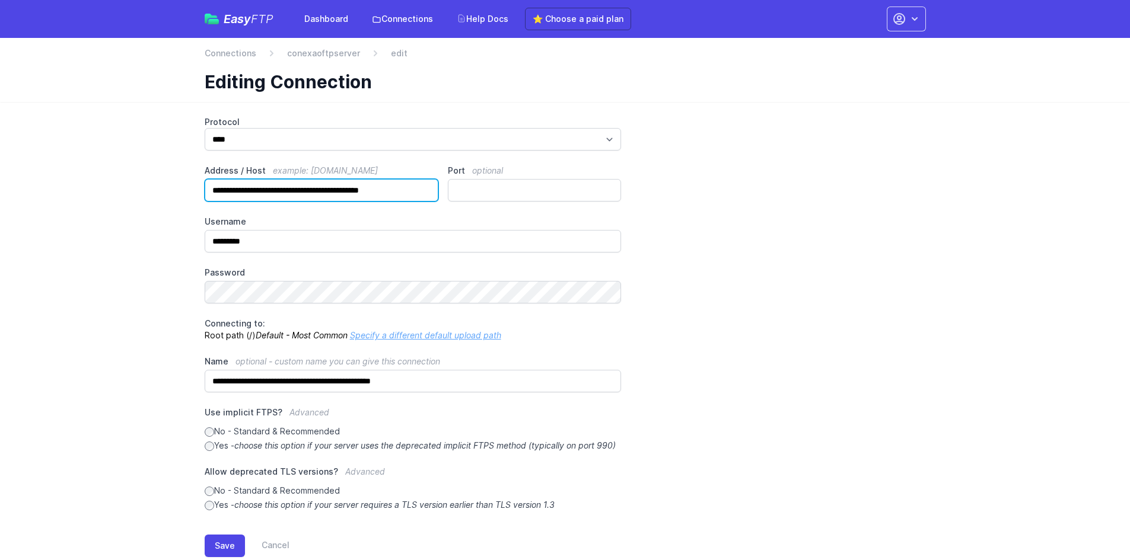
drag, startPoint x: 298, startPoint y: 189, endPoint x: 312, endPoint y: 192, distance: 14.4
click at [312, 192] on input "**********" at bounding box center [322, 190] width 234 height 23
drag, startPoint x: 295, startPoint y: 192, endPoint x: 333, endPoint y: 197, distance: 38.4
click at [333, 197] on input "**********" at bounding box center [322, 190] width 234 height 23
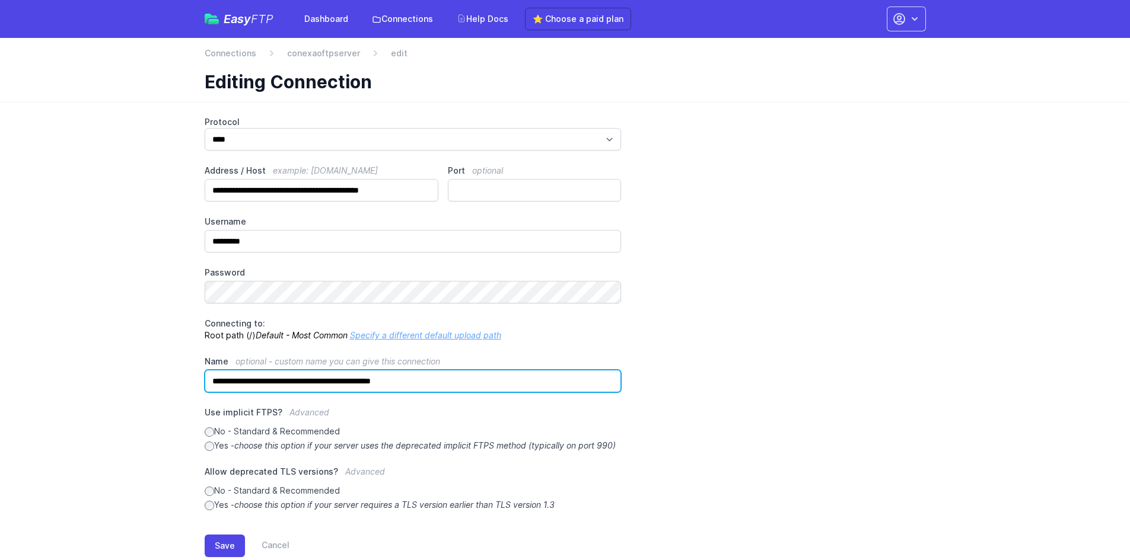
drag, startPoint x: 318, startPoint y: 380, endPoint x: 362, endPoint y: 376, distance: 44.0
click at [362, 376] on input "**********" at bounding box center [413, 381] width 417 height 23
paste input "*"
drag, startPoint x: 433, startPoint y: 384, endPoint x: 295, endPoint y: 413, distance: 141.1
click at [295, 413] on div "**********" at bounding box center [565, 313] width 721 height 395
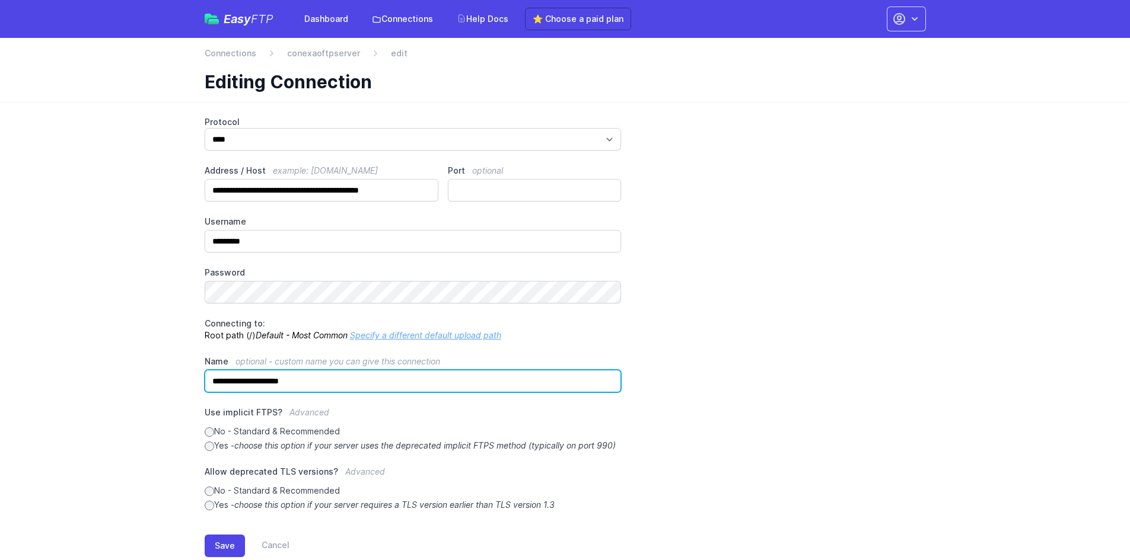
type input "**********"
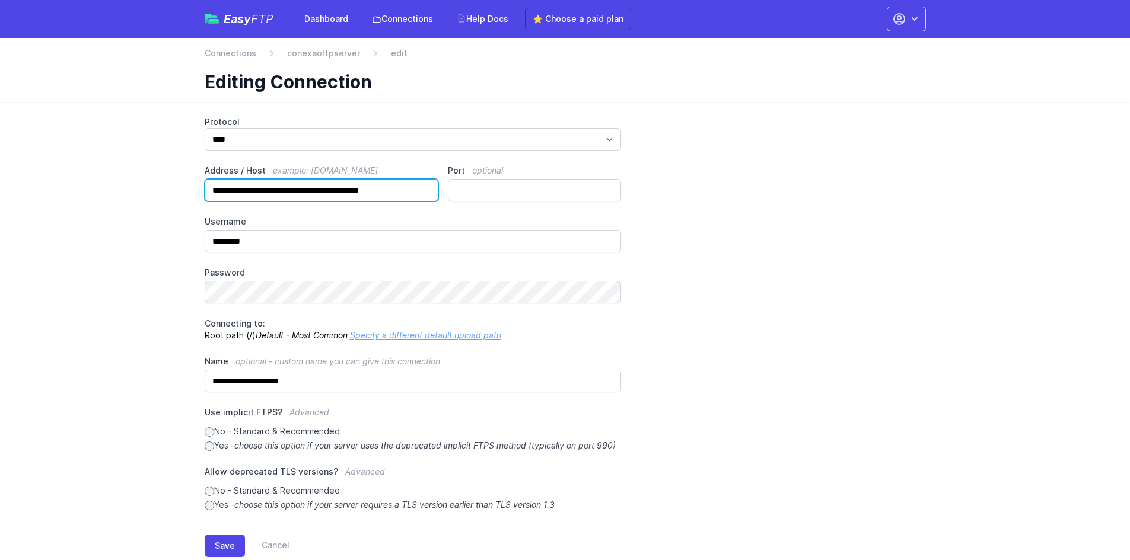
drag, startPoint x: 410, startPoint y: 194, endPoint x: 200, endPoint y: 236, distance: 214.1
click at [200, 236] on div "**********" at bounding box center [565, 346] width 759 height 489
paste input "text"
type input "**********"
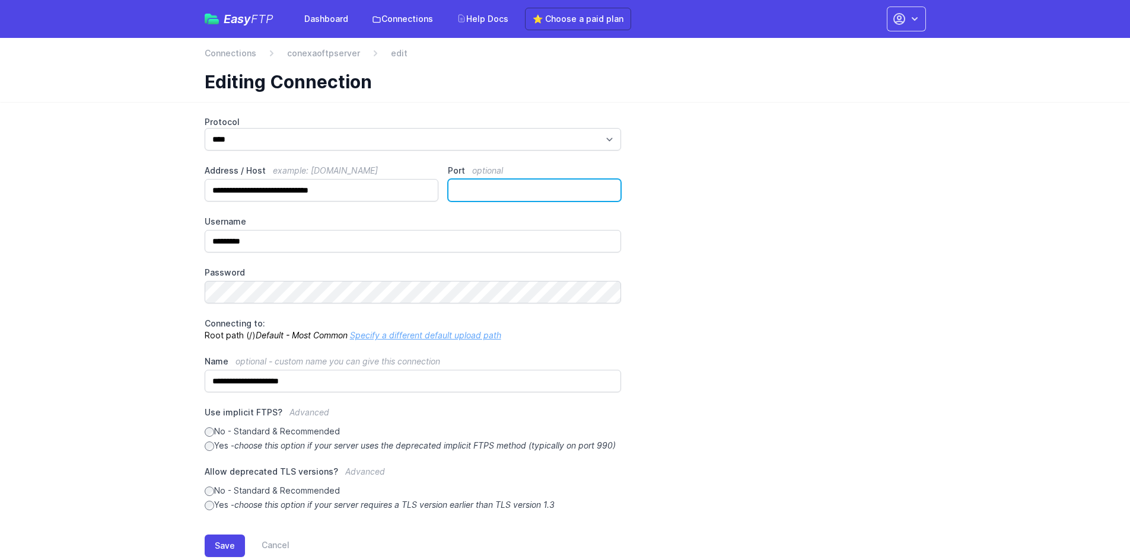
click at [472, 183] on input "Port optional" at bounding box center [534, 190] width 173 height 23
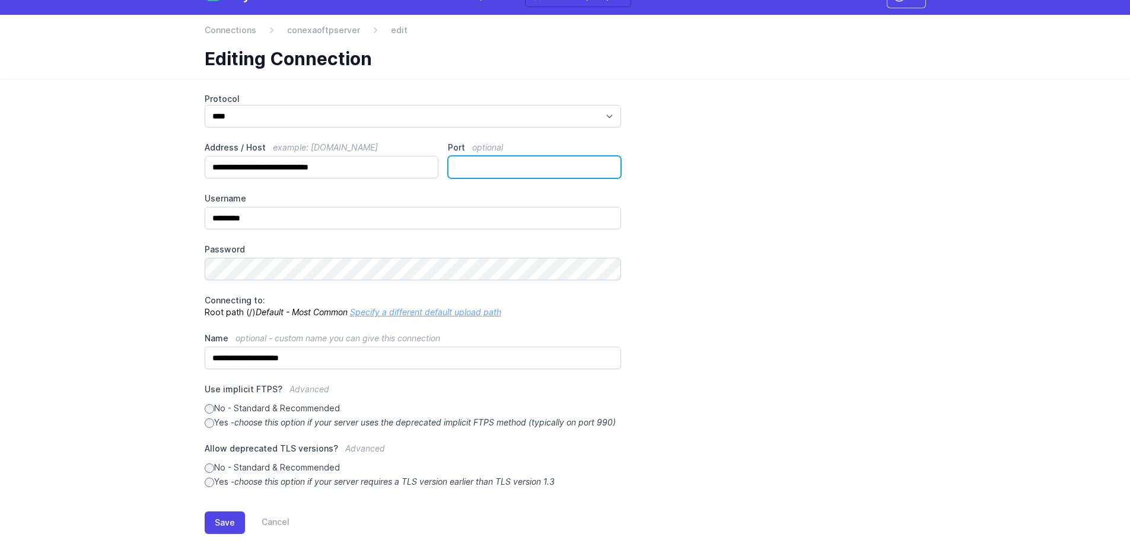
scroll to position [42, 0]
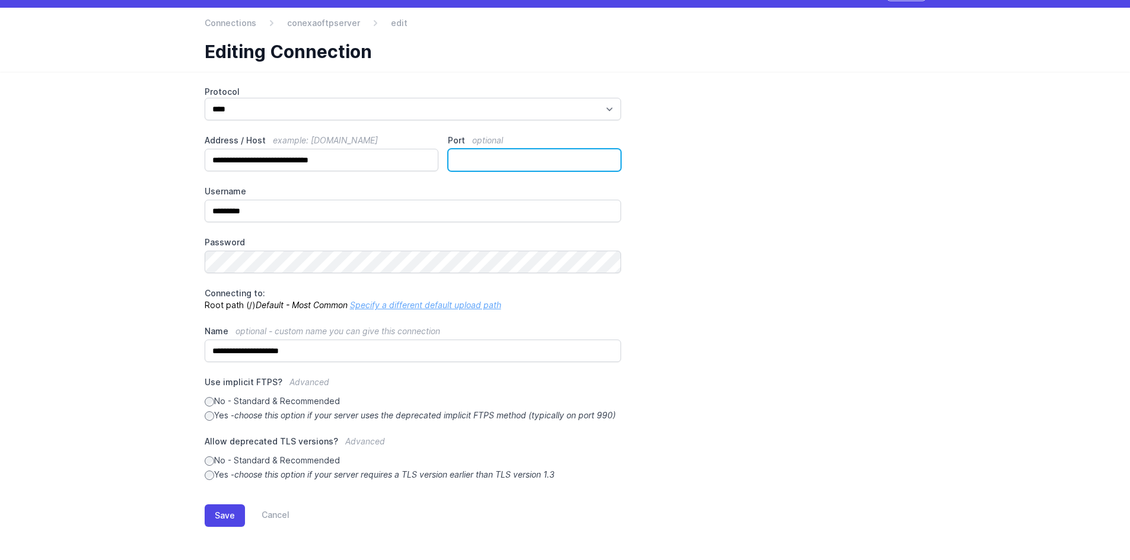
type input "**"
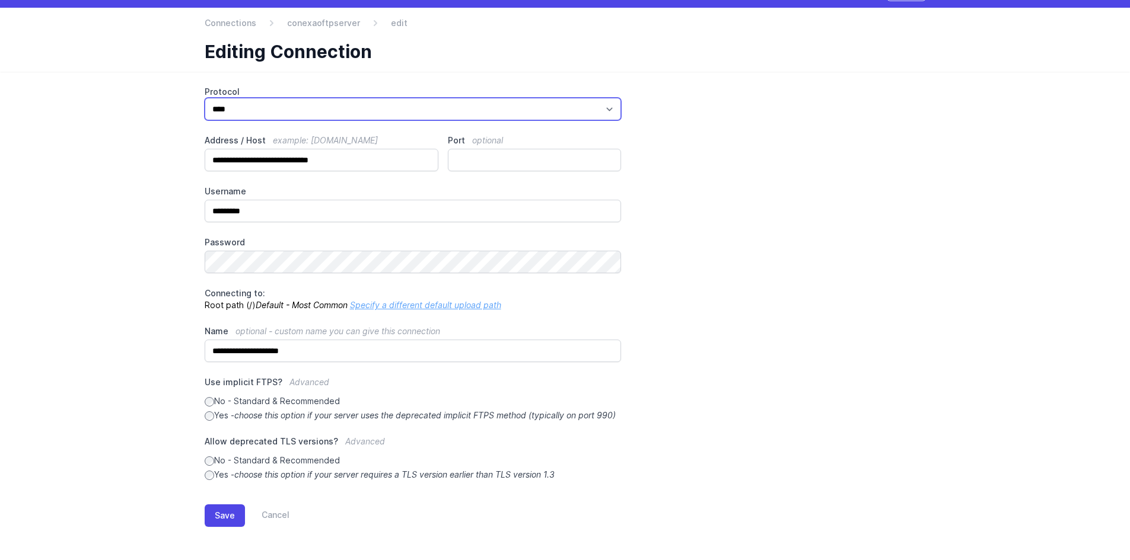
click at [281, 101] on select "*** **** ****" at bounding box center [413, 109] width 417 height 23
select select "***"
click at [209, 120] on select "*** **** ****" at bounding box center [413, 109] width 417 height 23
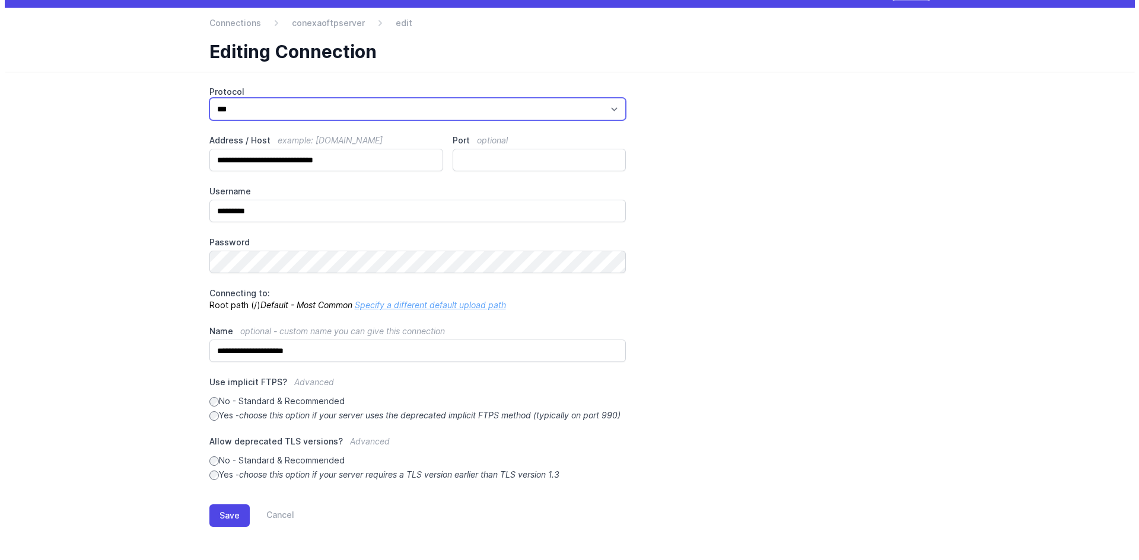
scroll to position [0, 0]
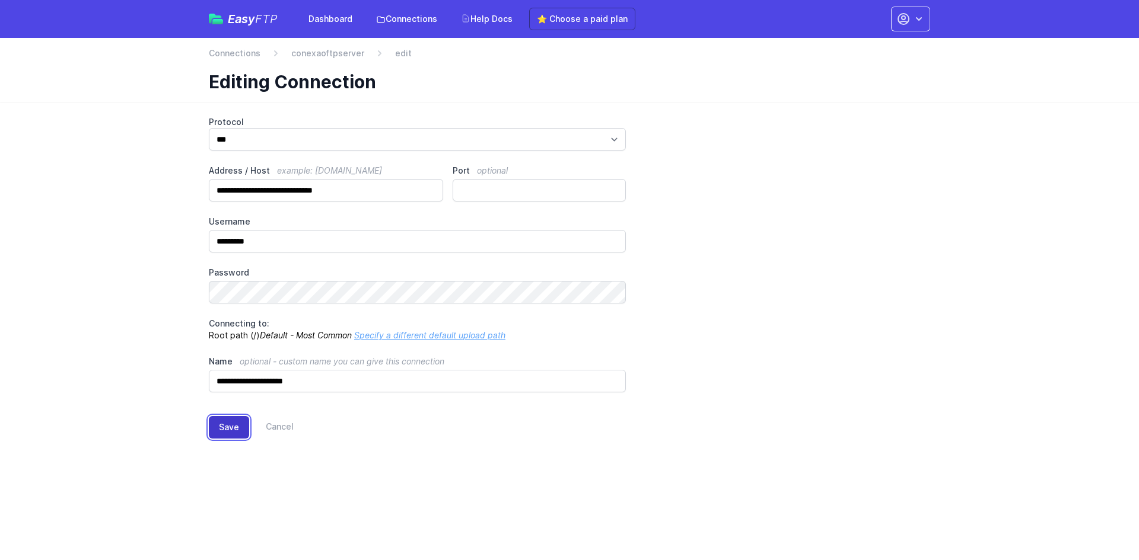
click at [228, 431] on button "Save" at bounding box center [229, 427] width 40 height 23
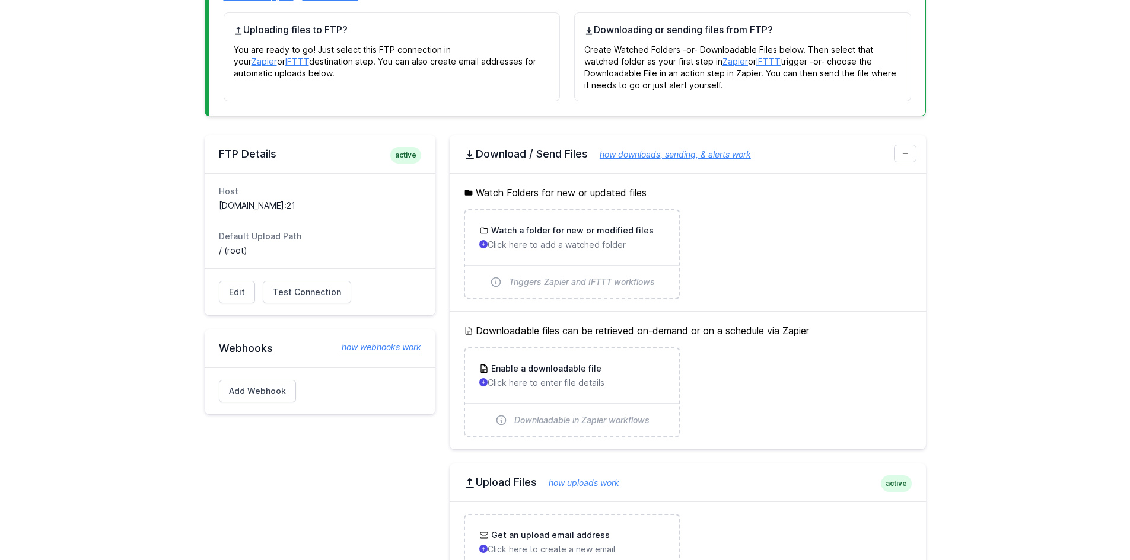
scroll to position [297, 0]
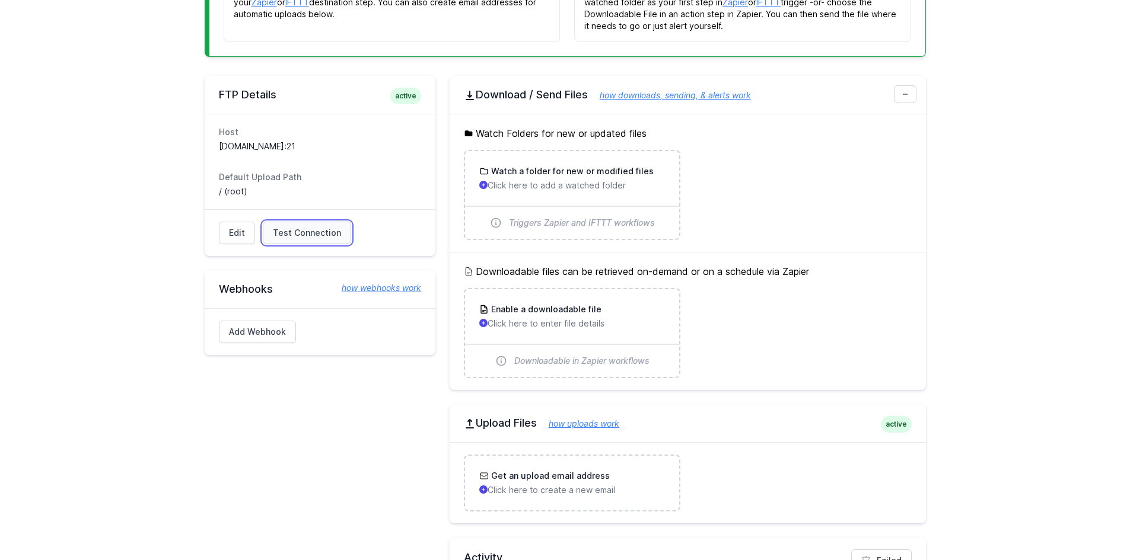
click at [290, 235] on span "Test Connection" at bounding box center [307, 233] width 68 height 12
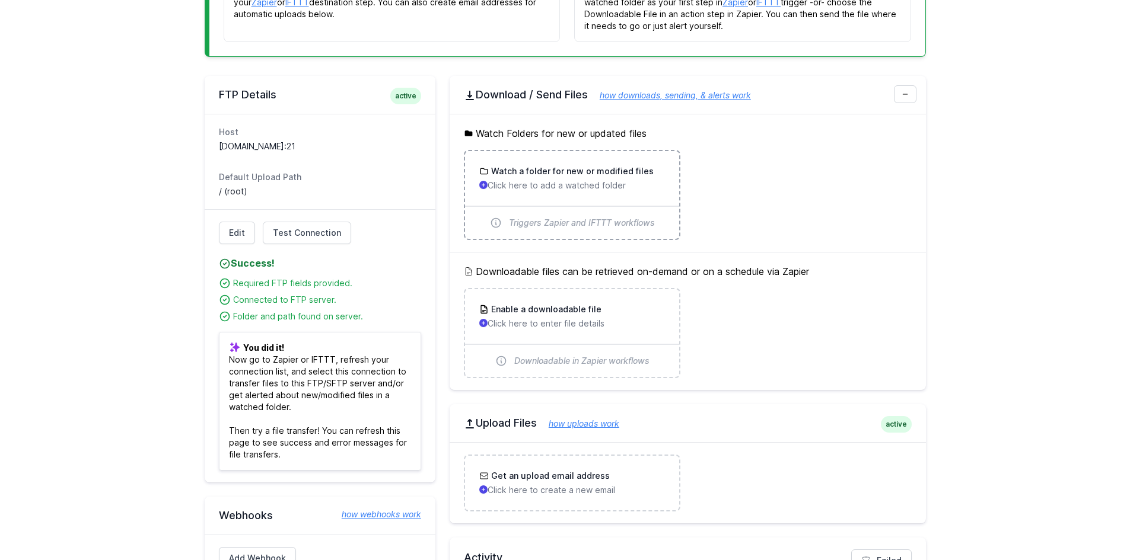
click at [536, 168] on h3 "Watch a folder for new or modified files" at bounding box center [571, 171] width 165 height 12
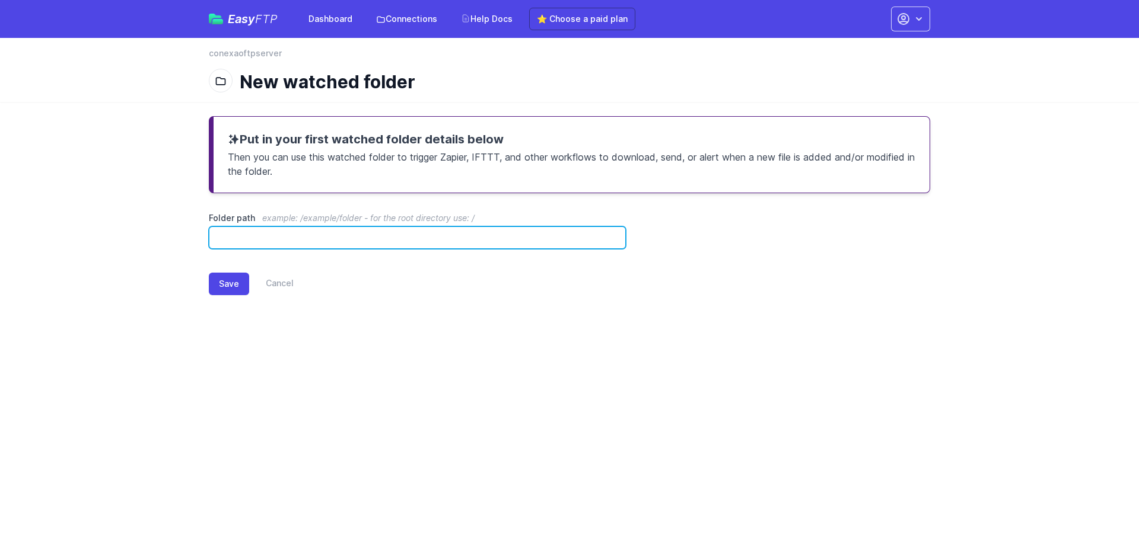
click at [414, 236] on input "Folder path example: /example/folder - for the root directory use: /" at bounding box center [417, 238] width 417 height 23
type input "**********"
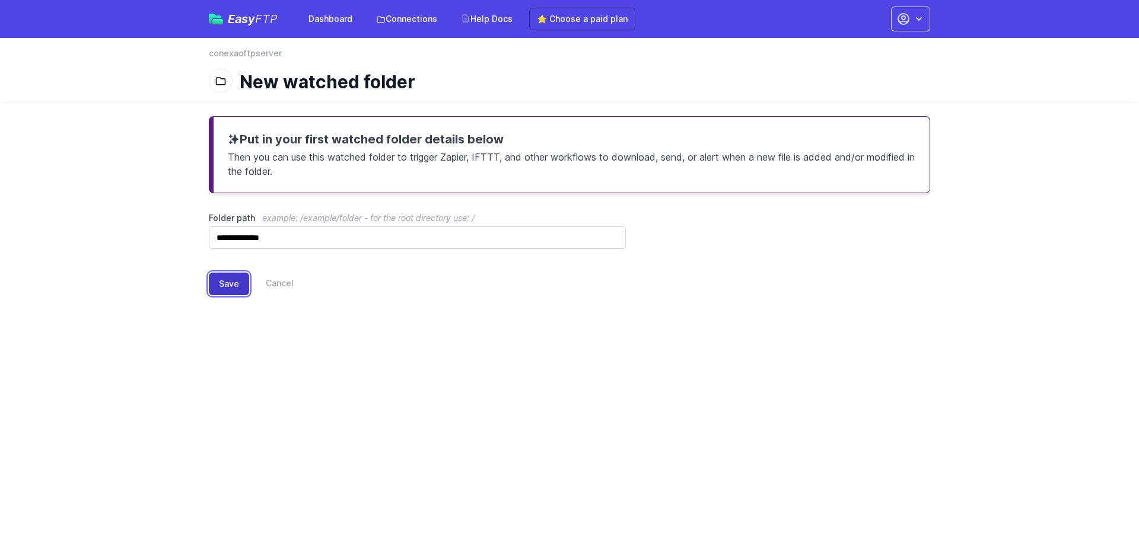
click at [235, 291] on button "Save" at bounding box center [229, 284] width 40 height 23
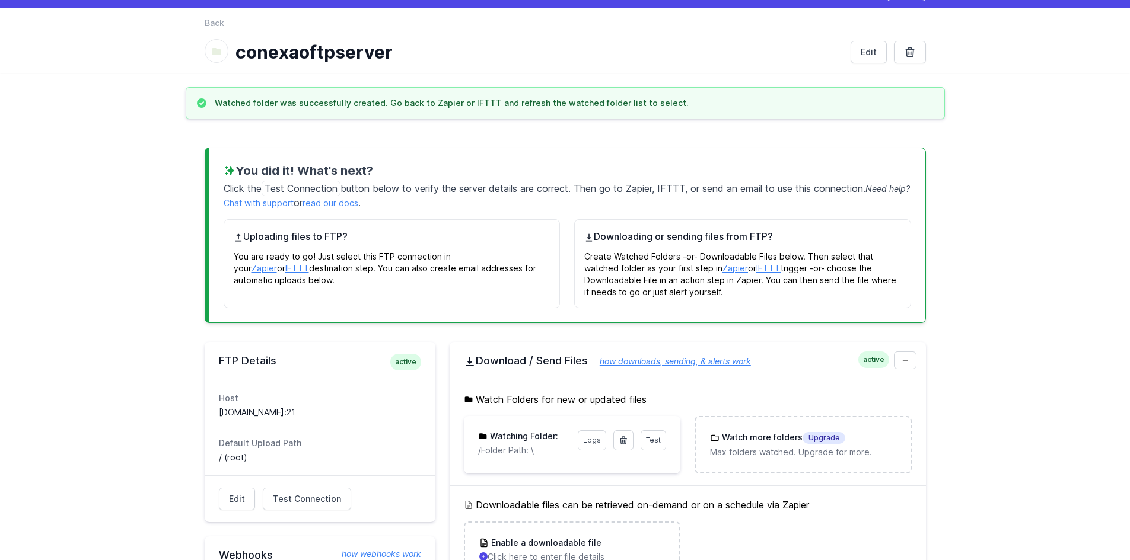
scroll to position [178, 0]
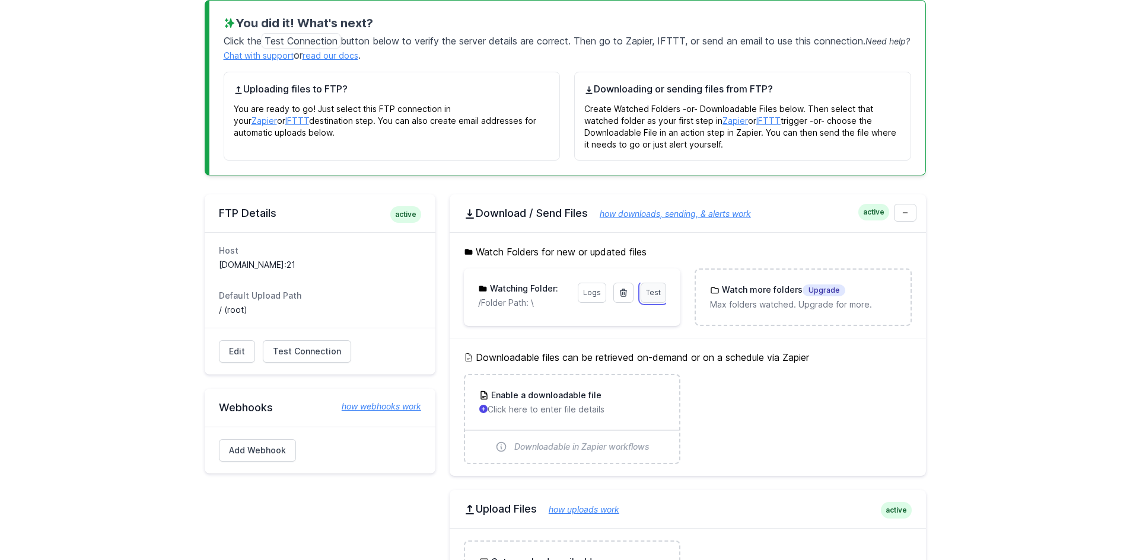
click at [653, 294] on span "Test" at bounding box center [653, 292] width 15 height 9
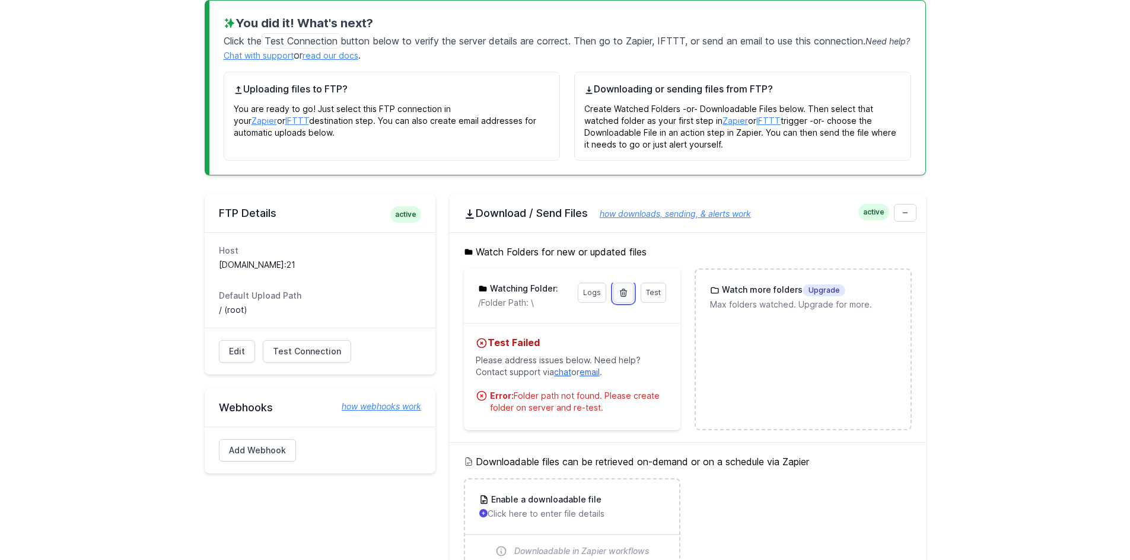
click at [622, 292] on icon at bounding box center [623, 292] width 9 height 9
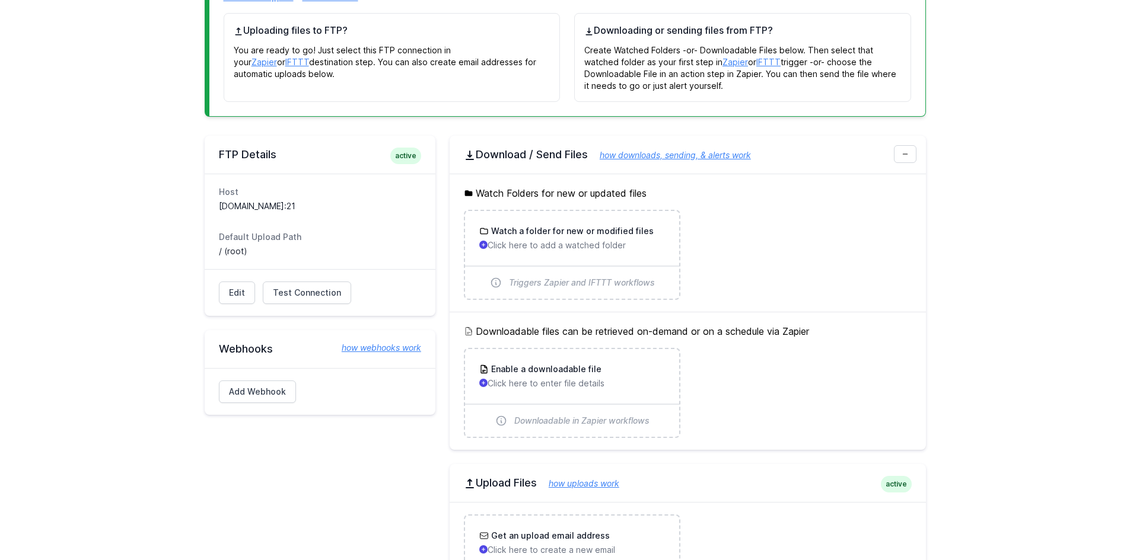
scroll to position [237, 0]
click at [564, 241] on p "Click here to add a watched folder" at bounding box center [572, 245] width 186 height 12
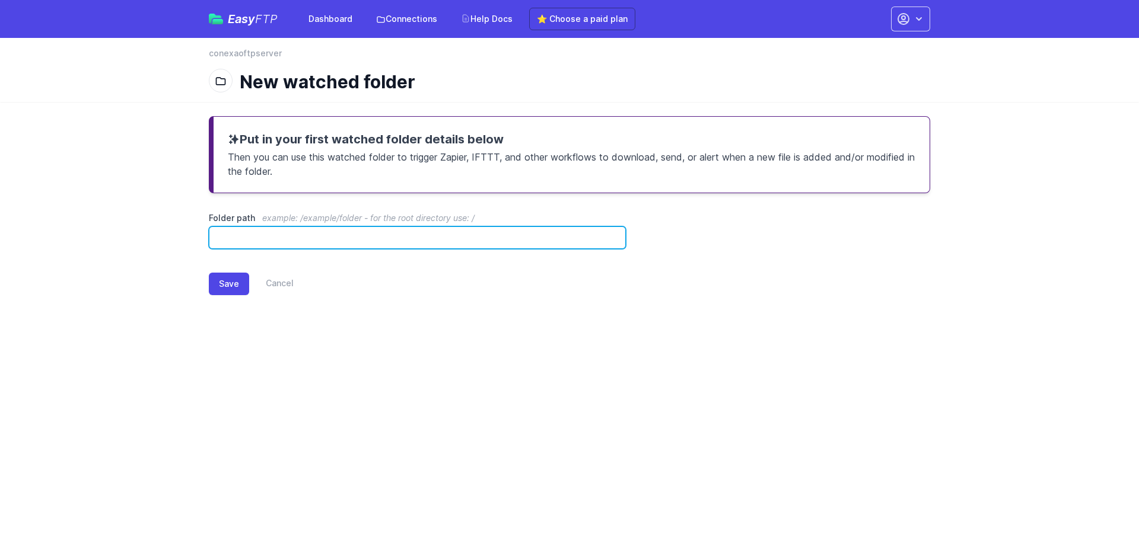
click at [343, 237] on input "Folder path example: /example/folder - for the root directory use: /" at bounding box center [417, 238] width 417 height 23
paste input "**********"
type input "**********"
paste input "**********"
type input "**********"
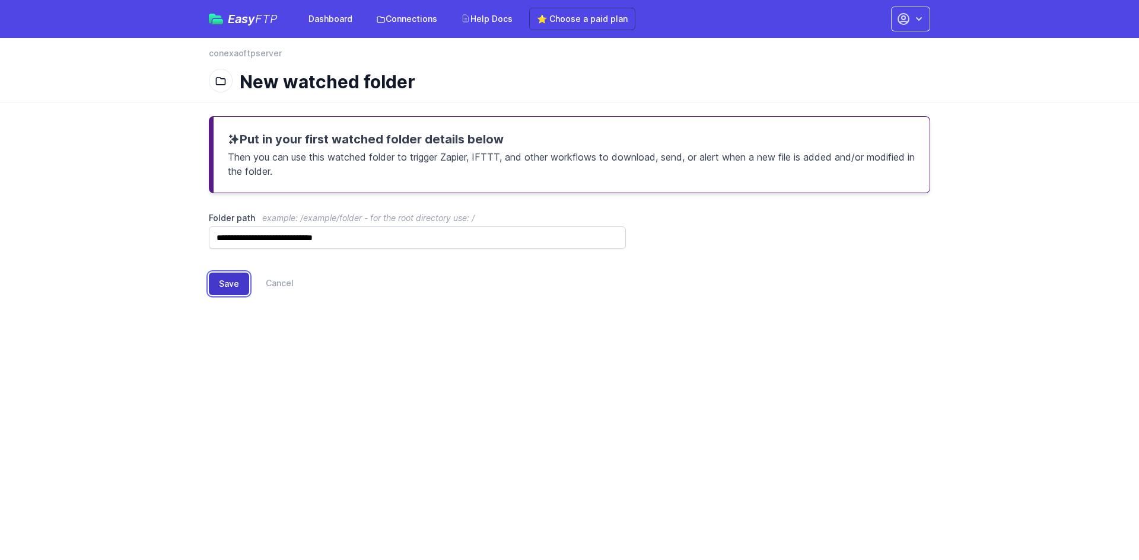
click at [230, 281] on button "Save" at bounding box center [229, 284] width 40 height 23
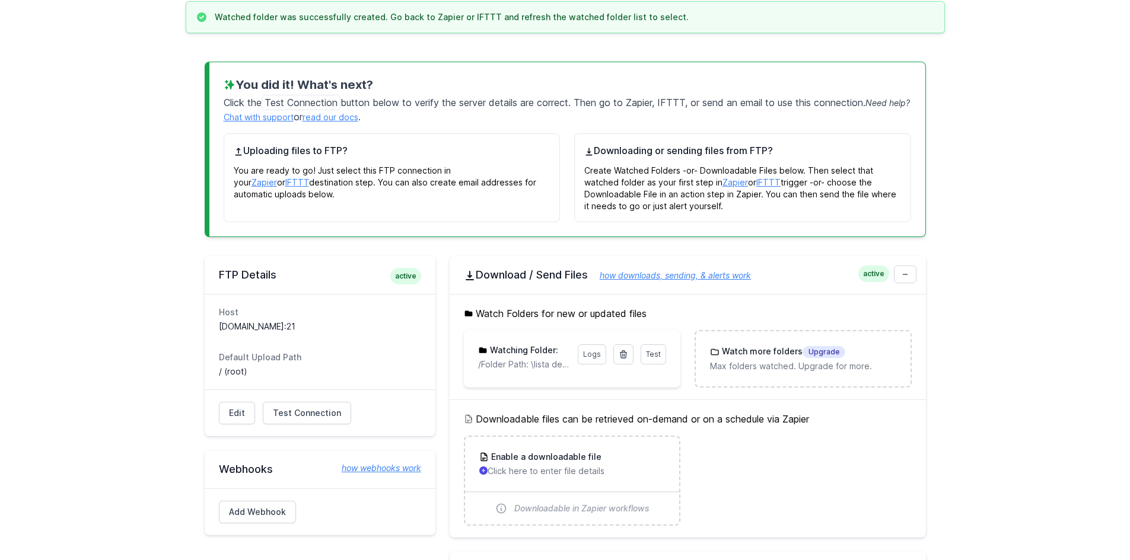
scroll to position [119, 0]
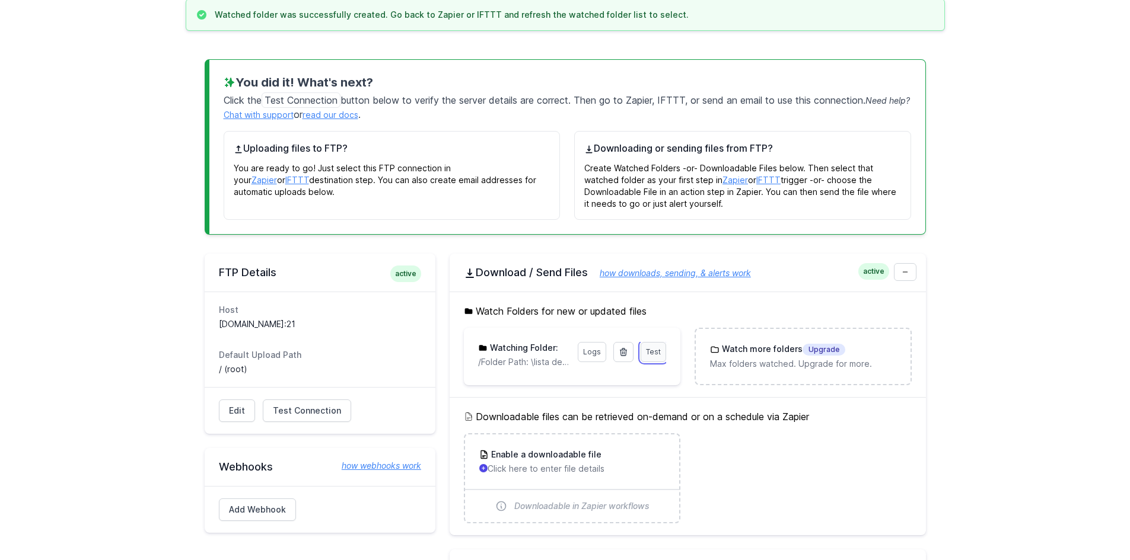
click at [654, 356] on link "Test" at bounding box center [654, 352] width 26 height 20
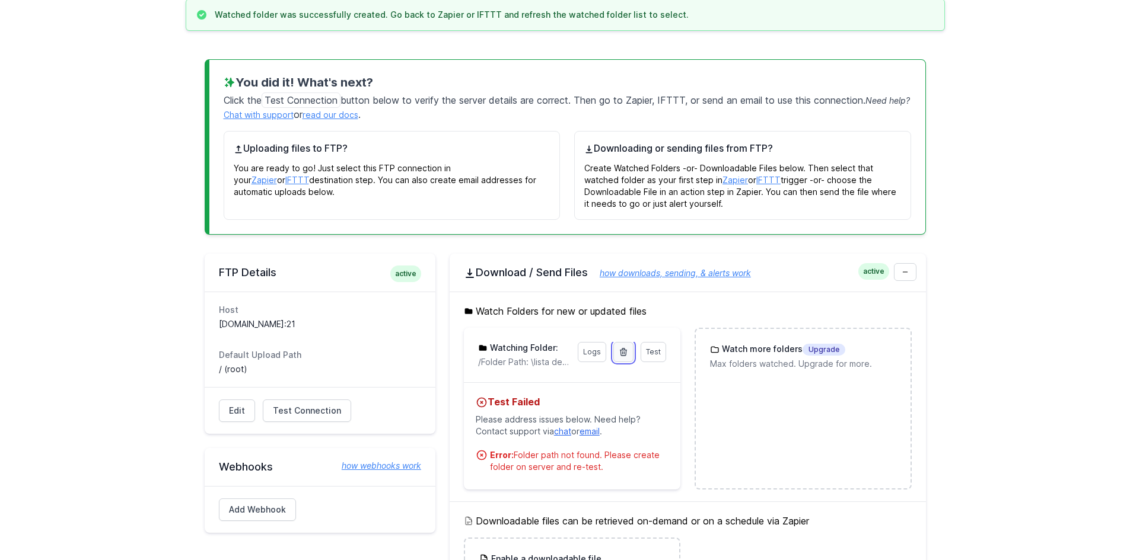
click at [629, 354] on link at bounding box center [623, 352] width 20 height 20
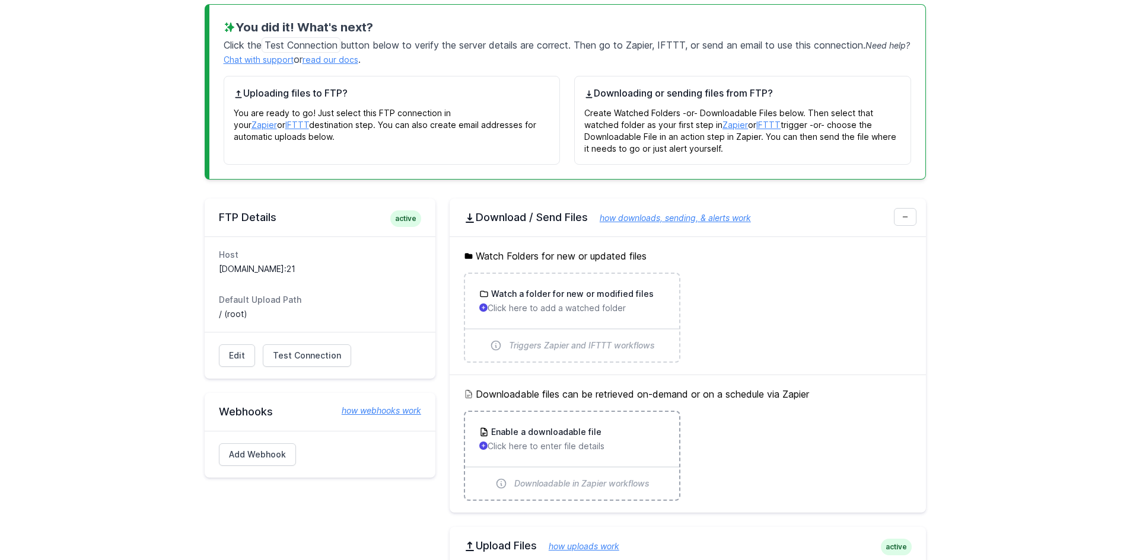
scroll to position [178, 0]
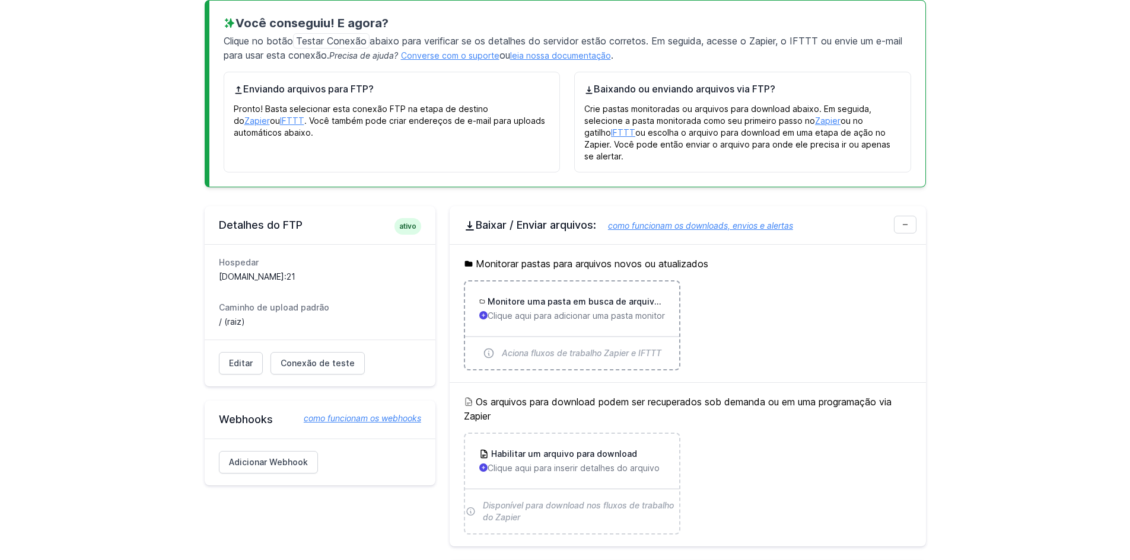
click at [597, 297] on font "Monitore uma pasta em busca de arquivos novos ou modificados" at bounding box center [622, 302] width 270 height 10
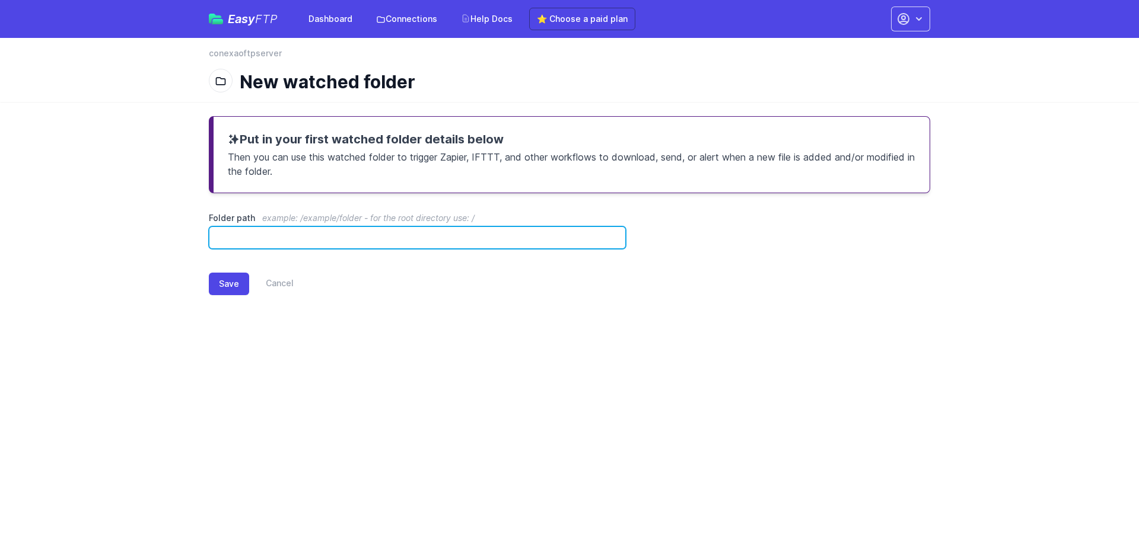
click at [407, 243] on input "Folder path example: /example/folder - for the root directory use: /" at bounding box center [417, 238] width 417 height 23
type input "**********"
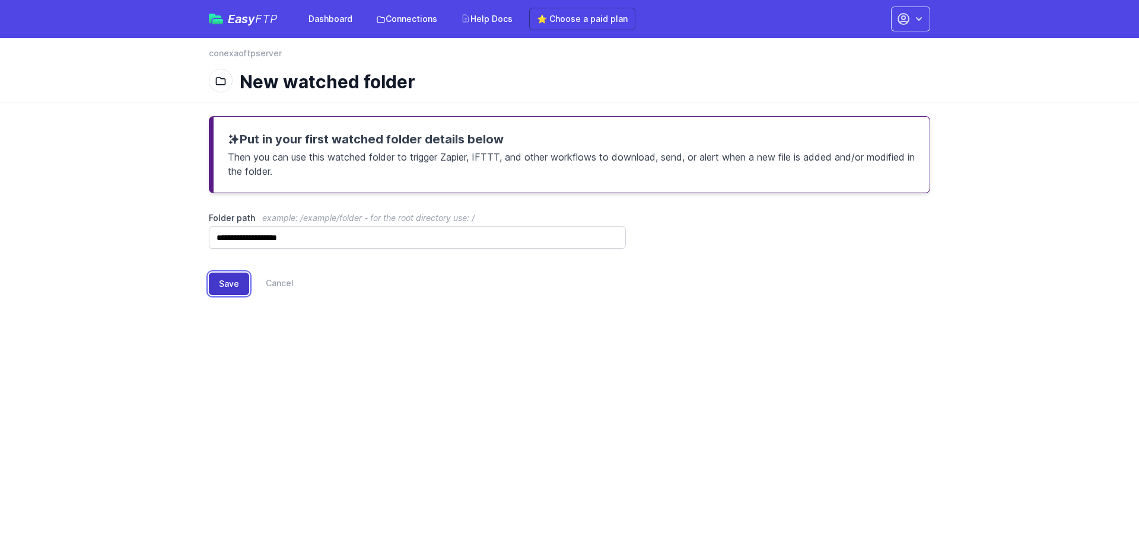
click at [236, 287] on button "Save" at bounding box center [229, 284] width 40 height 23
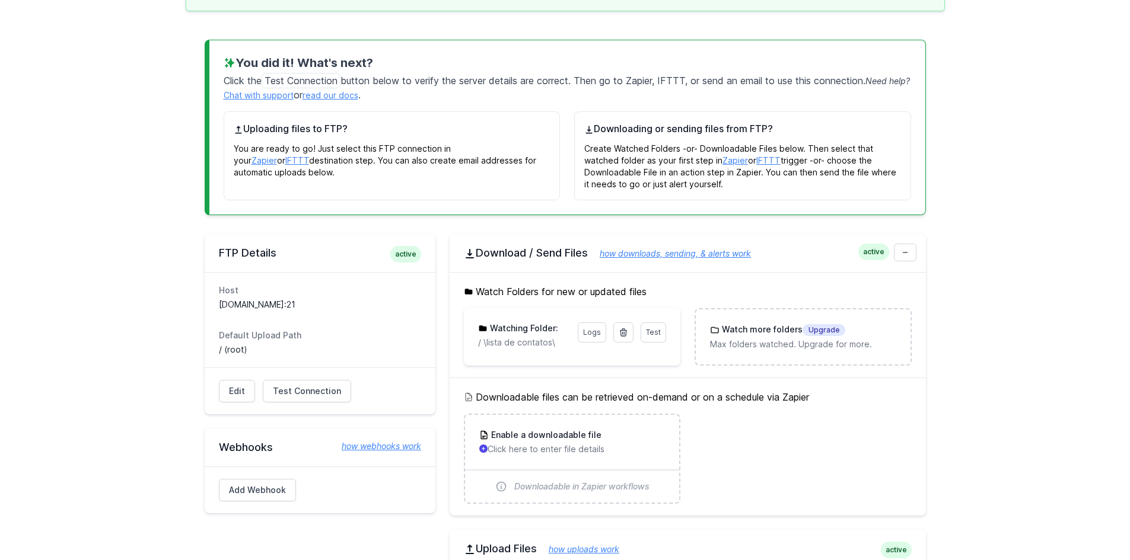
scroll to position [178, 0]
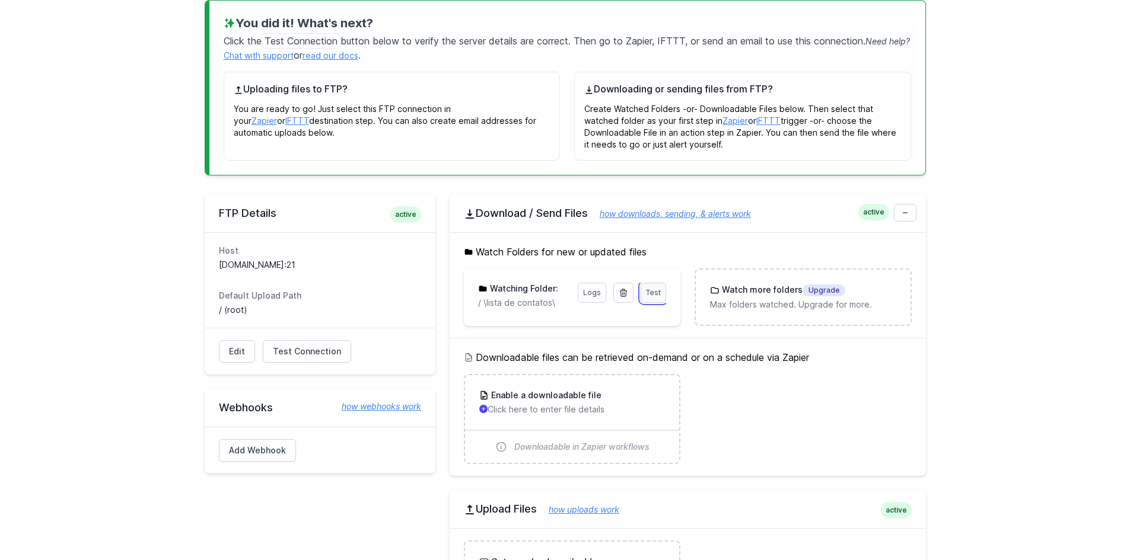
click at [654, 291] on span "Test" at bounding box center [653, 292] width 15 height 9
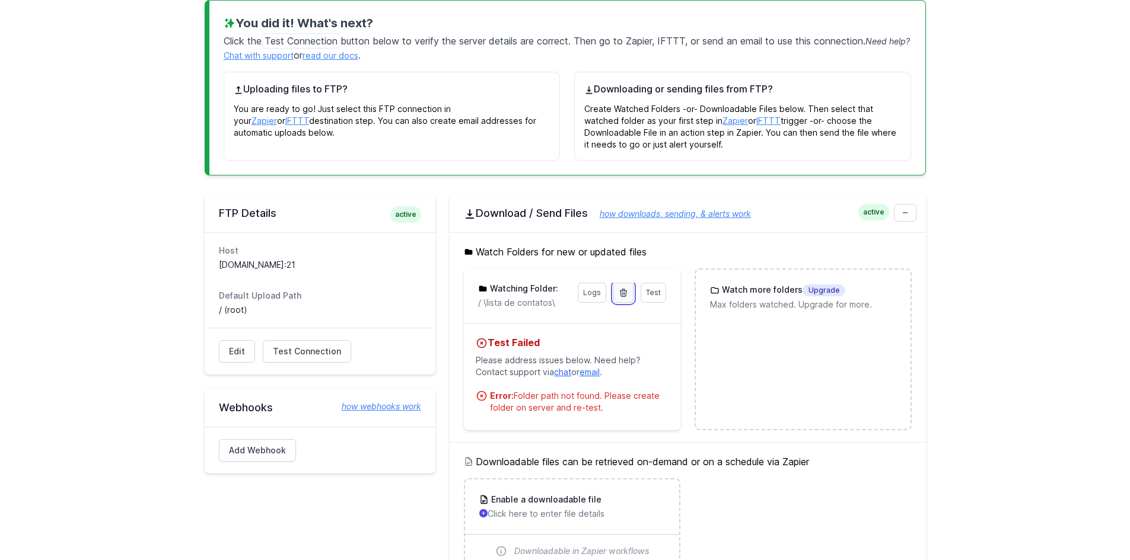
click at [624, 292] on icon at bounding box center [623, 292] width 9 height 9
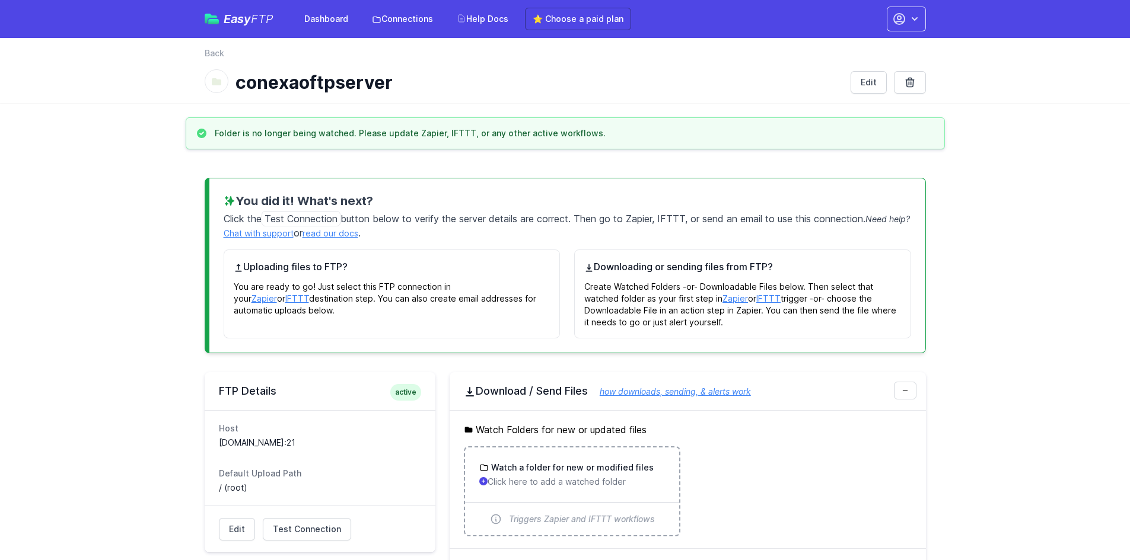
click at [543, 482] on p "Click here to add a watched folder" at bounding box center [572, 482] width 186 height 12
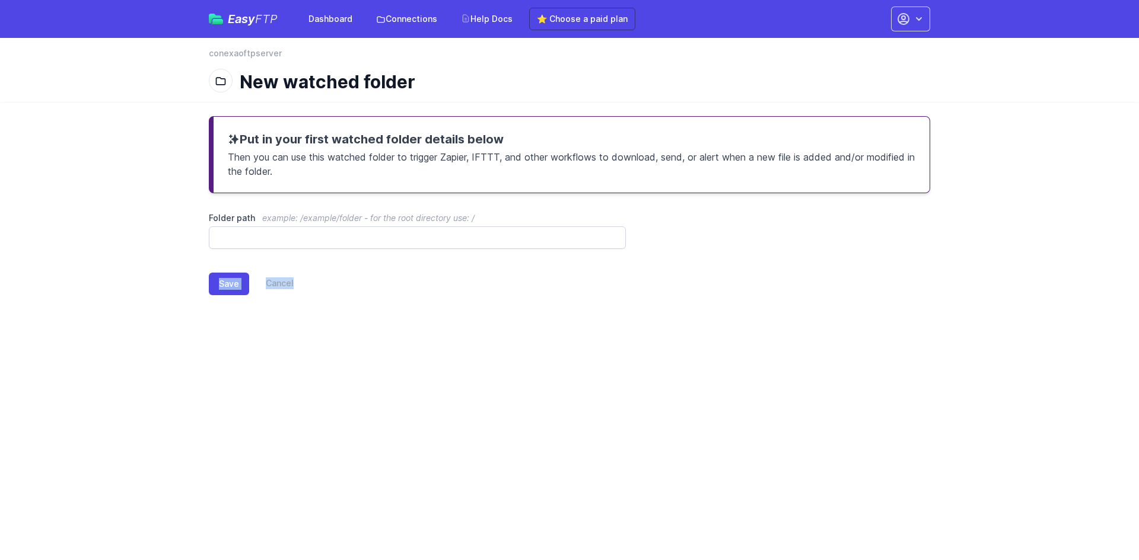
click at [0, 0] on form "Folder path example: /example/folder - for the root directory use: / Save Cancel" at bounding box center [0, 0] width 0 height 0
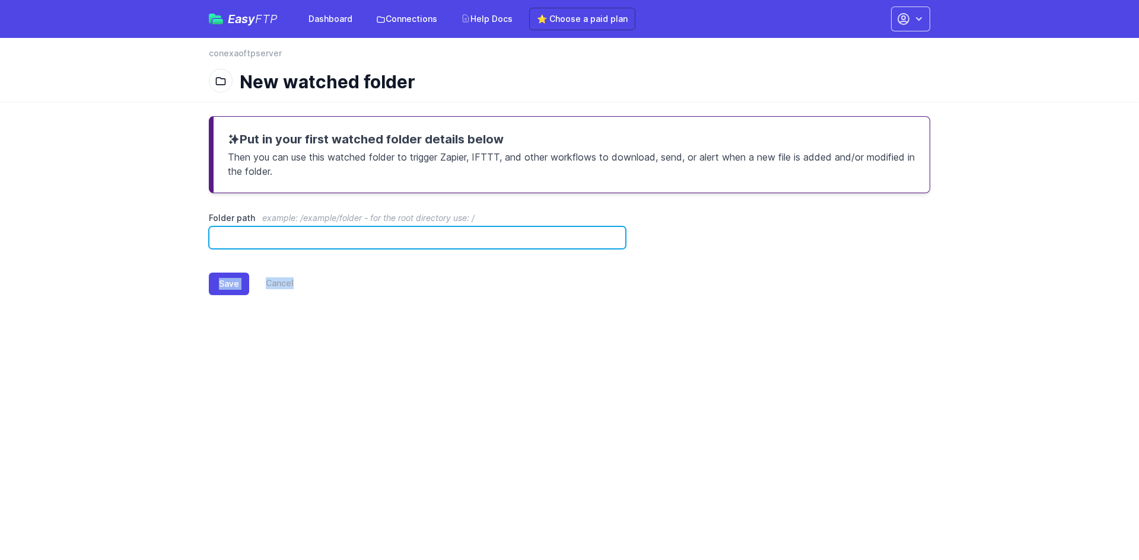
click at [331, 241] on input "Folder path example: /example/folder - for the root directory use: /" at bounding box center [417, 238] width 417 height 23
click at [224, 234] on input "**********" at bounding box center [417, 238] width 417 height 23
click at [291, 237] on input "**********" at bounding box center [417, 238] width 417 height 23
type input "**********"
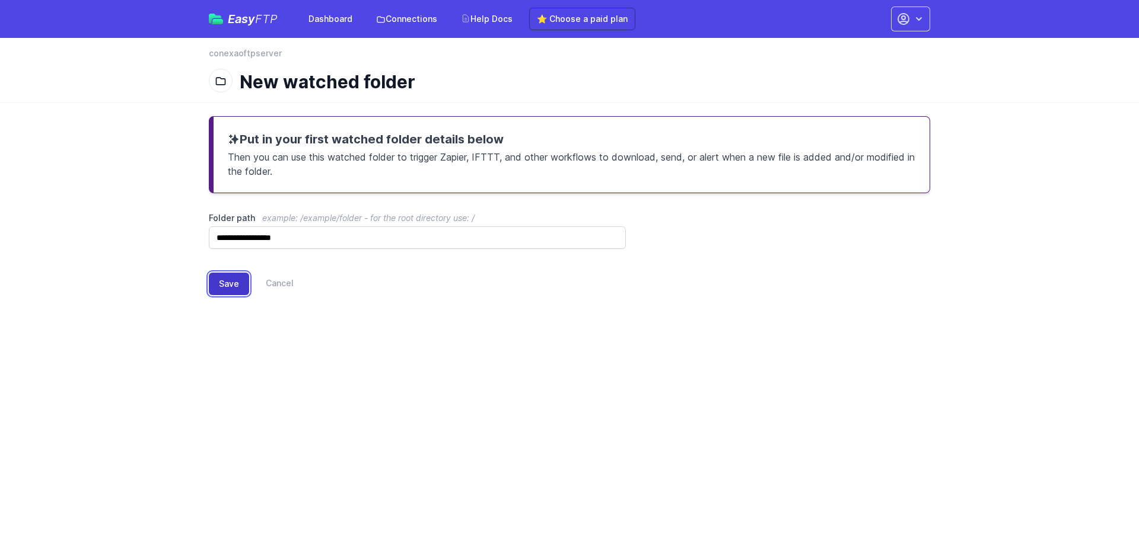
click at [231, 281] on button "Save" at bounding box center [229, 284] width 40 height 23
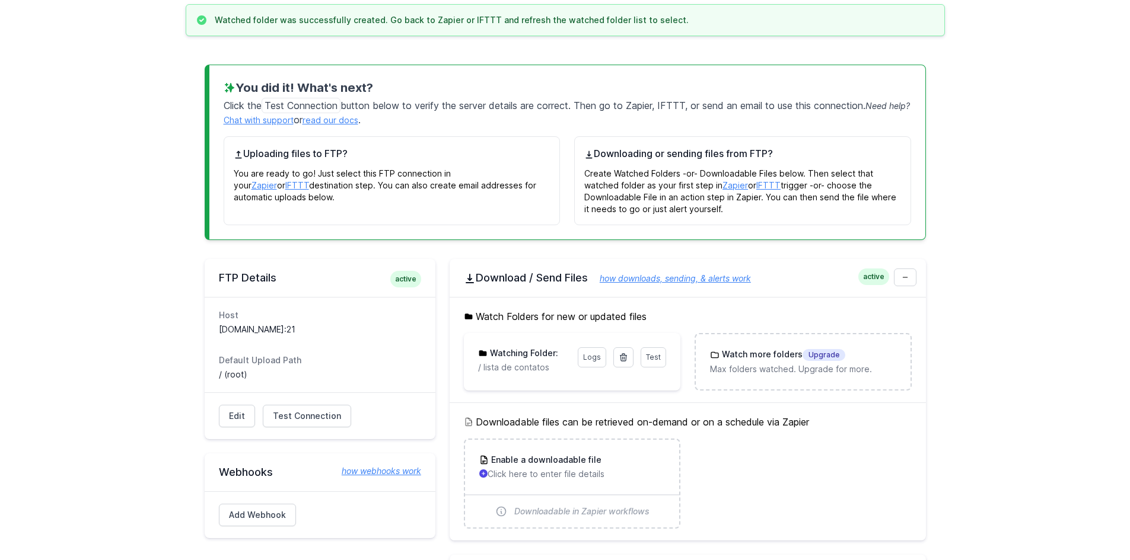
scroll to position [119, 0]
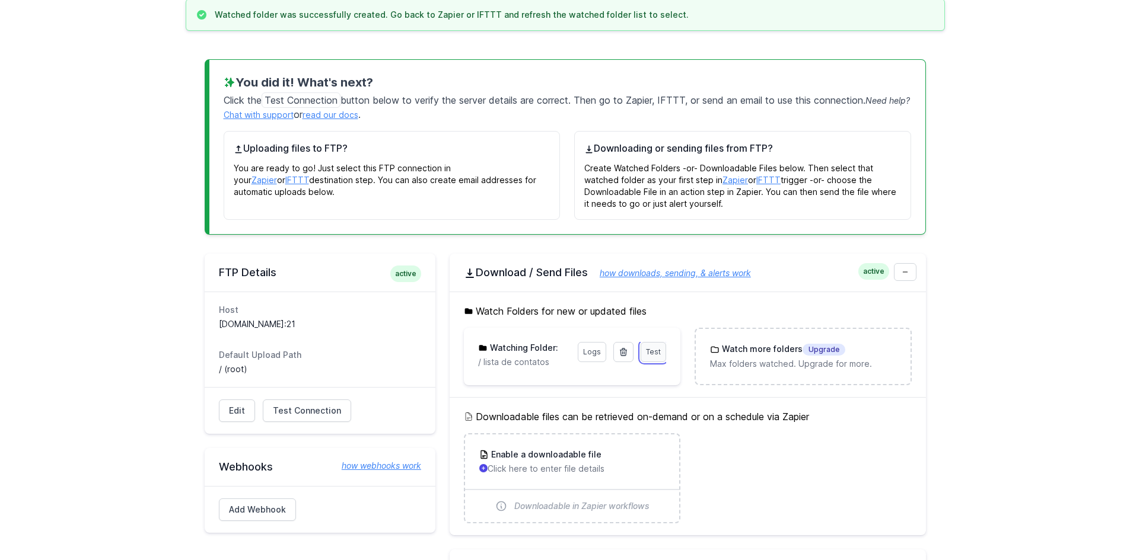
click at [654, 350] on span "Test" at bounding box center [653, 352] width 15 height 9
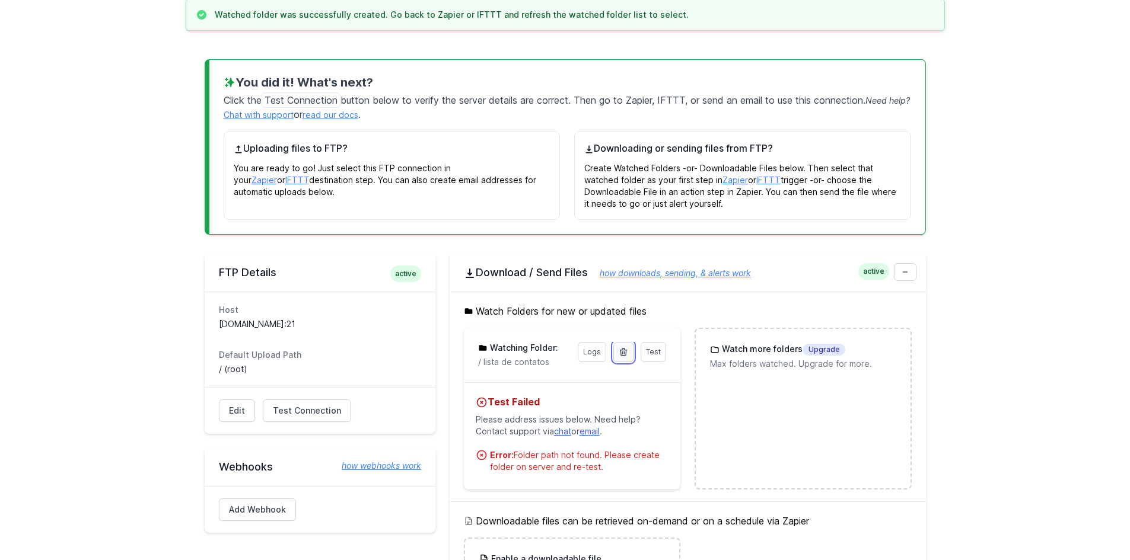
click at [623, 359] on link at bounding box center [623, 352] width 20 height 20
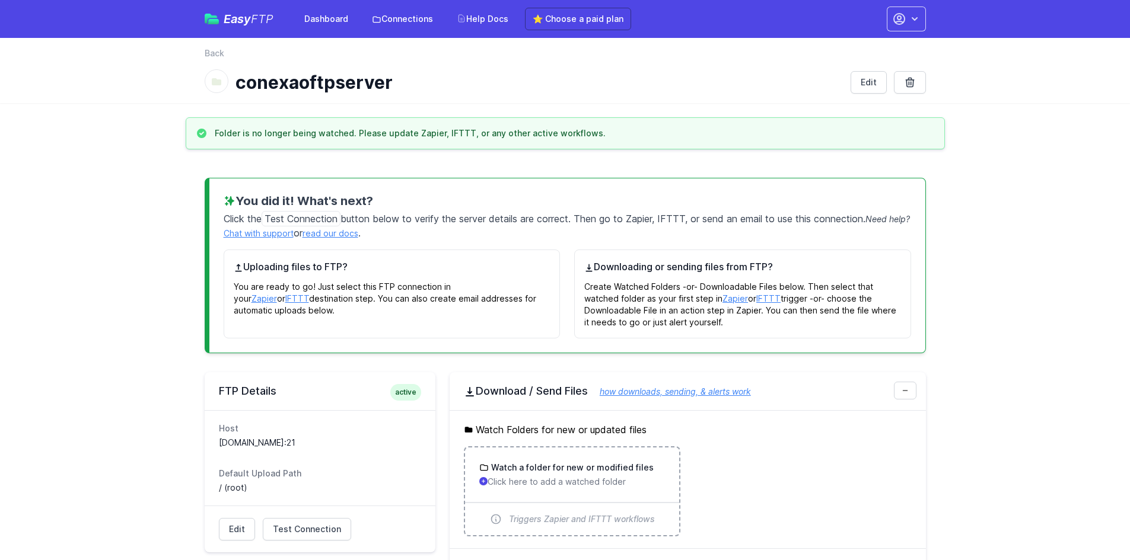
click at [529, 463] on h3 "Watch a folder for new or modified files" at bounding box center [571, 468] width 165 height 12
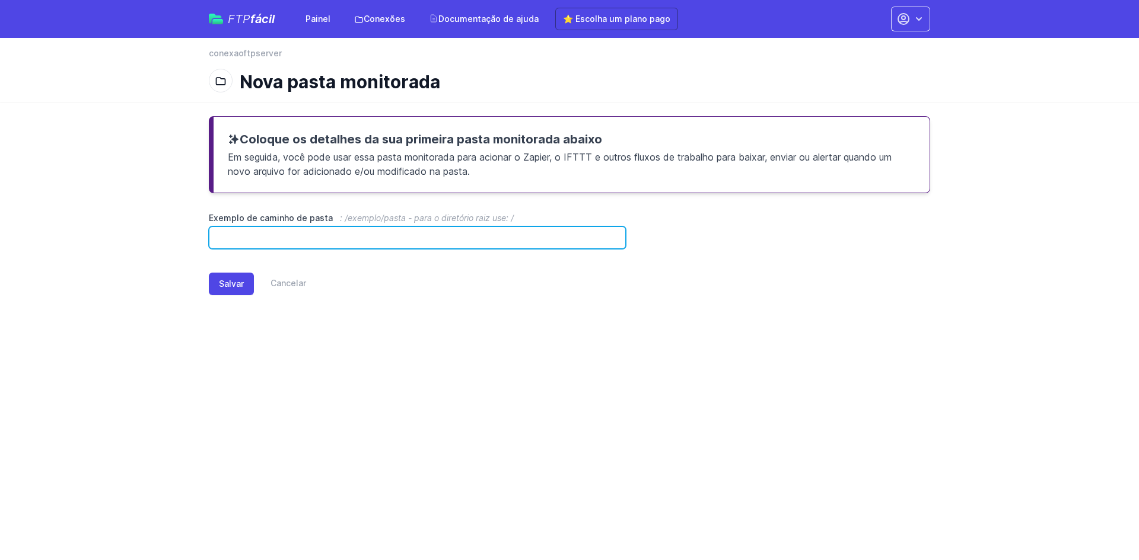
click at [298, 243] on input "Exemplo de caminho de pasta : /exemplo/pasta - para o diretório raiz use: /" at bounding box center [417, 238] width 417 height 23
type input "**********"
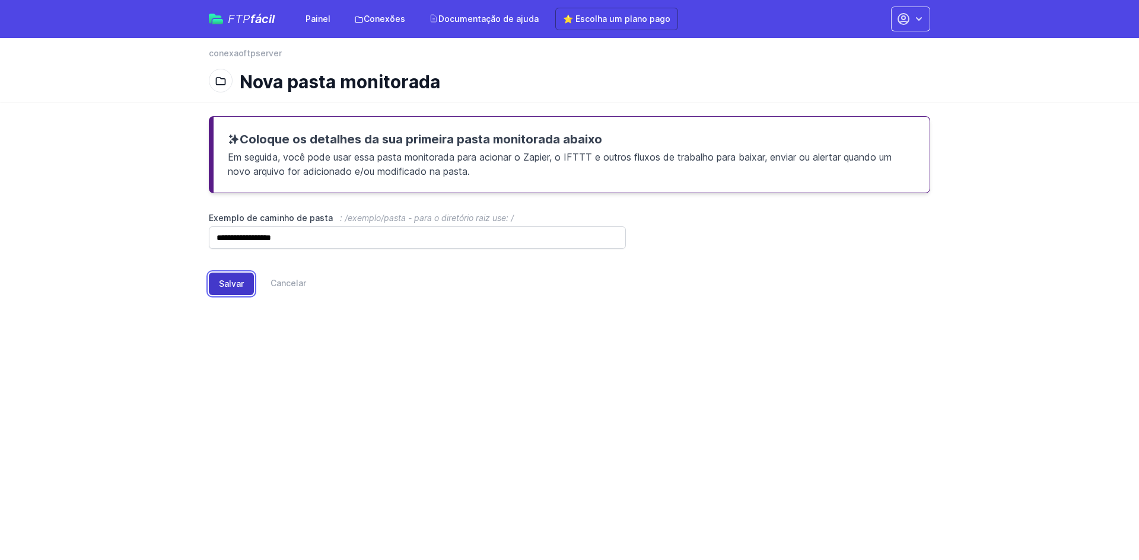
click at [235, 276] on button "Salvar" at bounding box center [231, 284] width 45 height 23
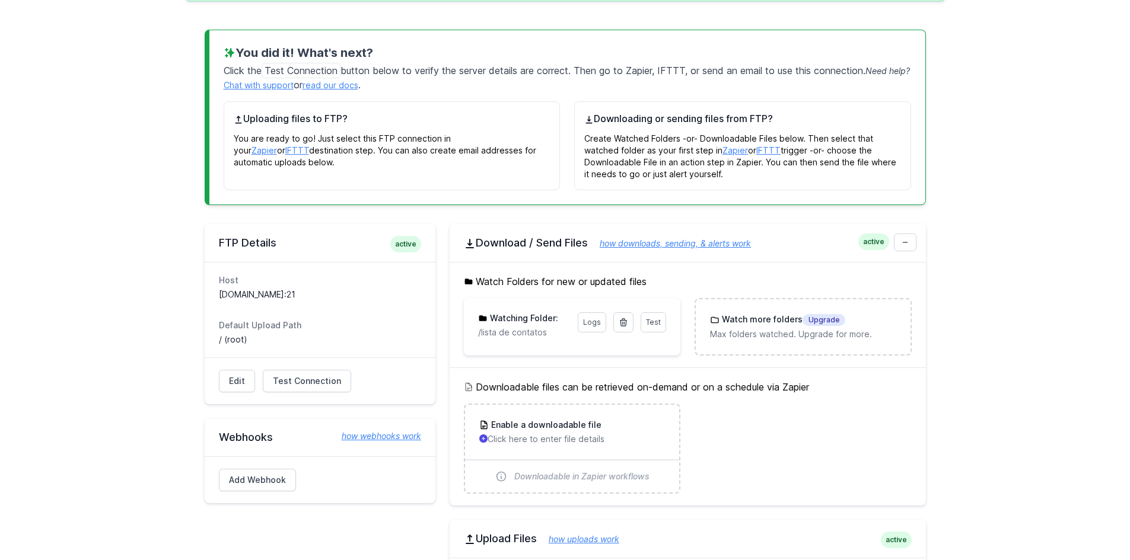
scroll to position [178, 0]
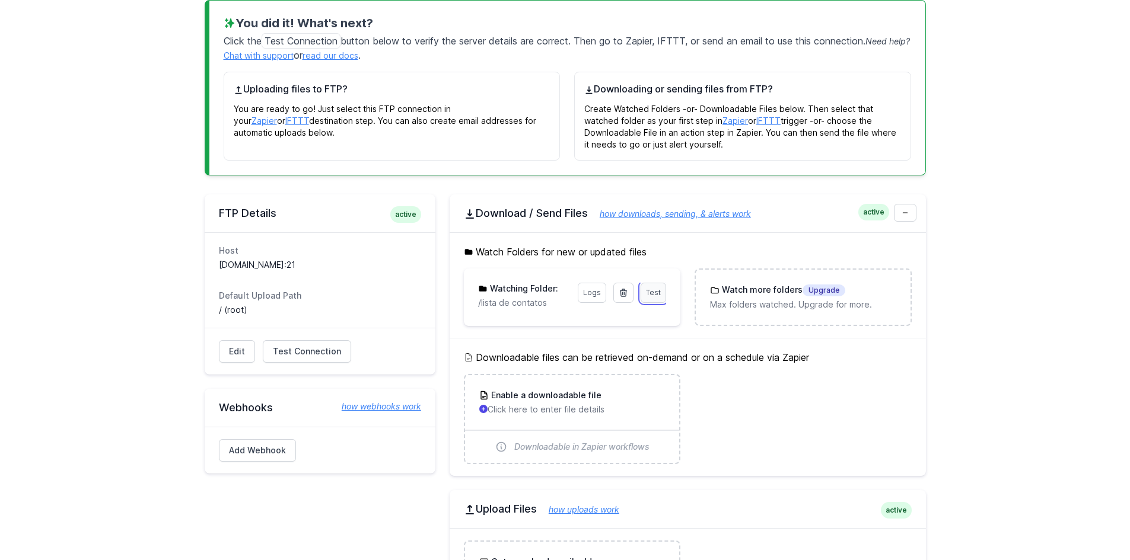
click at [659, 284] on link "Test" at bounding box center [654, 293] width 26 height 20
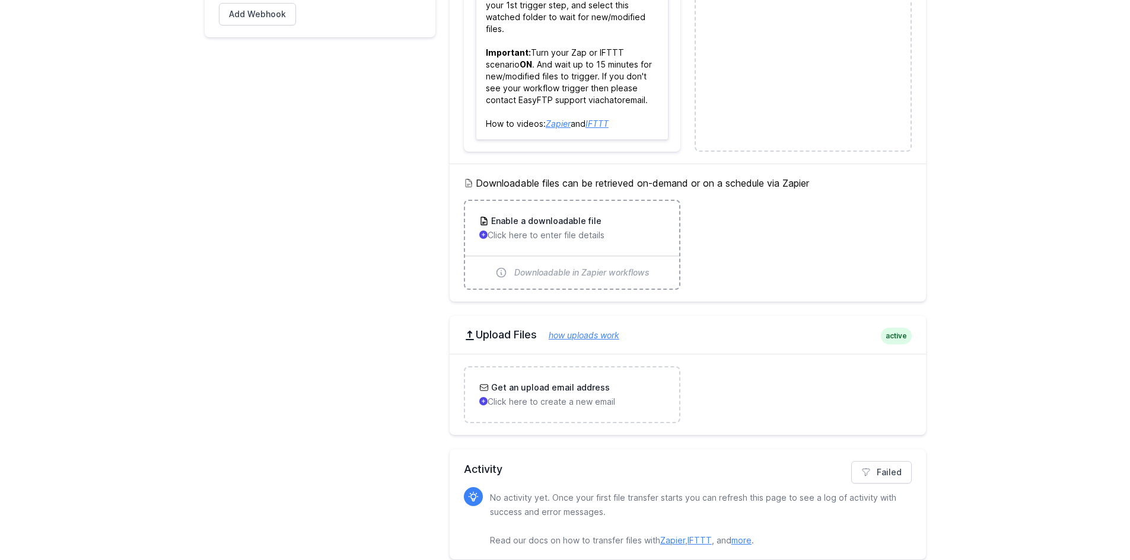
scroll to position [628, 0]
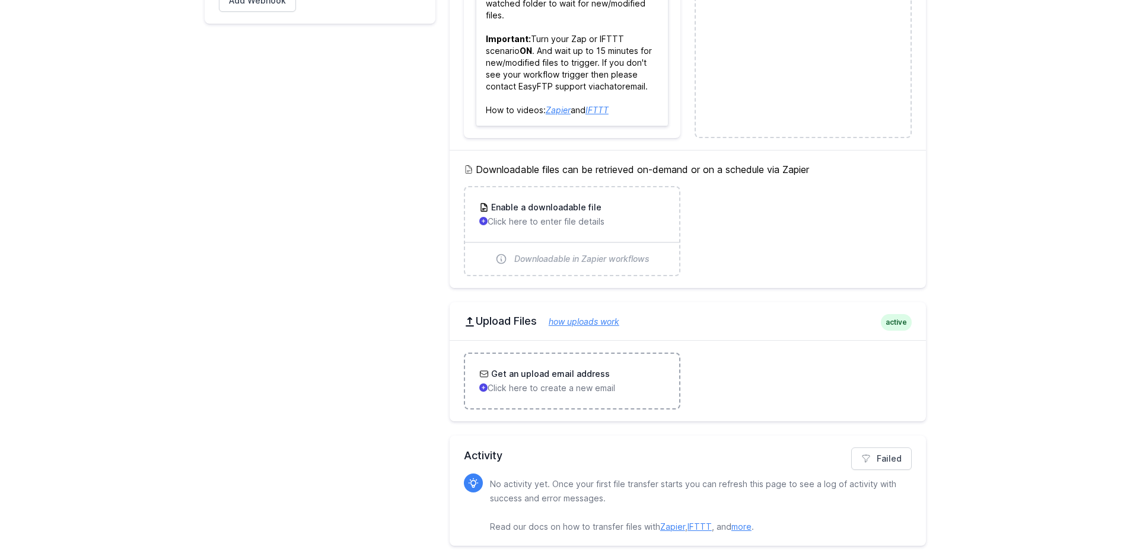
click at [596, 370] on h3 "Get an upload email address" at bounding box center [549, 374] width 121 height 12
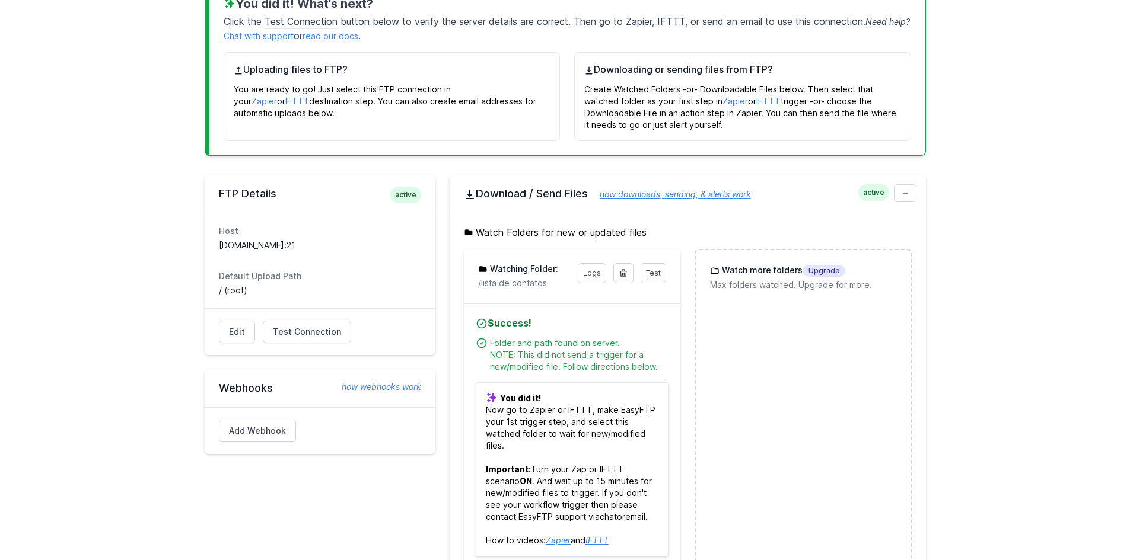
scroll to position [237, 0]
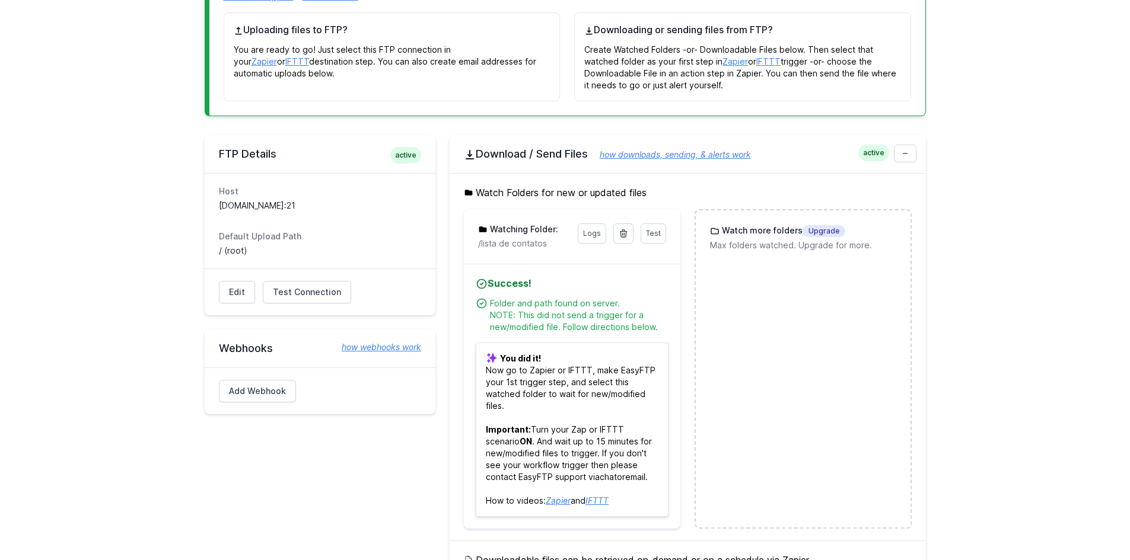
drag, startPoint x: 549, startPoint y: 244, endPoint x: 471, endPoint y: 252, distance: 78.7
click at [471, 252] on div "Test Logs Watching Folder: /lista de contatos" at bounding box center [572, 236] width 216 height 55
copy p "/lista de contatos"
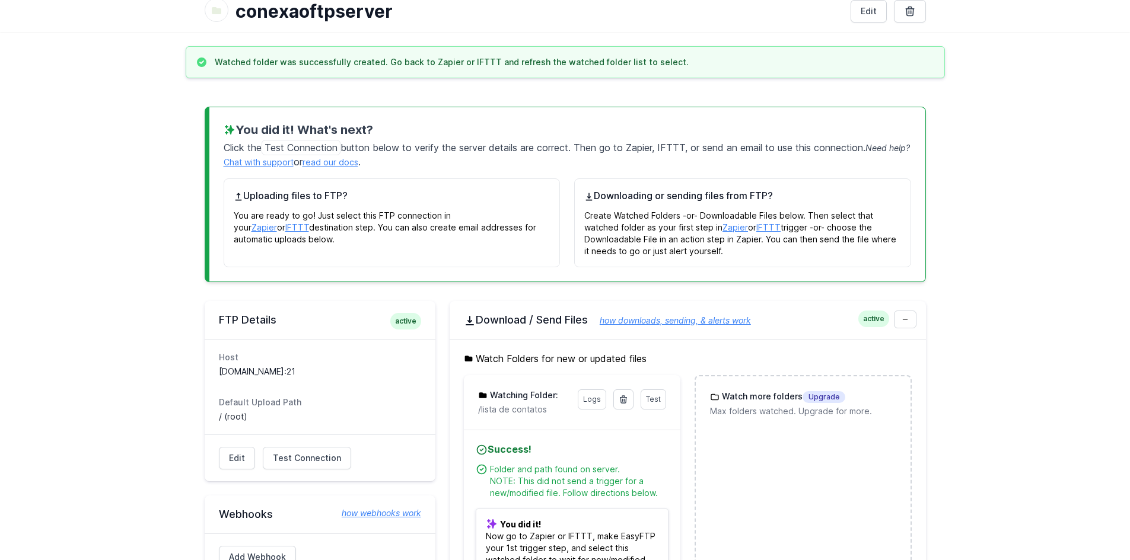
scroll to position [0, 0]
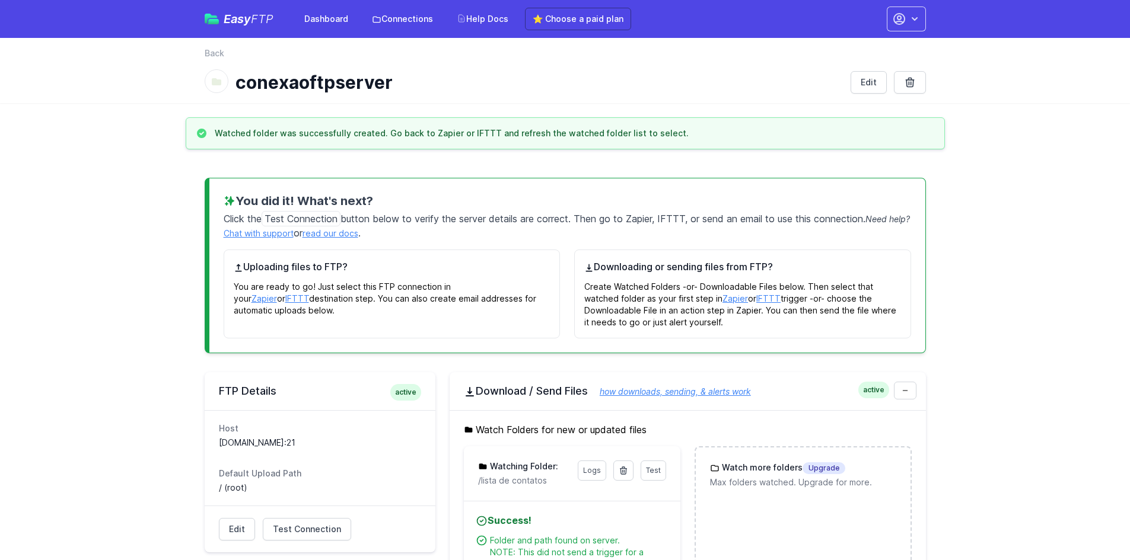
click at [238, 26] on div "Easy FTP Dashboard Connections Help Docs ⭐ Choose a paid plan" at bounding box center [418, 19] width 426 height 23
click at [248, 18] on span "Easy FTP" at bounding box center [249, 19] width 50 height 12
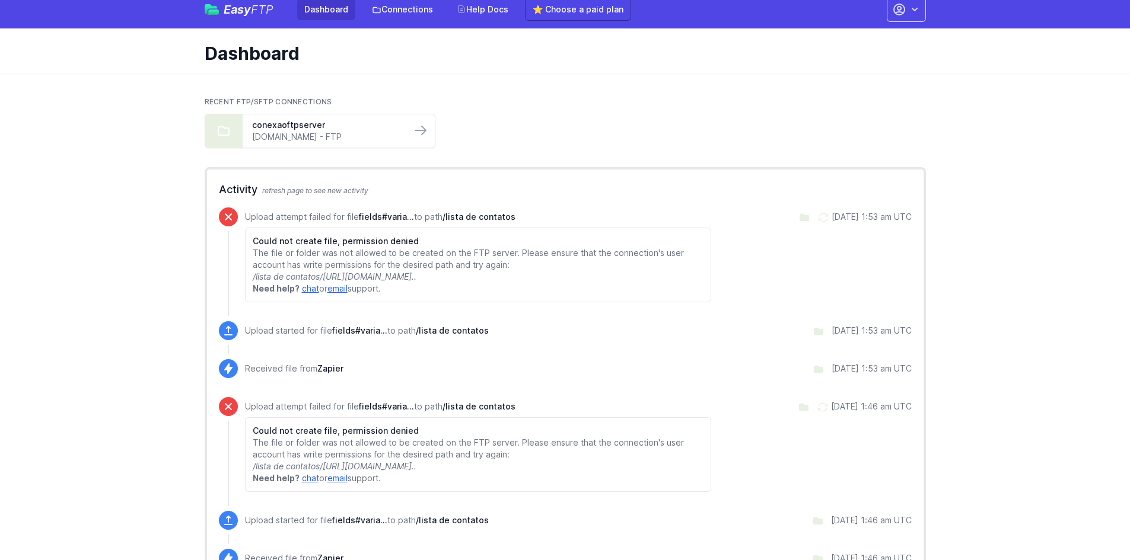
scroll to position [8, 0]
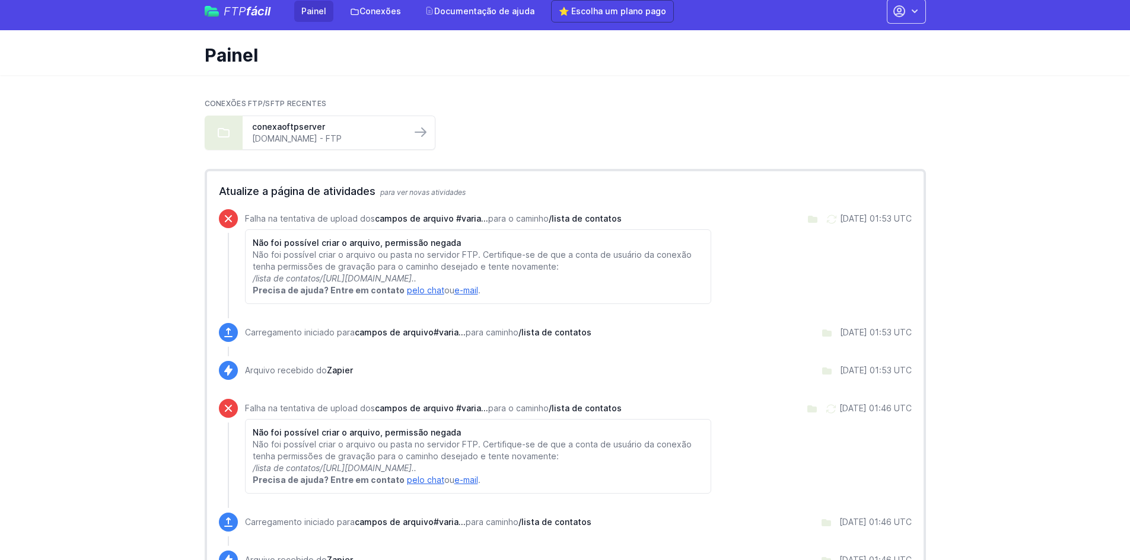
click at [468, 221] on font "campos de arquivo #varia..." at bounding box center [431, 219] width 113 height 10
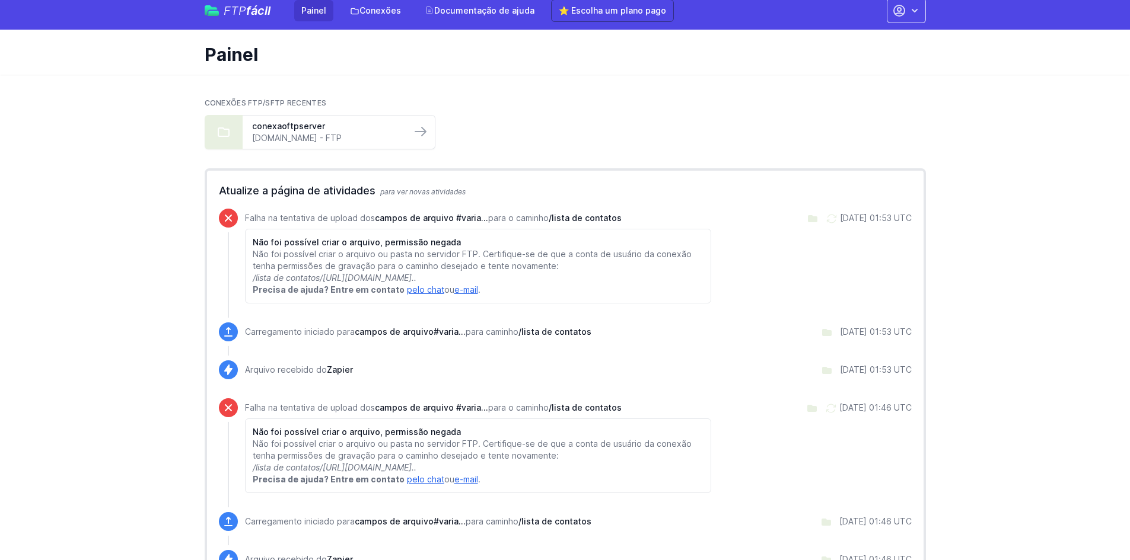
scroll to position [0, 0]
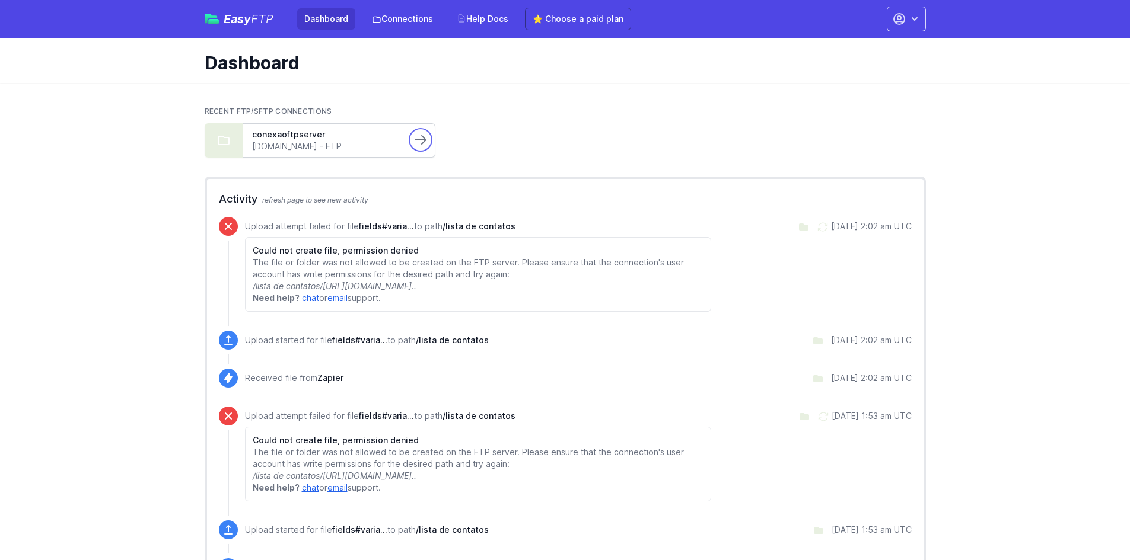
click at [421, 136] on icon at bounding box center [420, 140] width 14 height 14
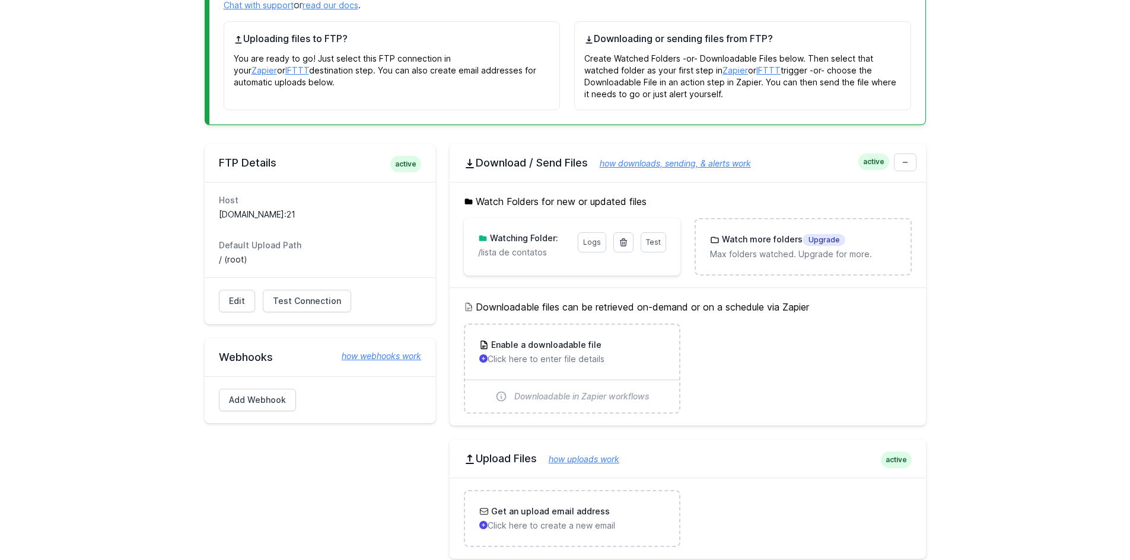
scroll to position [178, 0]
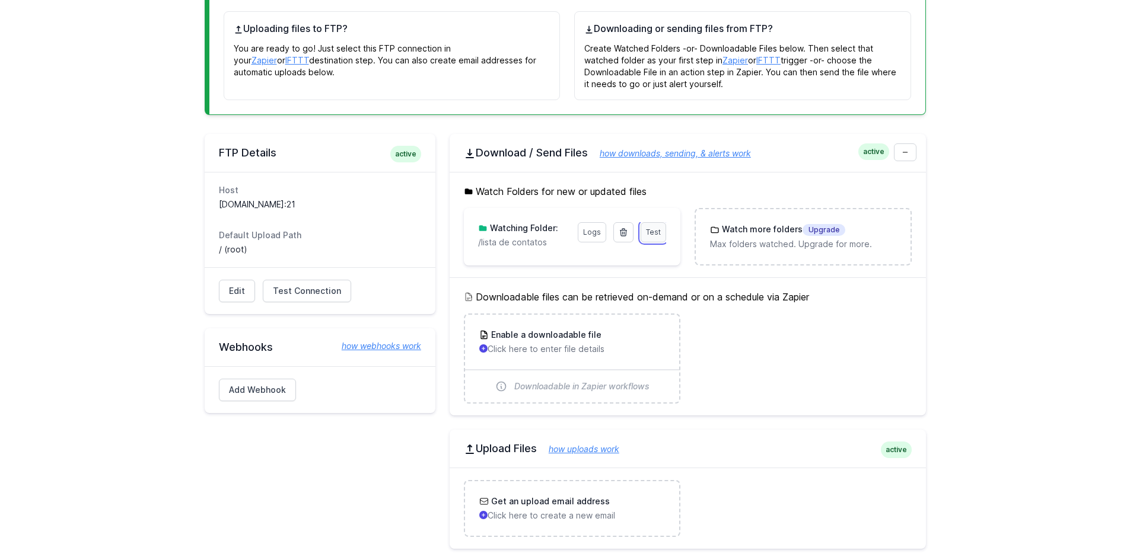
click at [657, 224] on link "Test" at bounding box center [654, 232] width 26 height 20
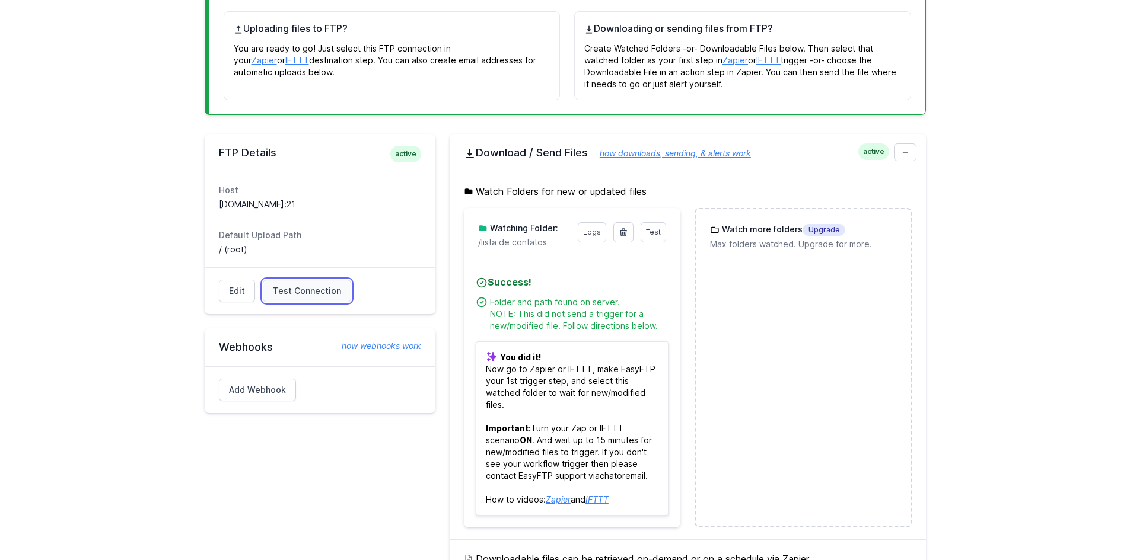
click at [316, 292] on span "Test Connection" at bounding box center [307, 291] width 68 height 12
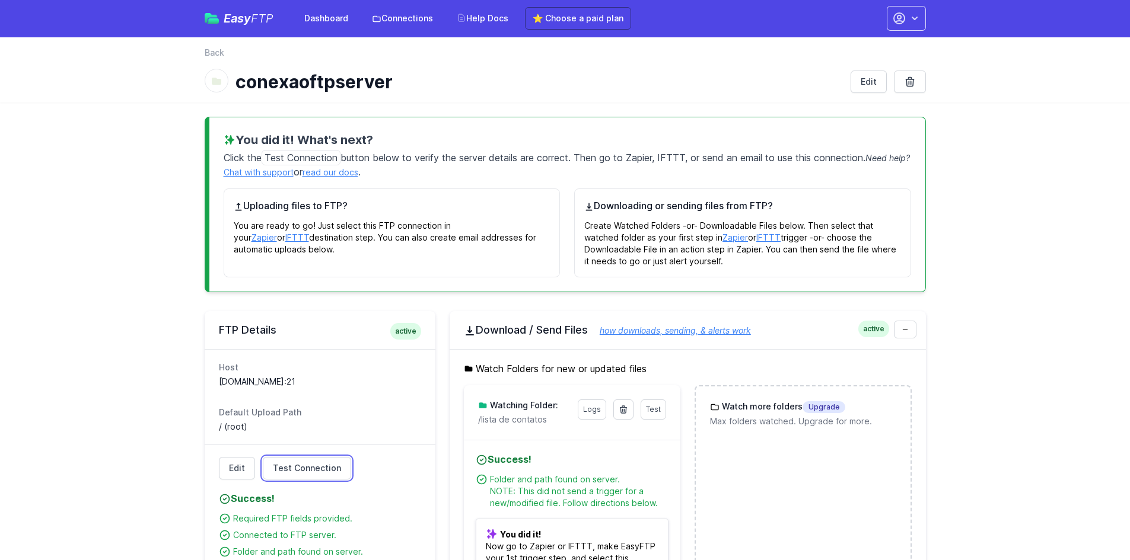
scroll to position [0, 0]
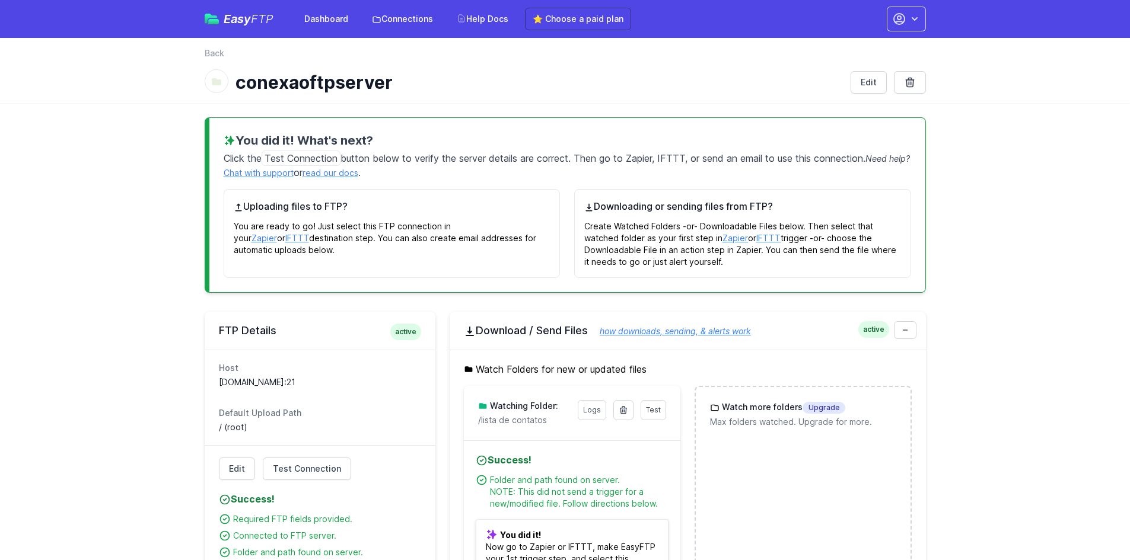
click at [234, 23] on span "Easy FTP" at bounding box center [249, 19] width 50 height 12
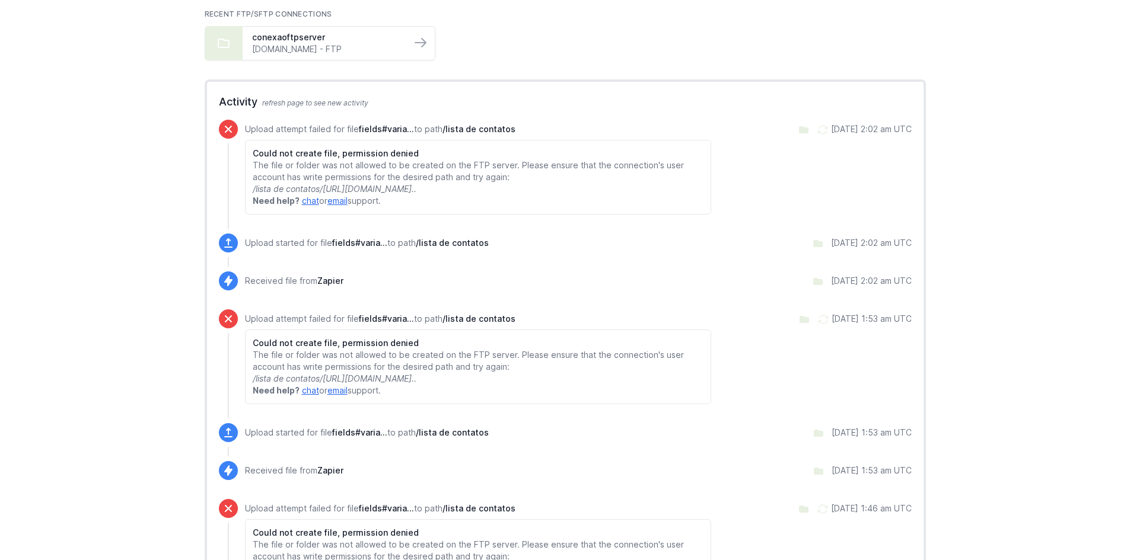
scroll to position [119, 0]
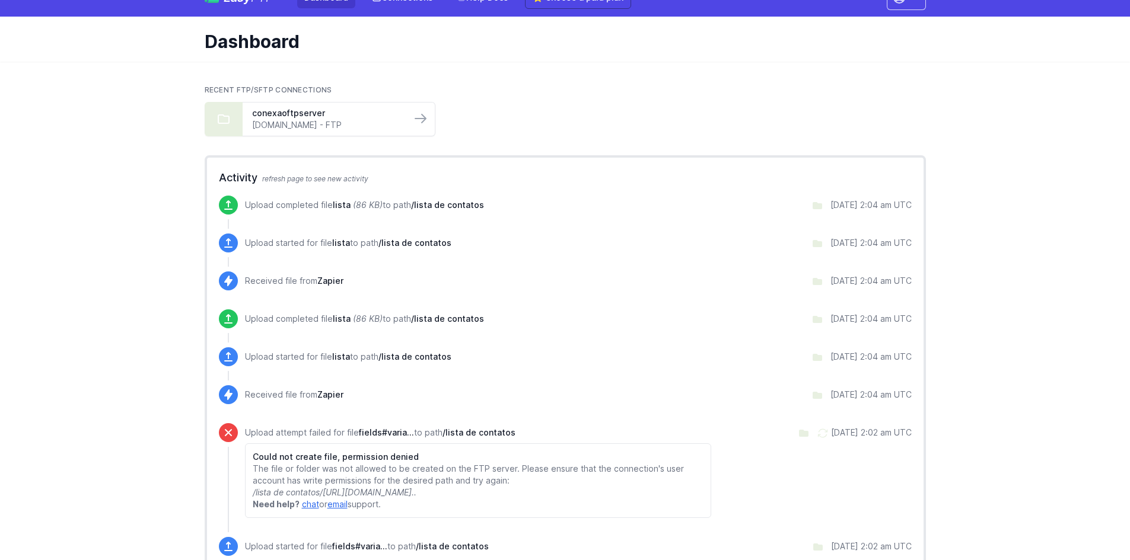
scroll to position [59, 0]
